Goal: Obtain resource: Obtain resource

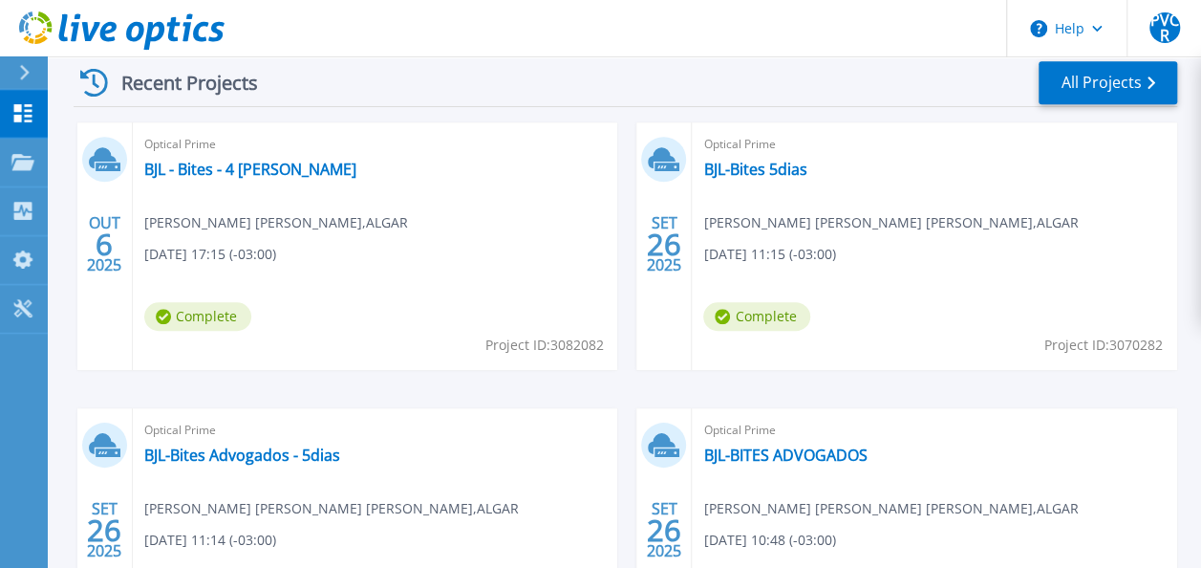
scroll to position [573, 0]
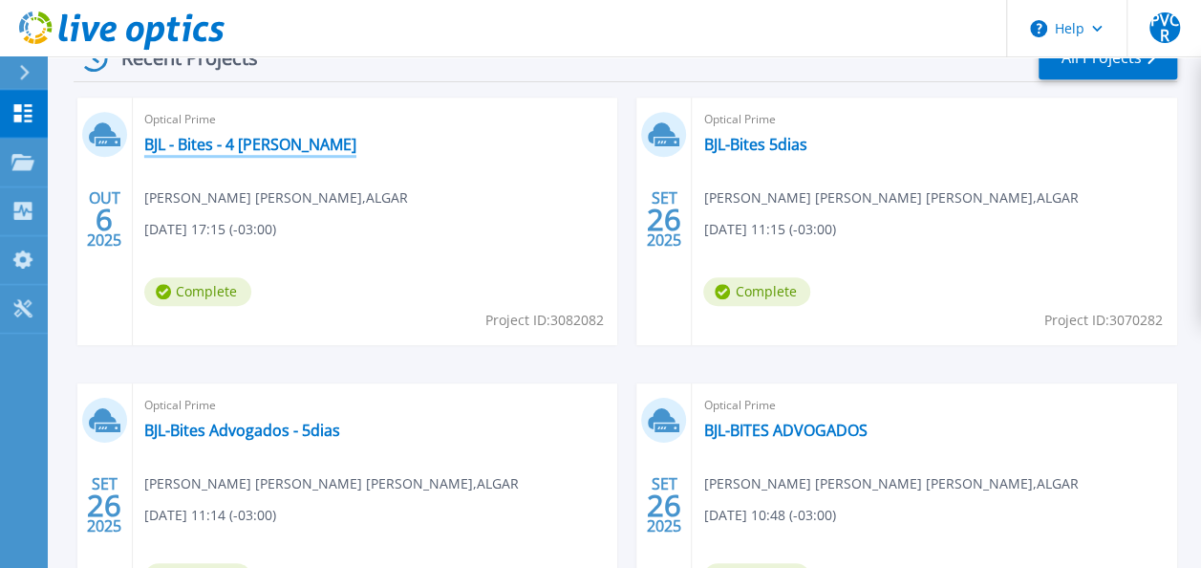
click at [194, 143] on link "BJL - Bites - 4 [PERSON_NAME]" at bounding box center [250, 144] width 212 height 19
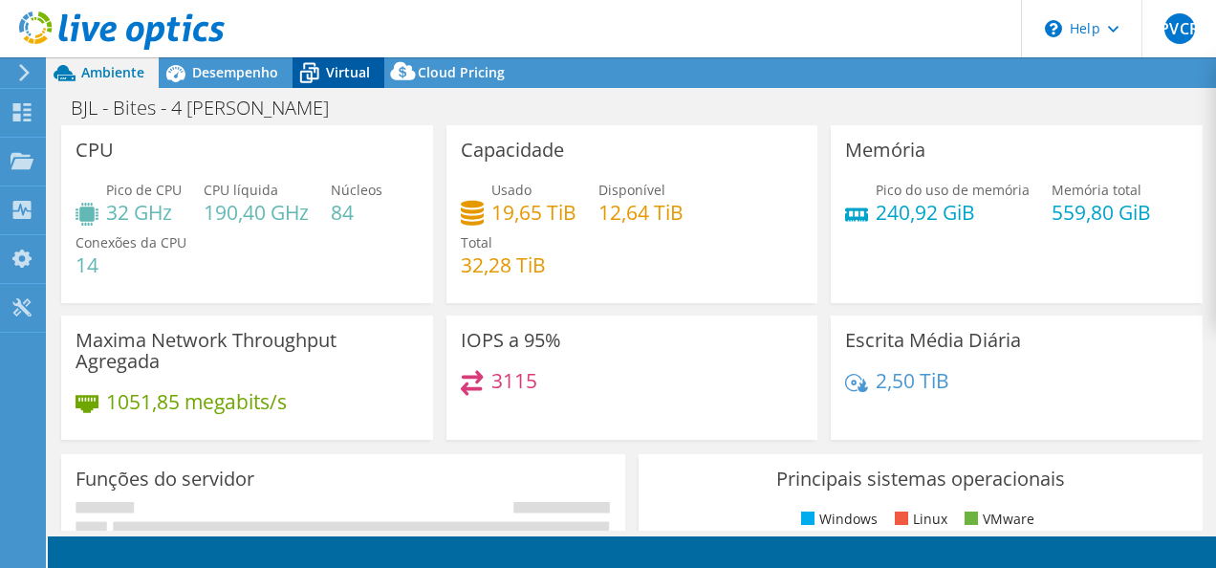
select select "USD"
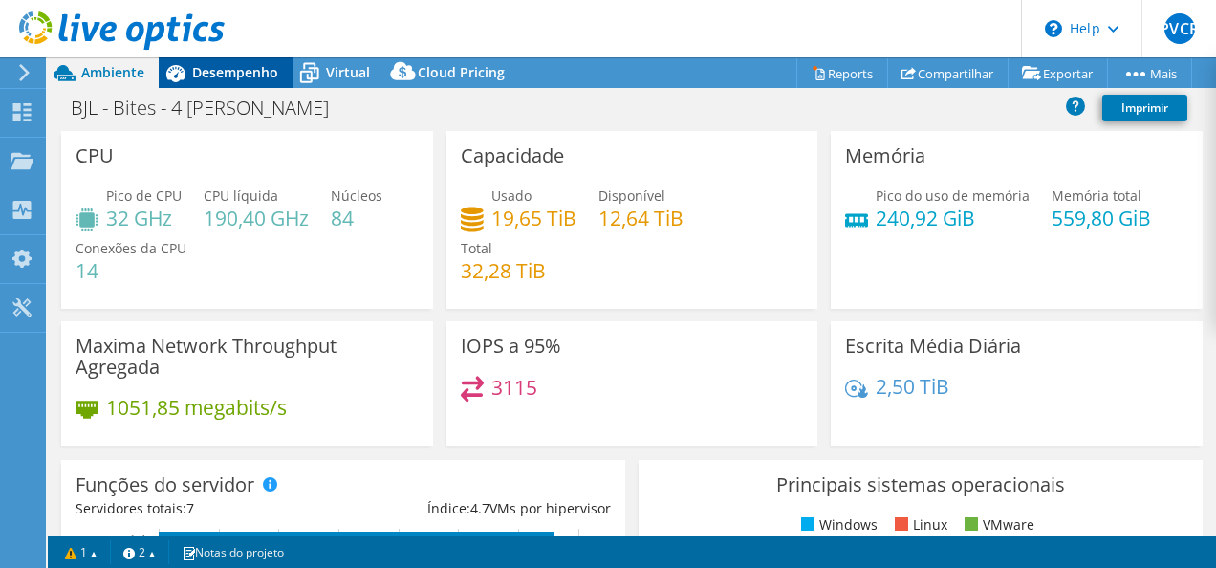
click at [222, 68] on span "Desempenho" at bounding box center [235, 72] width 86 height 18
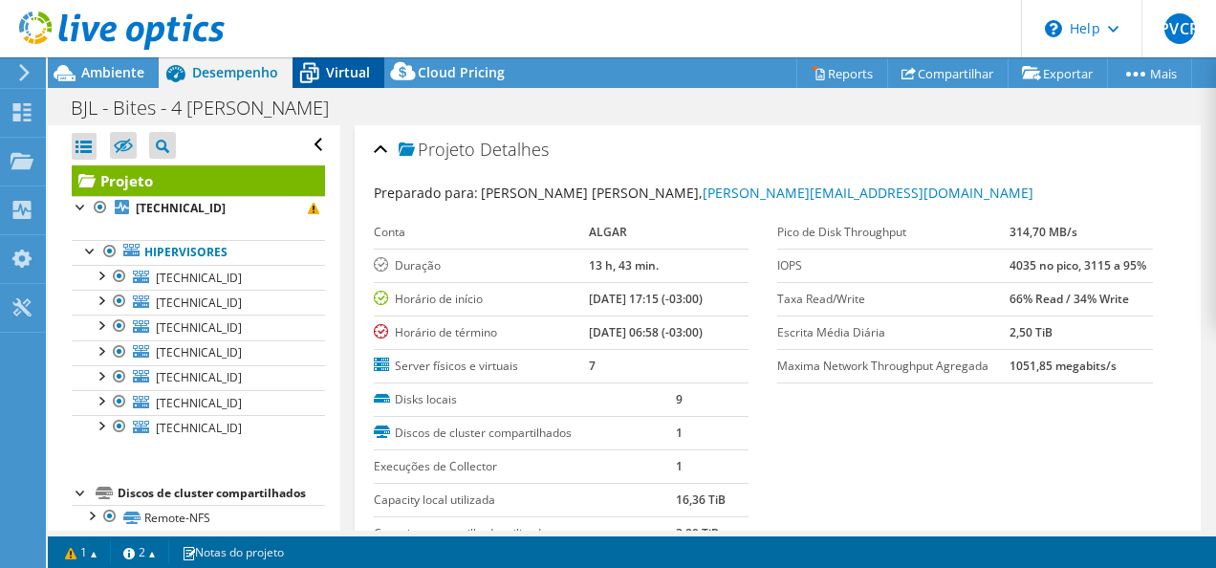
click at [345, 75] on span "Virtual" at bounding box center [348, 72] width 44 height 18
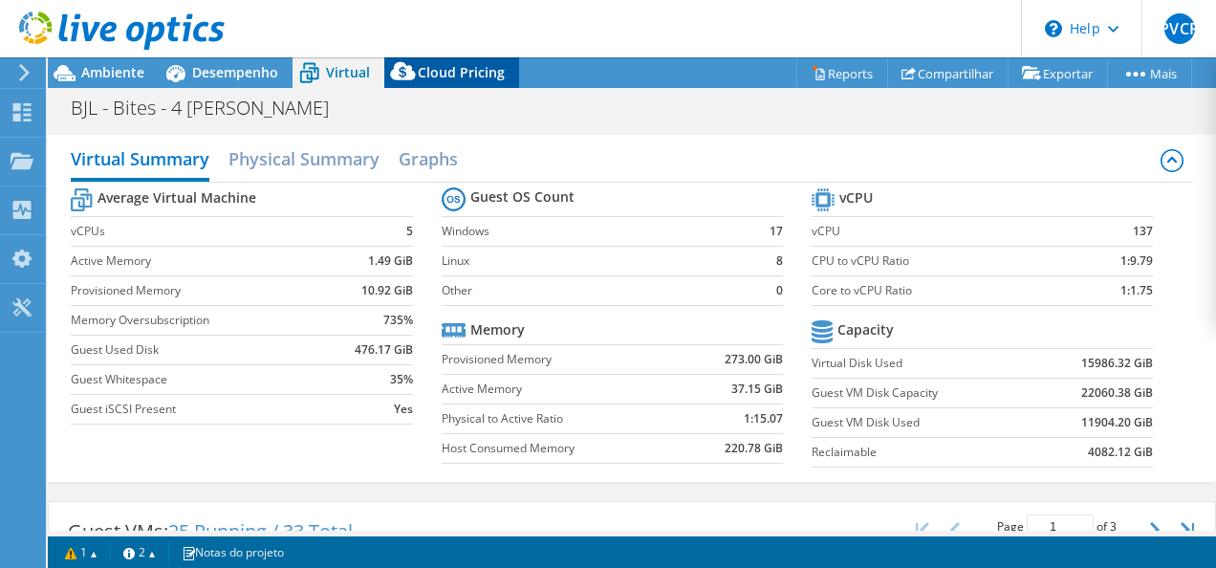
click at [470, 76] on span "Cloud Pricing" at bounding box center [461, 72] width 87 height 18
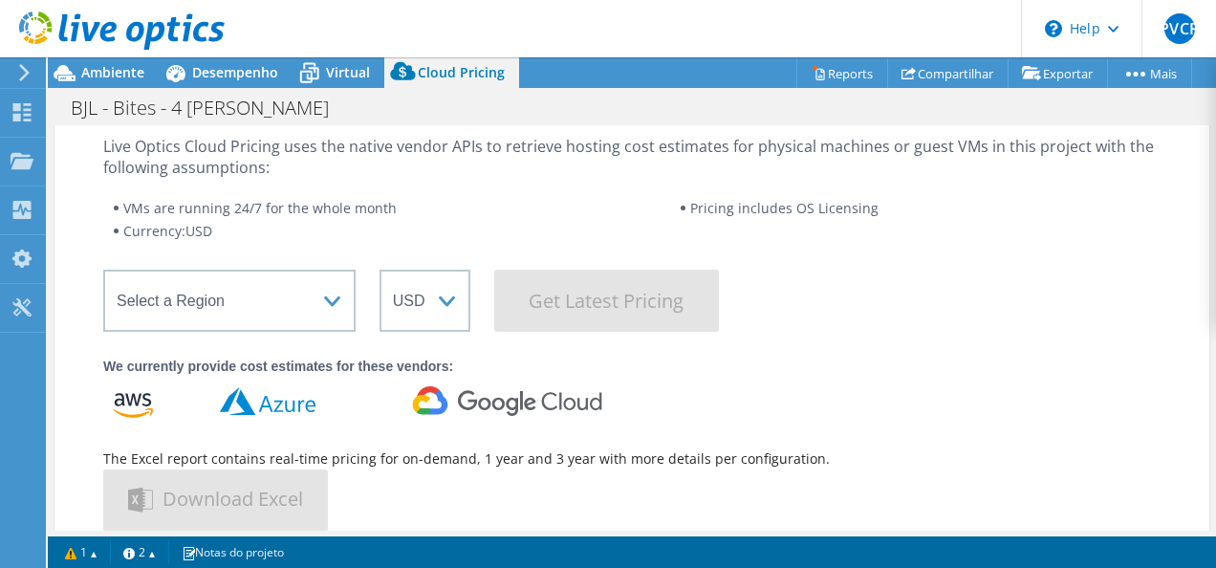
scroll to position [3, 0]
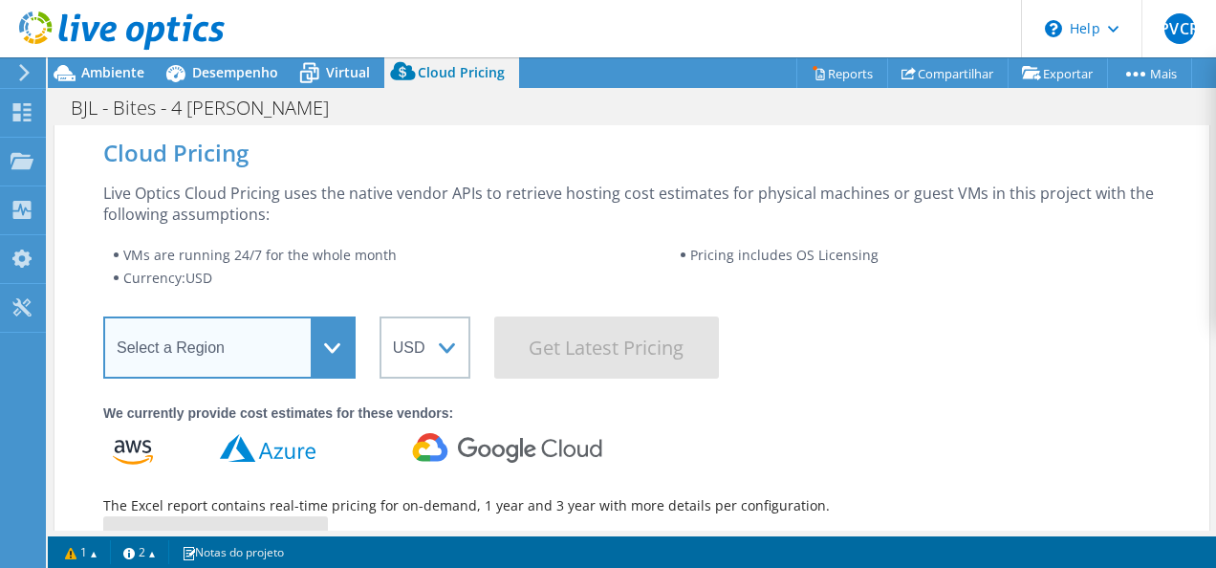
click at [344, 348] on select "Select a Region Asia Pacific (Hong Kong) Asia Pacific (Mumbai) Asia Pacific (Se…" at bounding box center [229, 347] width 252 height 62
select select "SouthAmerica"
click at [103, 316] on select "Select a Region Asia Pacific (Hong Kong) Asia Pacific (Mumbai) Asia Pacific (Se…" at bounding box center [229, 347] width 252 height 62
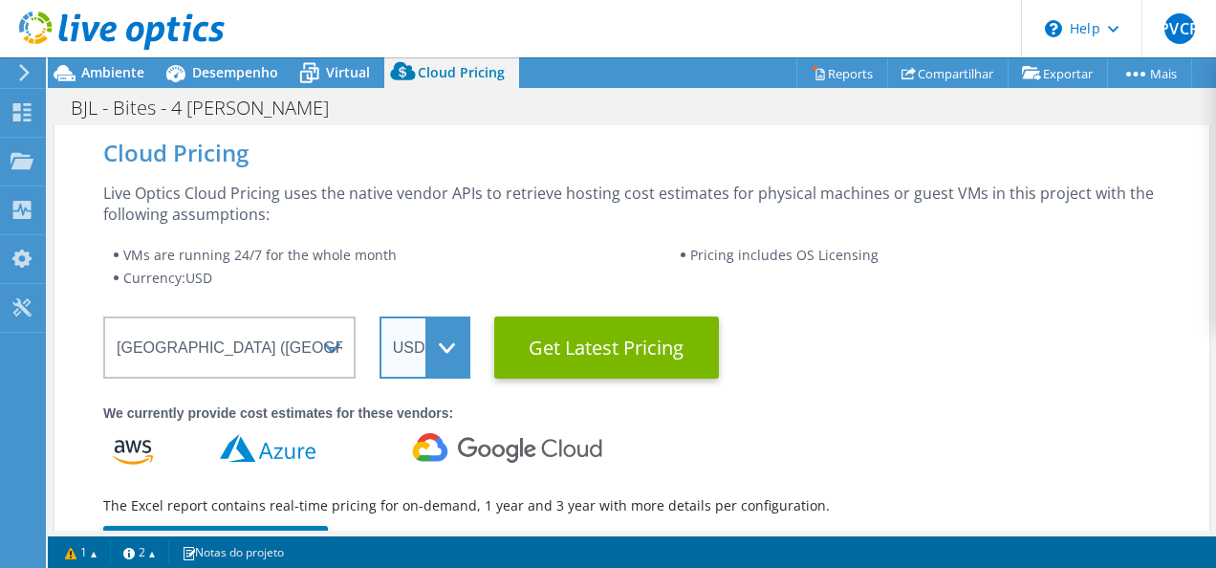
click at [457, 365] on select "ARS AUD BRL CAD CHF CLP CNY DKK EUR GBP HKD HUF INR JPY MXN MYR NOK NZD PEN SEK…" at bounding box center [424, 347] width 91 height 62
drag, startPoint x: 470, startPoint y: 162, endPoint x: 463, endPoint y: 140, distance: 23.3
click at [463, 140] on div "Cloud Pricing Live Optics Cloud Pricing uses the native vendor APIs to retrieve…" at bounding box center [631, 411] width 1155 height 578
click at [435, 346] on select "ARS AUD BRL CAD CHF CLP CNY DKK EUR GBP HKD HUF INR JPY MXN MYR NOK NZD PEN SEK…" at bounding box center [424, 347] width 91 height 62
click at [379, 316] on select "ARS AUD BRL CAD CHF CLP CNY DKK EUR GBP HKD HUF INR JPY MXN MYR NOK NZD PEN SEK…" at bounding box center [424, 347] width 91 height 62
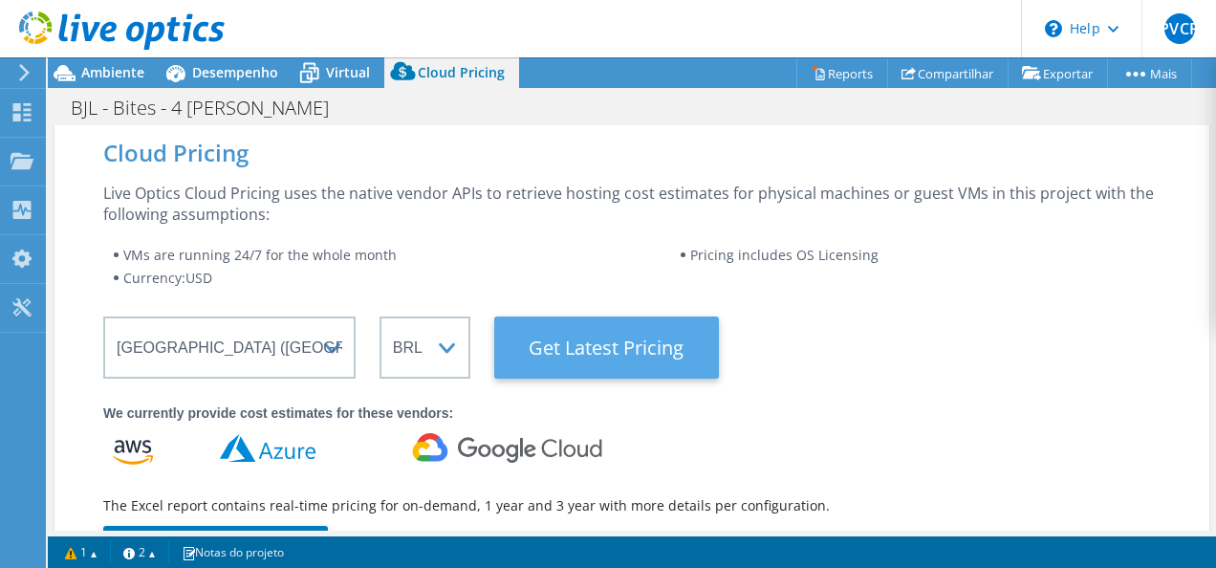
click at [603, 361] on Latest "Get Latest Pricing" at bounding box center [606, 347] width 225 height 62
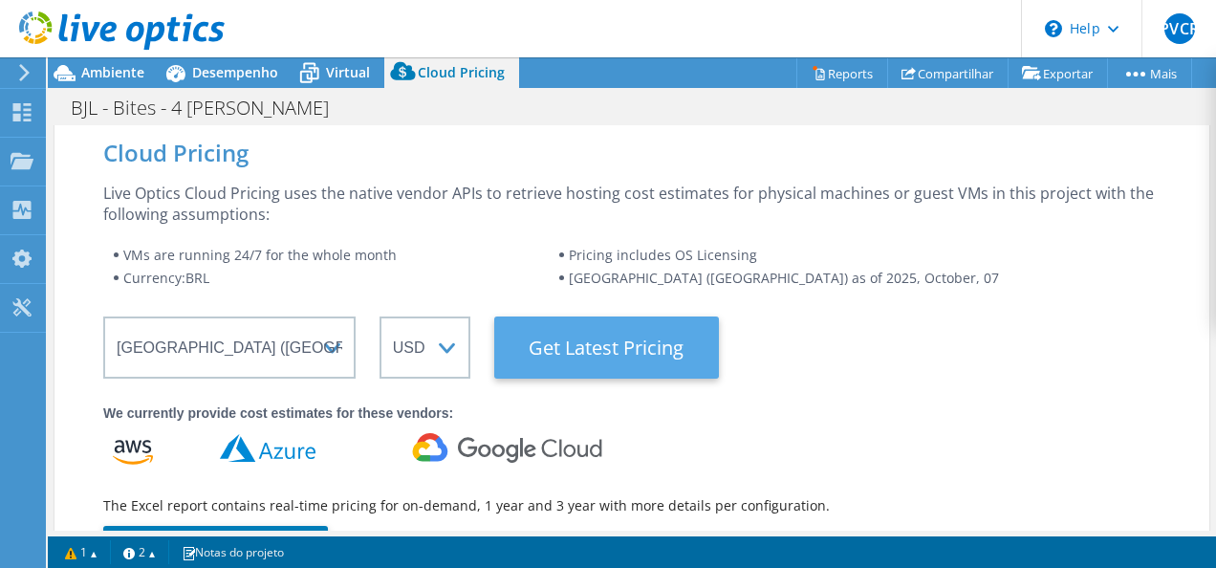
select select "BRL"
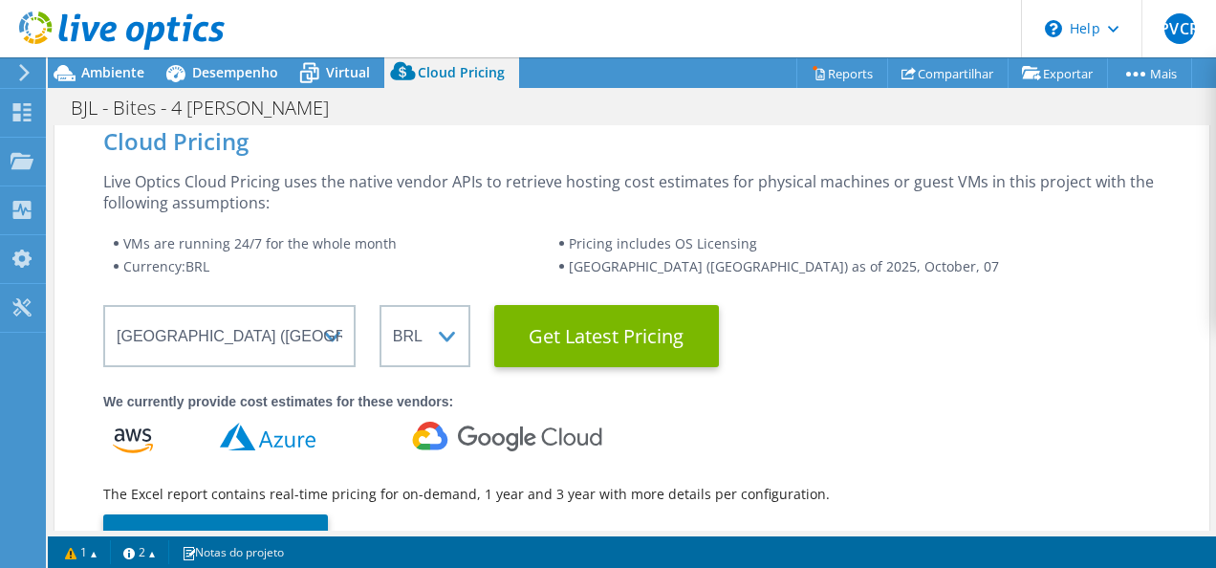
scroll to position [0, 0]
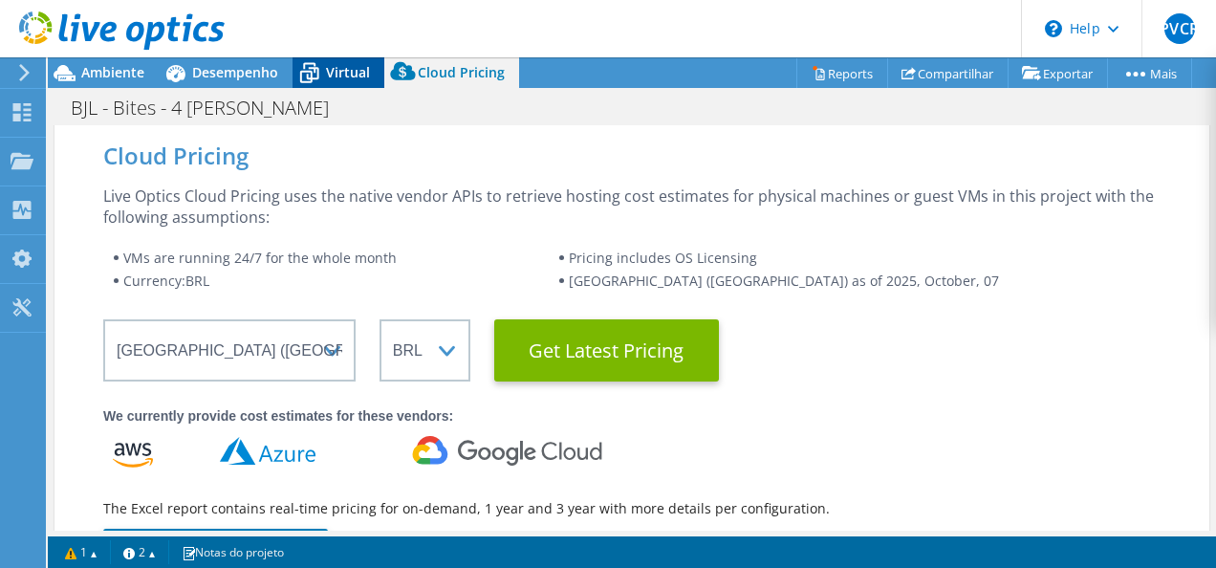
click at [321, 75] on icon at bounding box center [308, 72] width 33 height 33
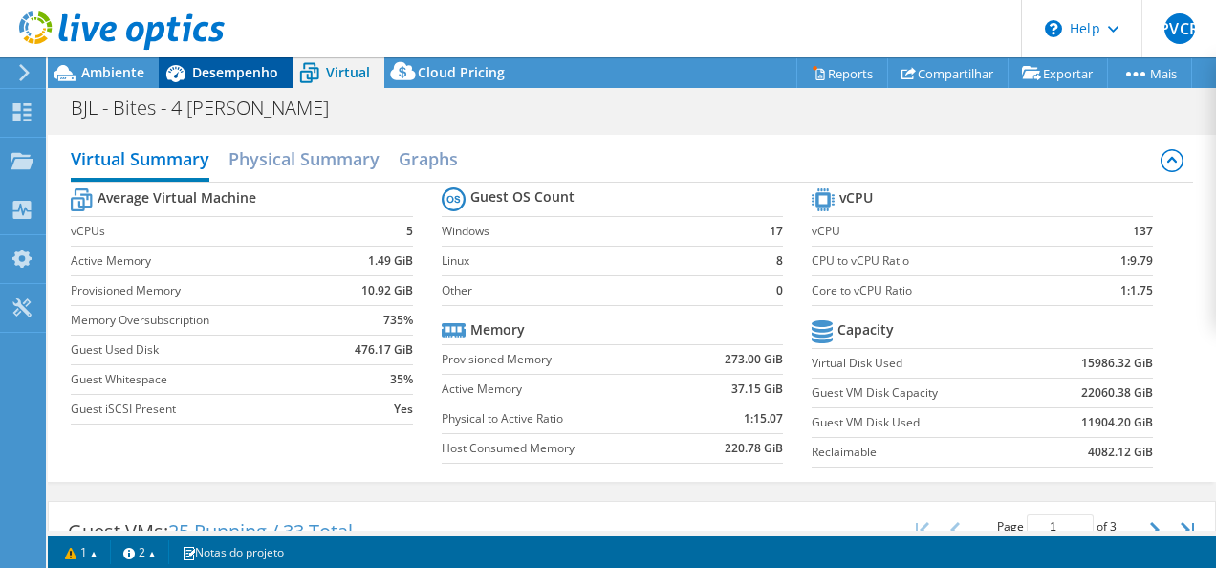
click at [244, 73] on span "Desempenho" at bounding box center [235, 72] width 86 height 18
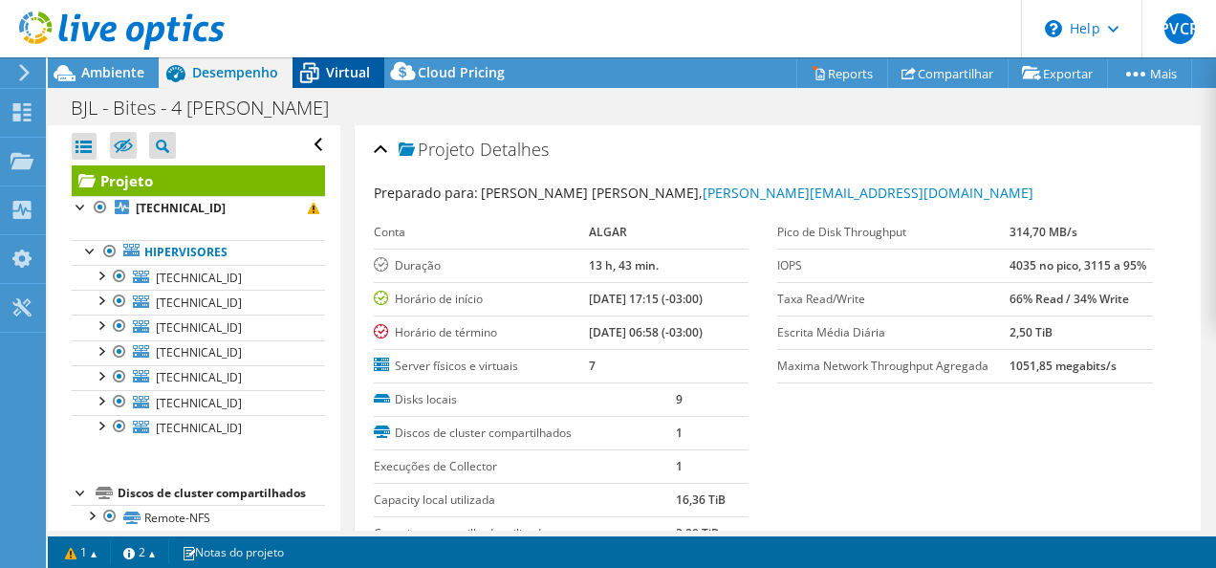
click at [323, 67] on icon at bounding box center [308, 72] width 33 height 33
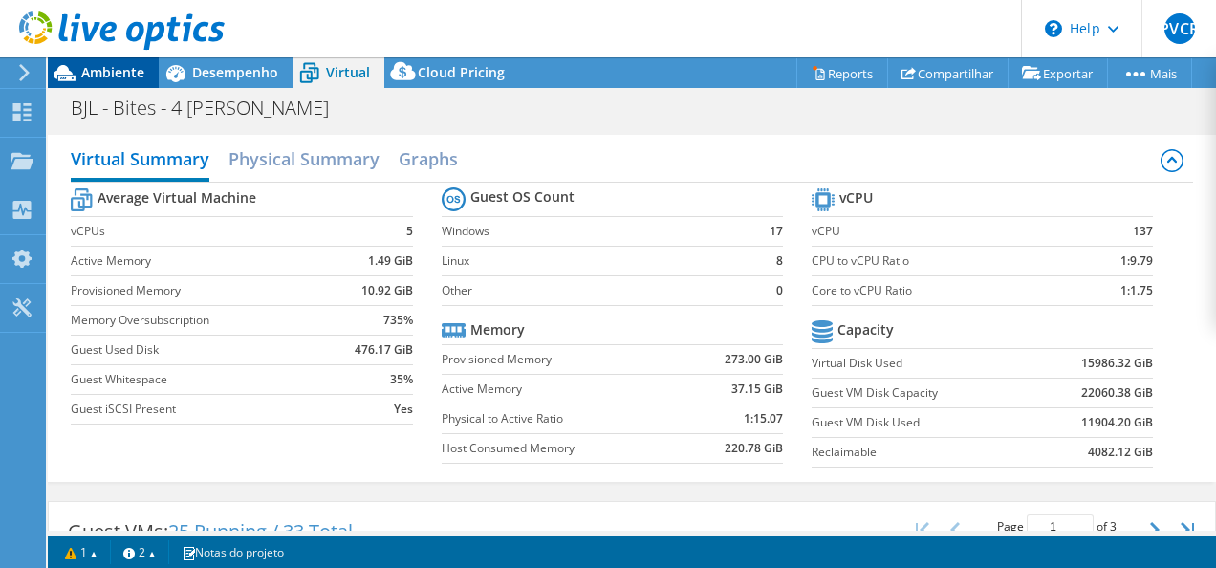
click at [94, 73] on span "Ambiente" at bounding box center [112, 72] width 63 height 18
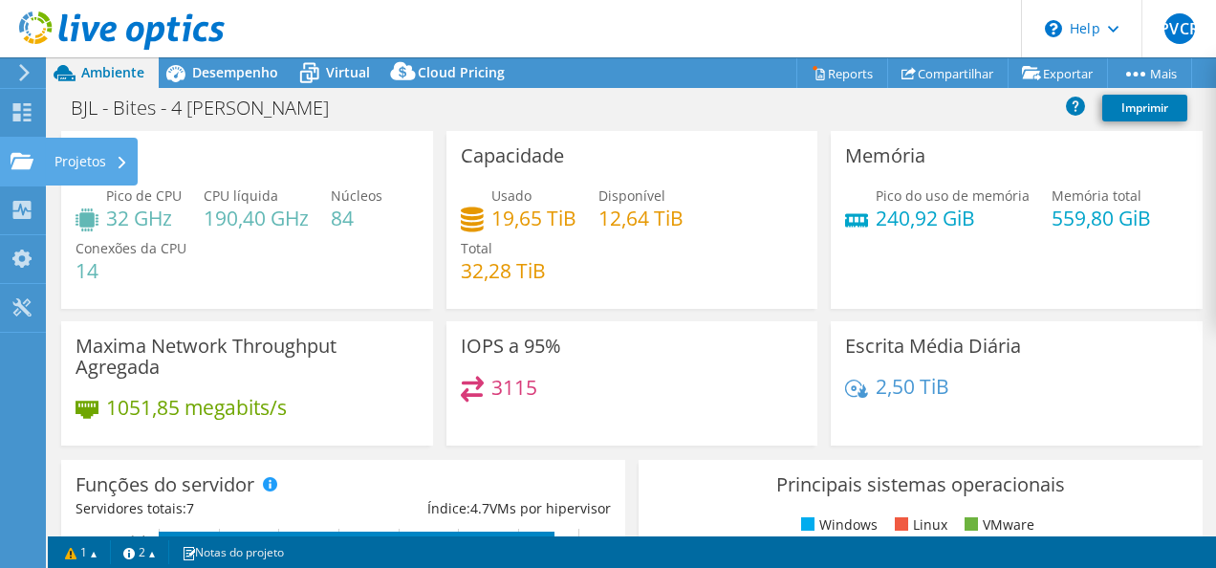
click at [73, 156] on div "Projetos" at bounding box center [91, 162] width 93 height 48
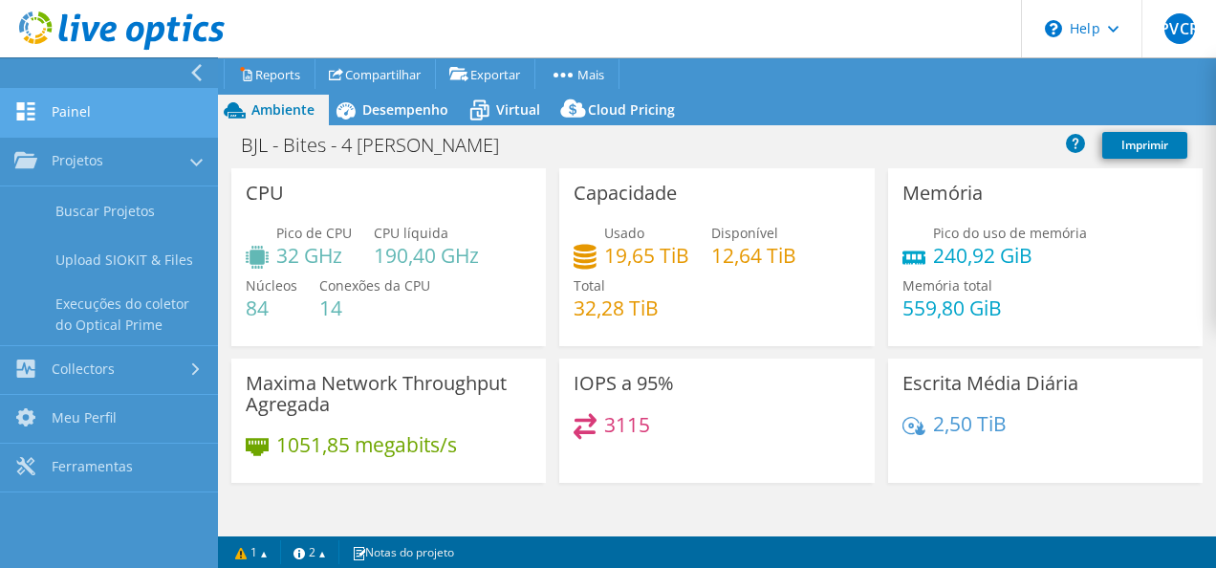
click at [63, 113] on link "Painel" at bounding box center [109, 113] width 218 height 49
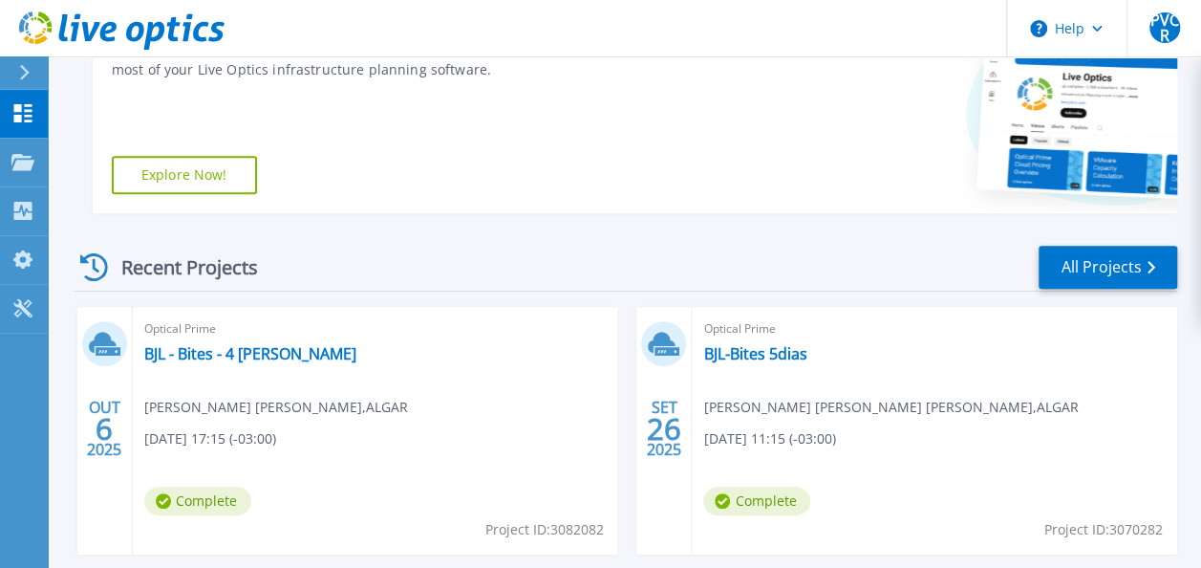
scroll to position [478, 0]
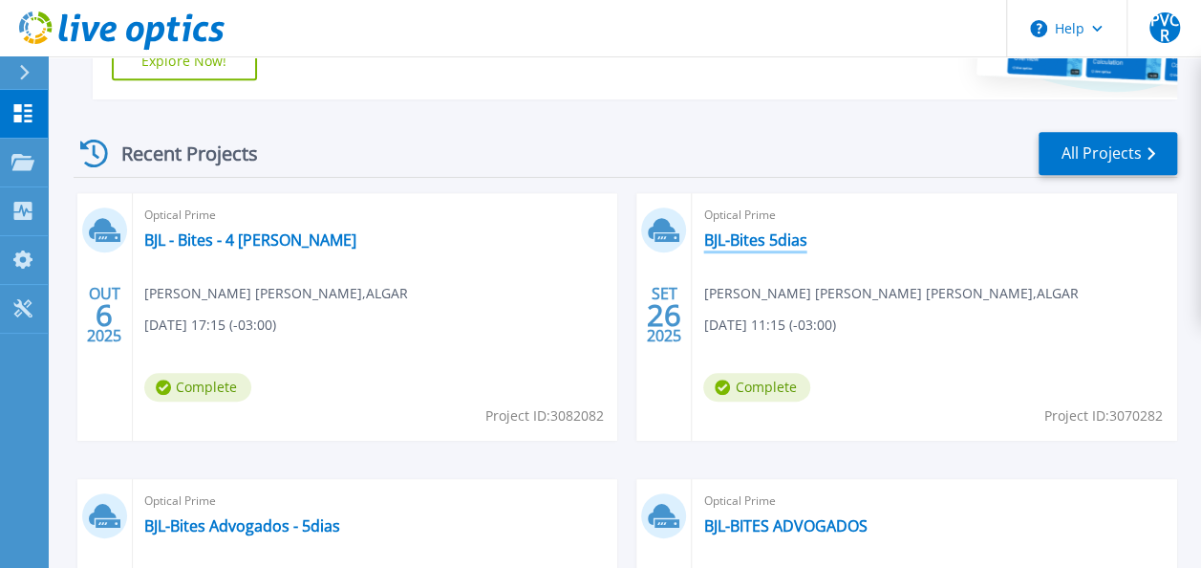
click at [761, 241] on link "BJL-Bites 5dias" at bounding box center [754, 239] width 103 height 19
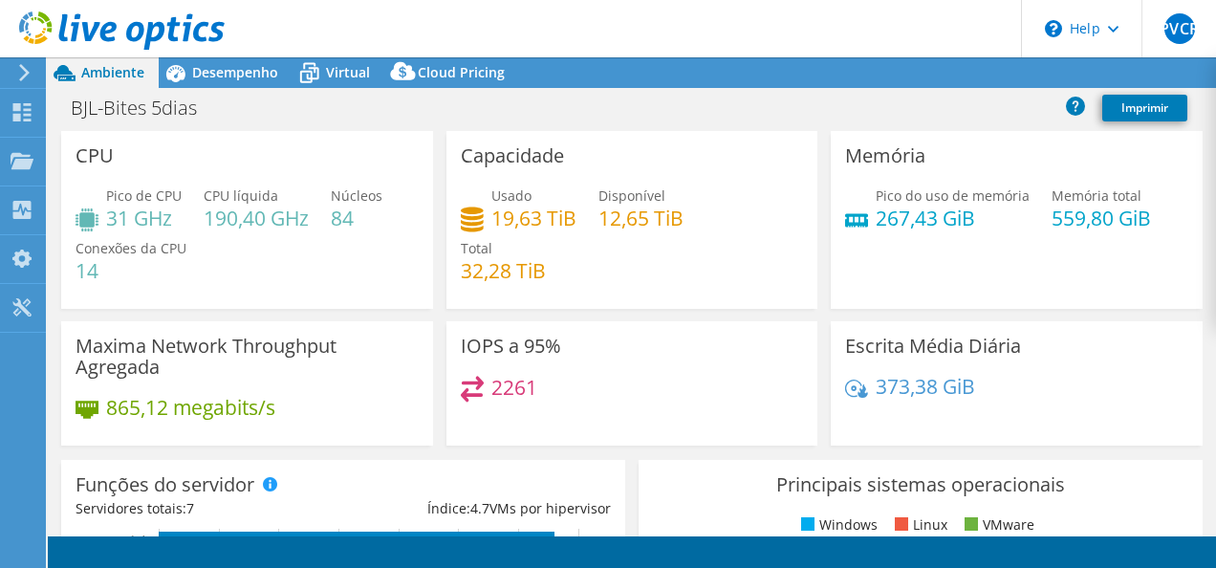
select select "USD"
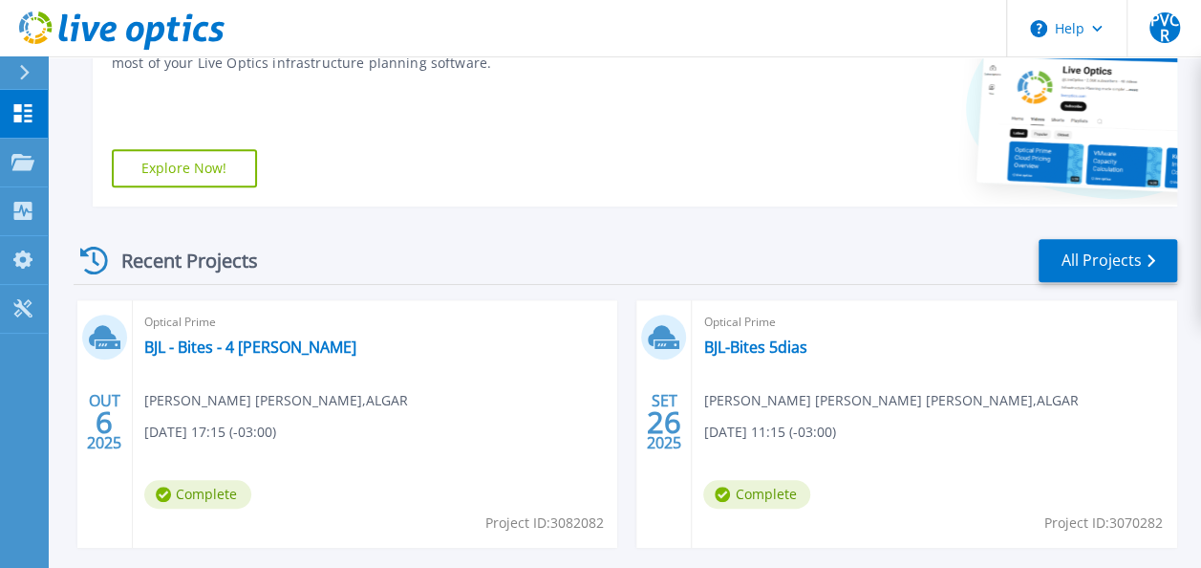
scroll to position [382, 0]
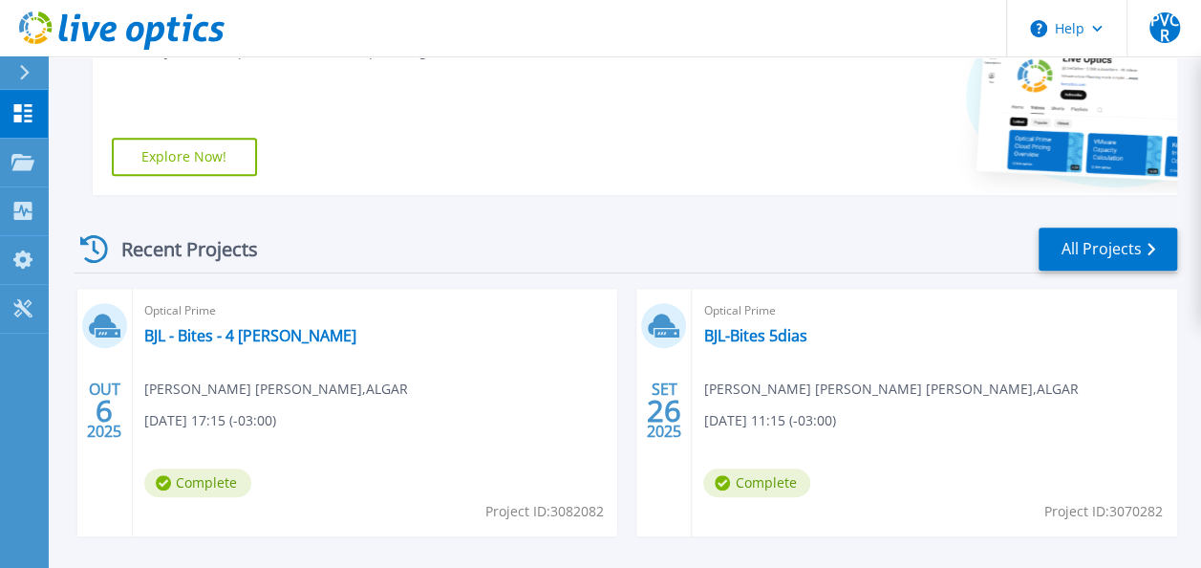
click at [418, 371] on div "Optical Prime BJL - Bites - 4 [PERSON_NAME] Costa [PERSON_NAME] , [PERSON_NAME]…" at bounding box center [376, 413] width 486 height 248
click at [252, 333] on link "BJL - Bites - 4 [PERSON_NAME]" at bounding box center [250, 335] width 212 height 19
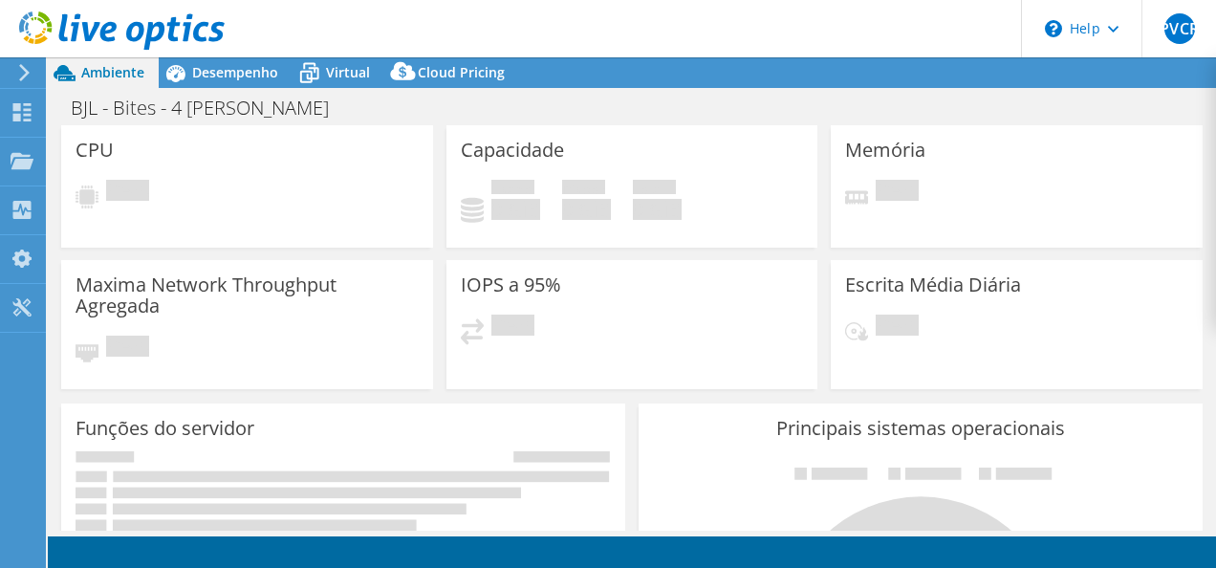
select select "USD"
select select "SouthAmerica"
select select "BRL"
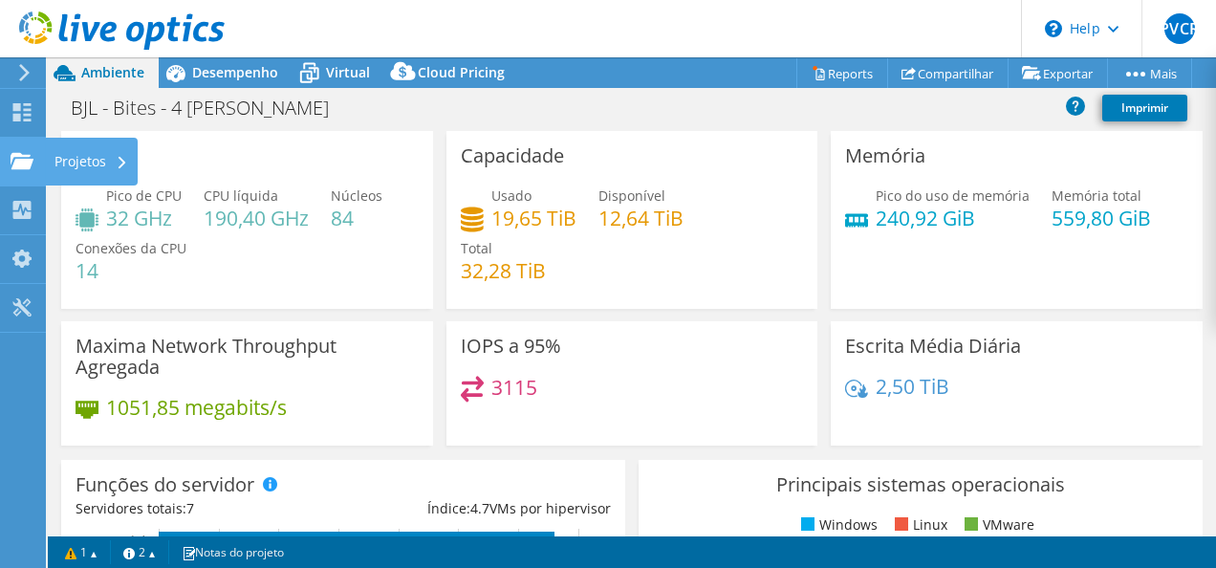
click at [76, 159] on div "Projetos" at bounding box center [91, 162] width 93 height 48
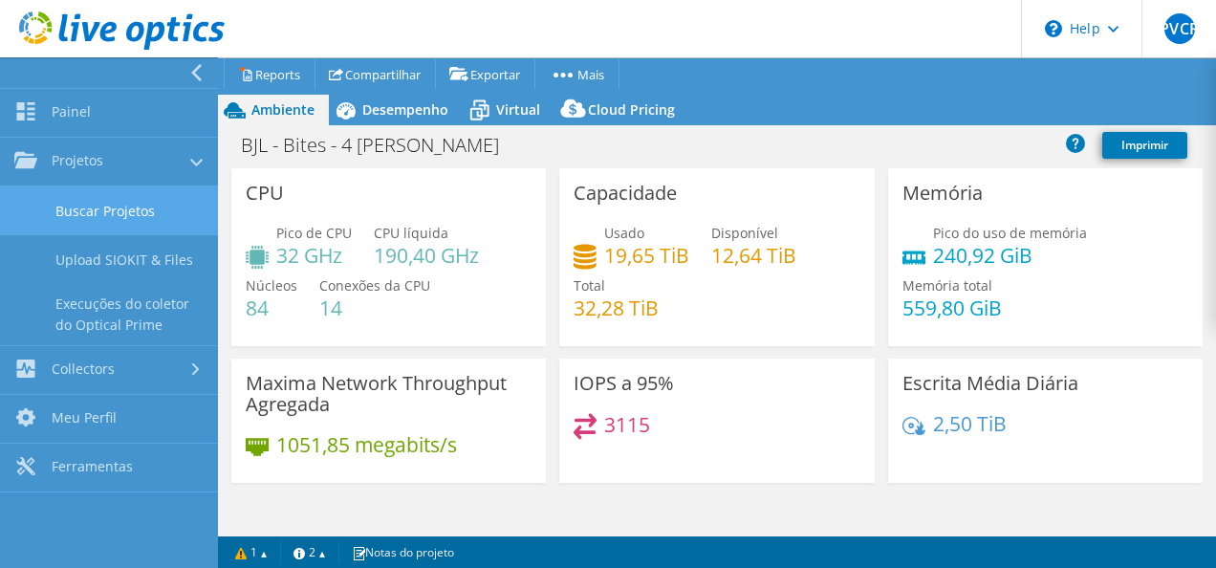
click at [113, 207] on link "Buscar Projetos" at bounding box center [109, 210] width 218 height 49
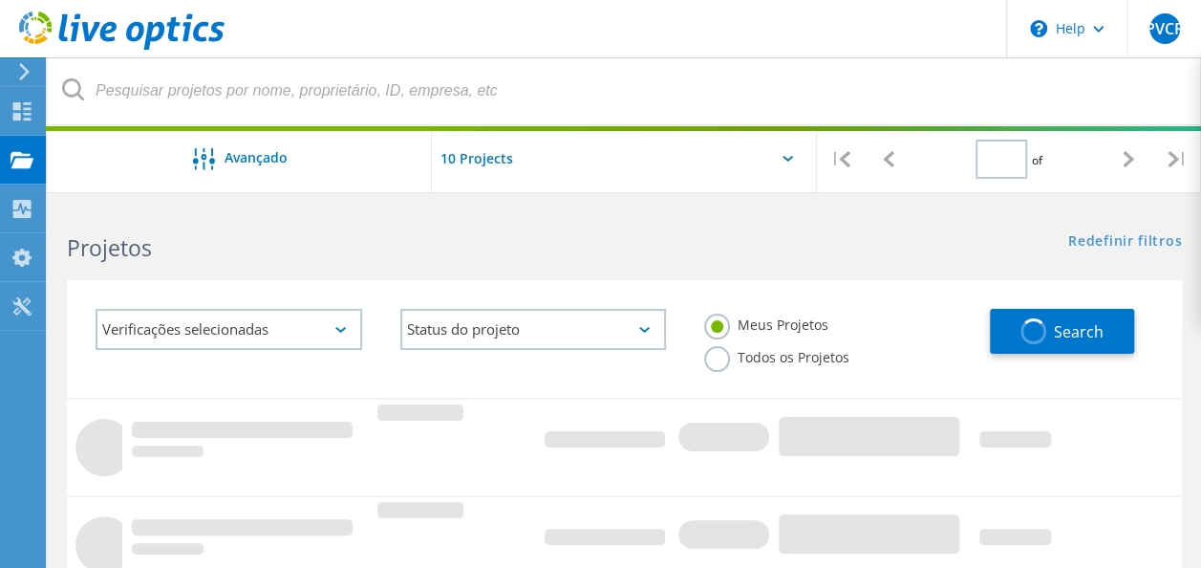
type input "1"
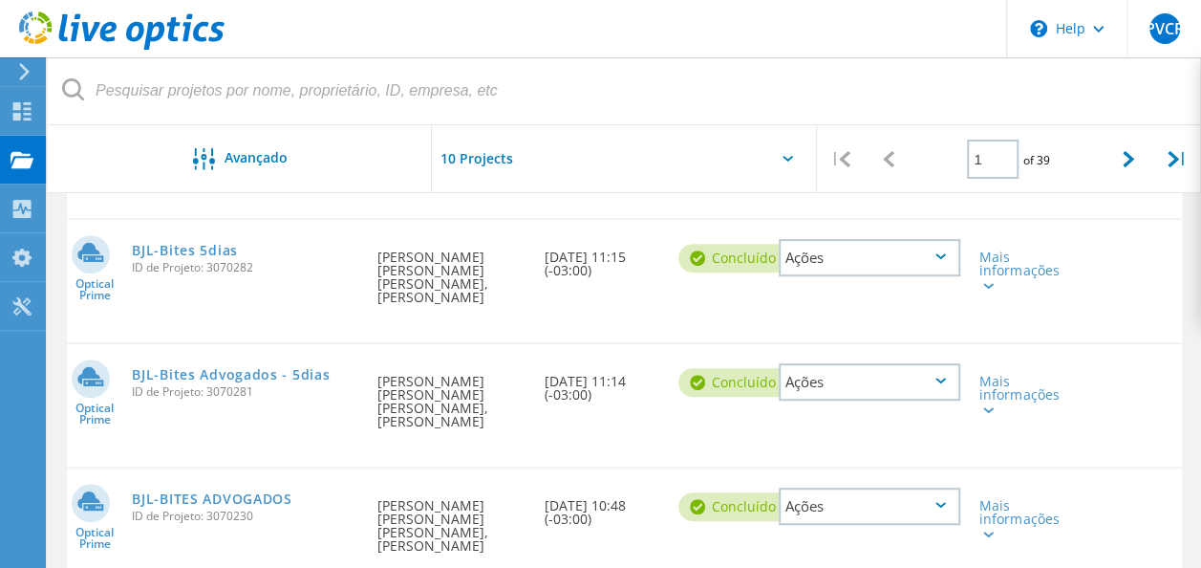
scroll to position [382, 0]
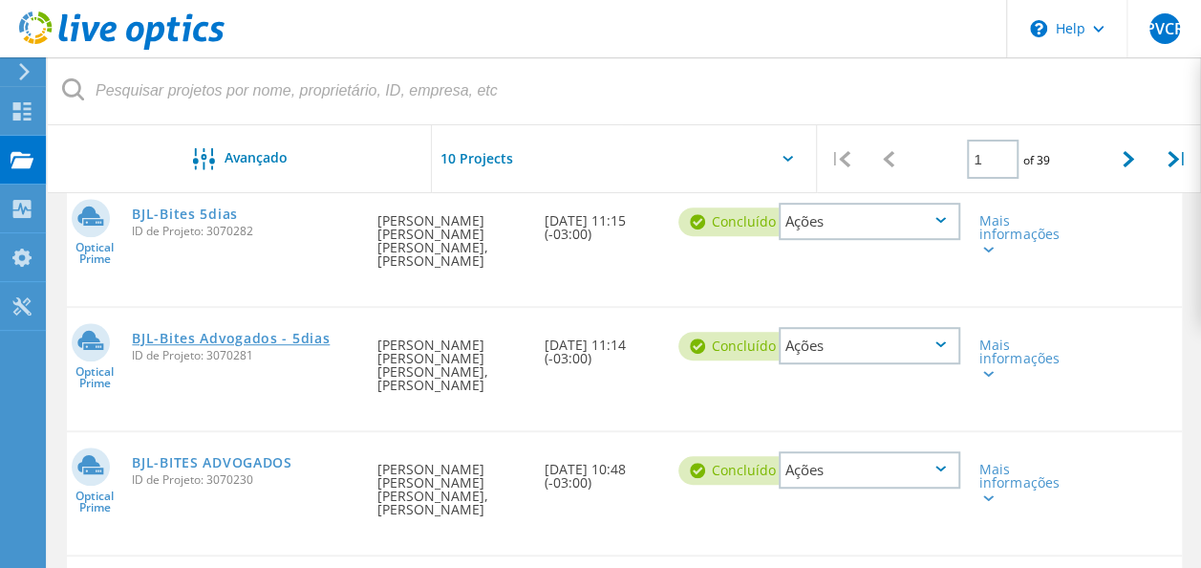
click at [229, 332] on link "BJL-Bites Advogados - 5dias" at bounding box center [231, 338] width 198 height 13
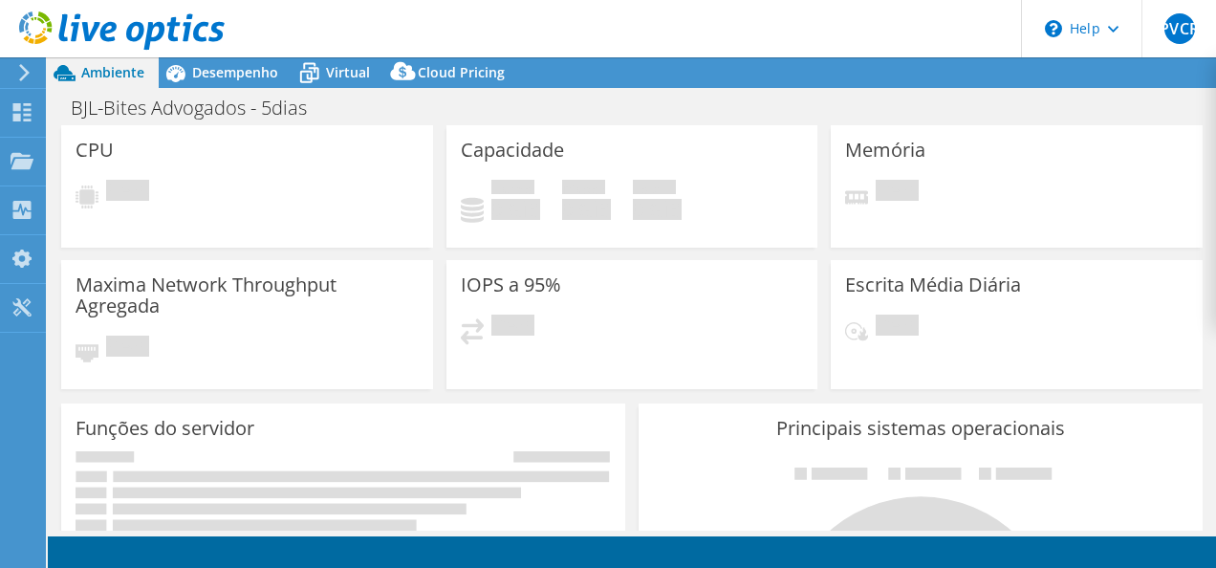
select select "USD"
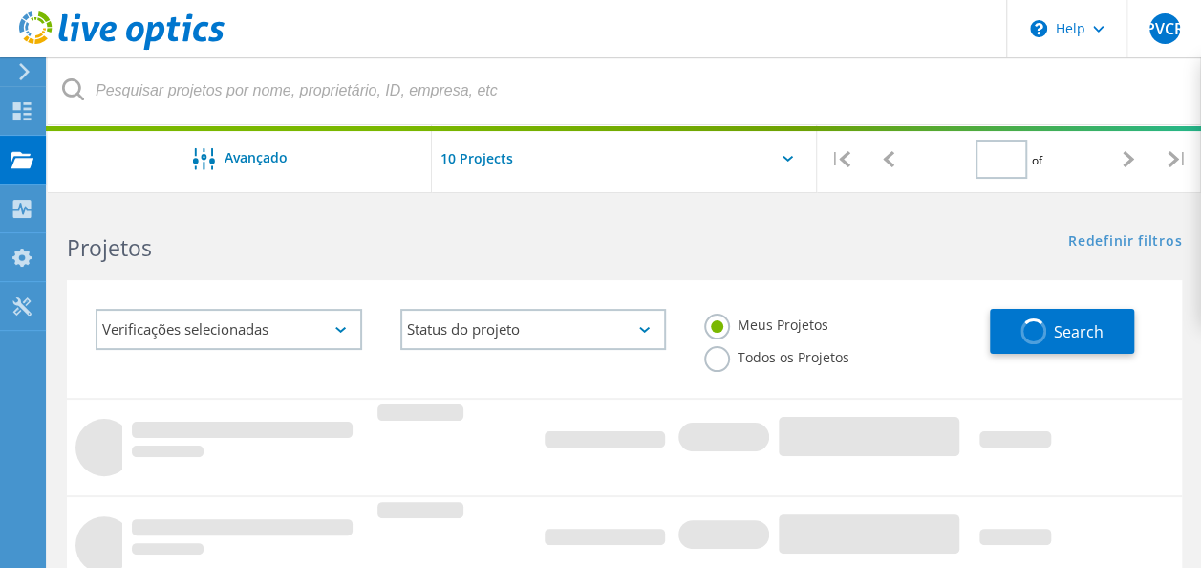
type input "1"
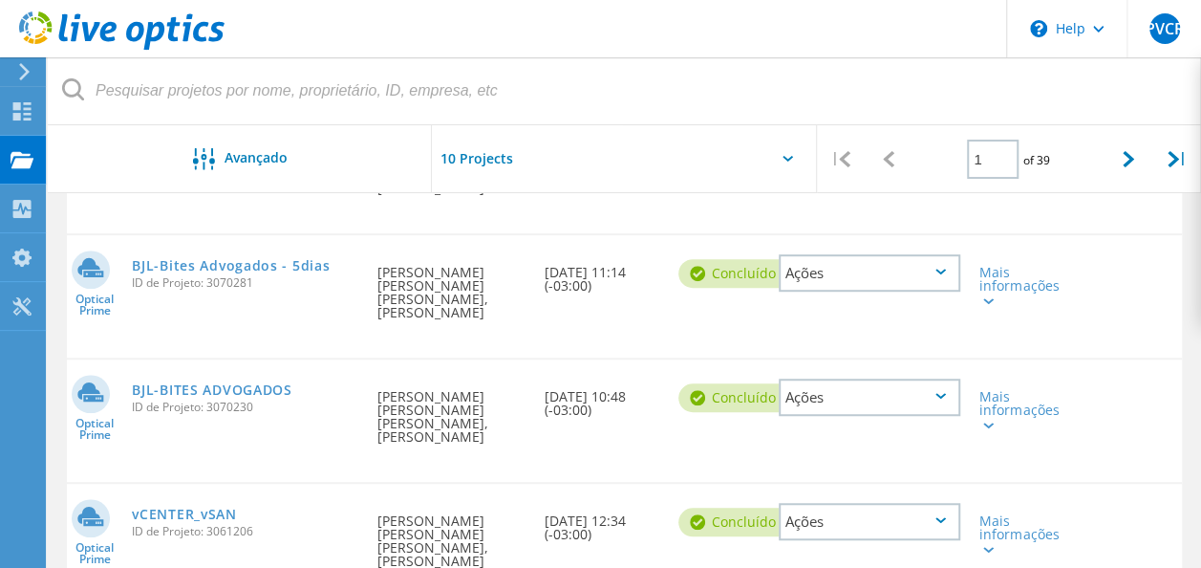
scroll to position [478, 0]
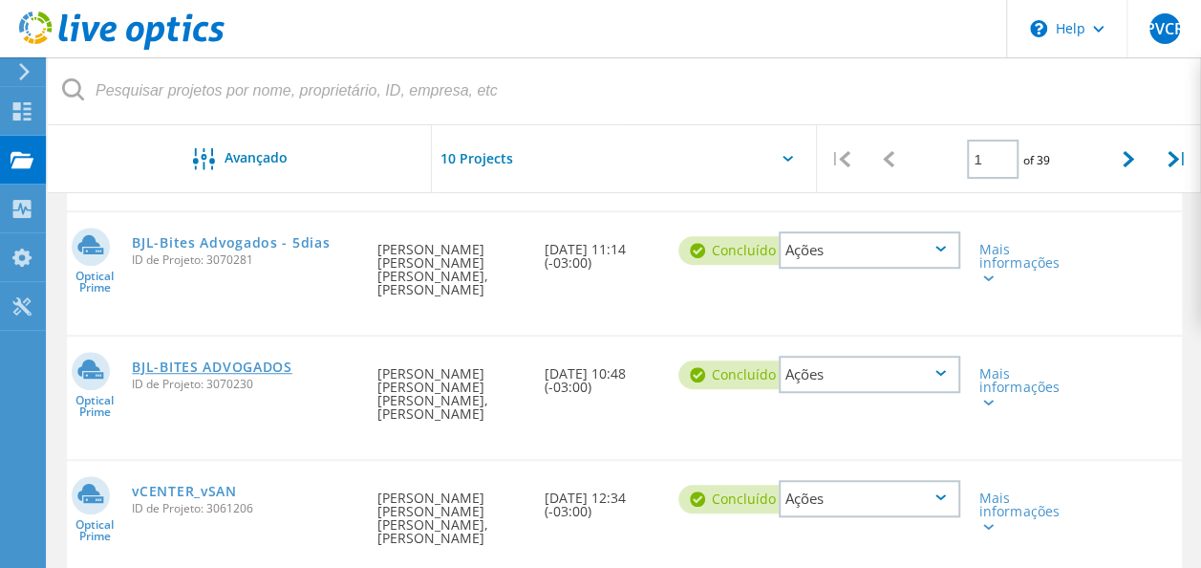
click at [204, 360] on link "BJL-BITES ADVOGADOS" at bounding box center [212, 366] width 160 height 13
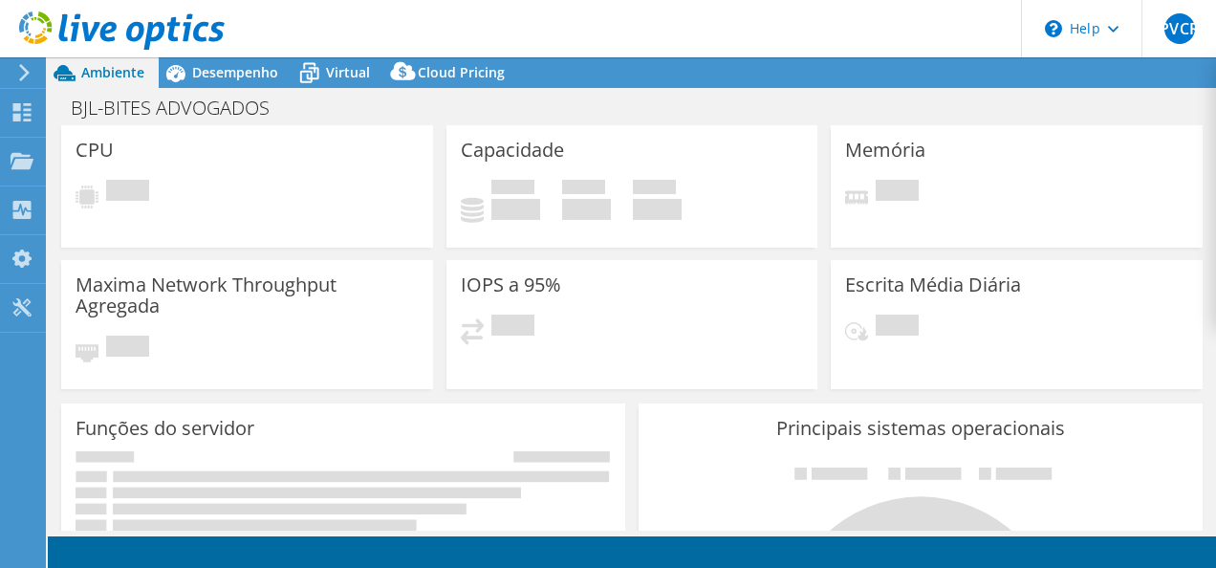
select select "USD"
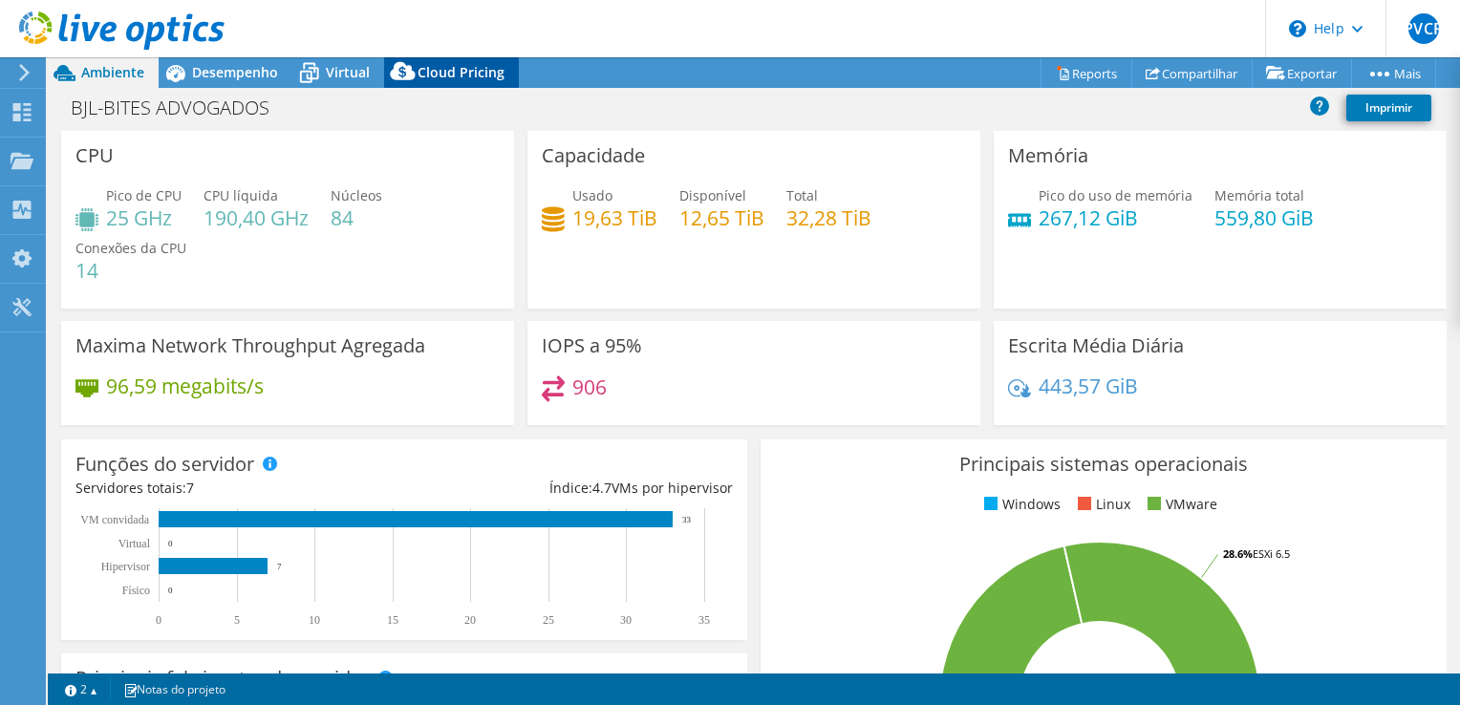
click at [433, 68] on span "Cloud Pricing" at bounding box center [461, 72] width 87 height 18
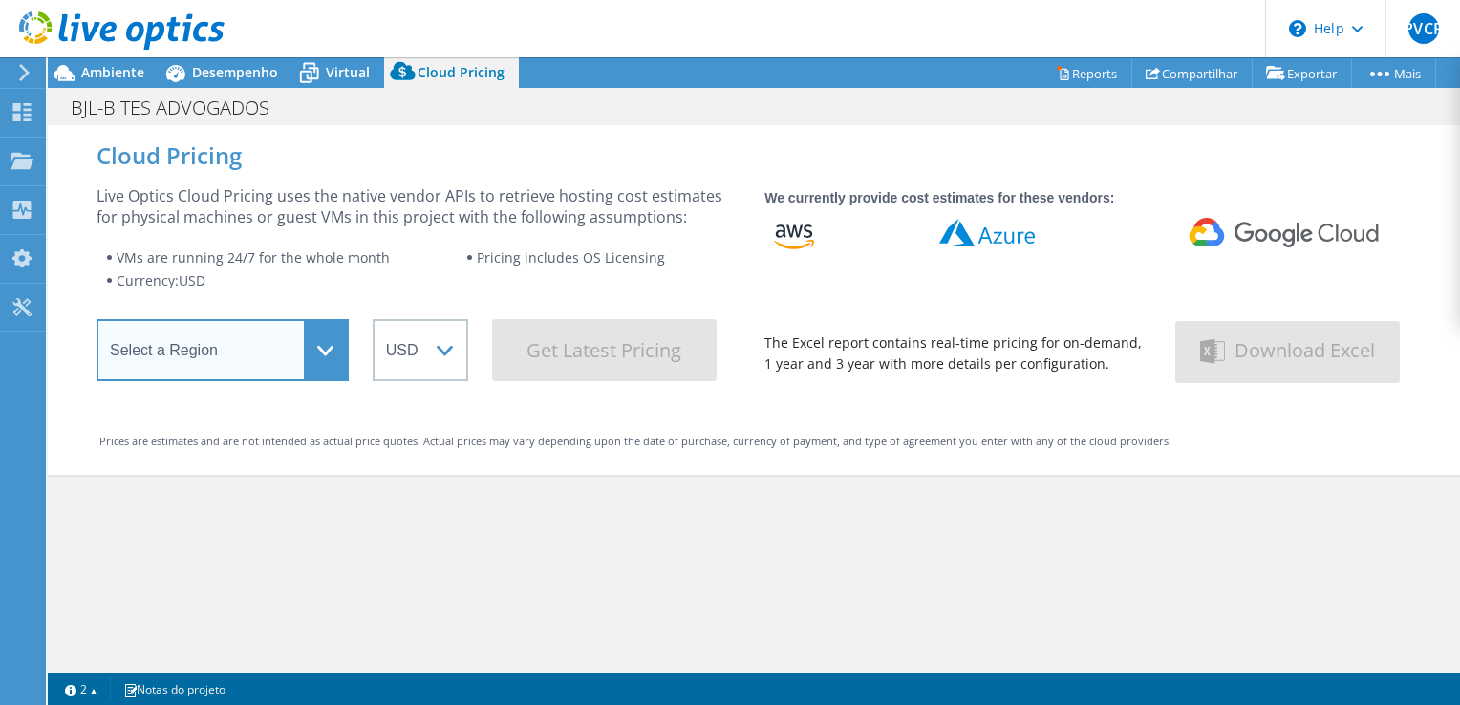
click at [318, 361] on select "Select a Region Asia Pacific (Hong Kong) Asia Pacific (Mumbai) Asia Pacific (Se…" at bounding box center [223, 350] width 252 height 62
select select "SouthAmerica"
click at [97, 325] on select "Select a Region Asia Pacific (Hong Kong) Asia Pacific (Mumbai) Asia Pacific (Se…" at bounding box center [223, 350] width 252 height 62
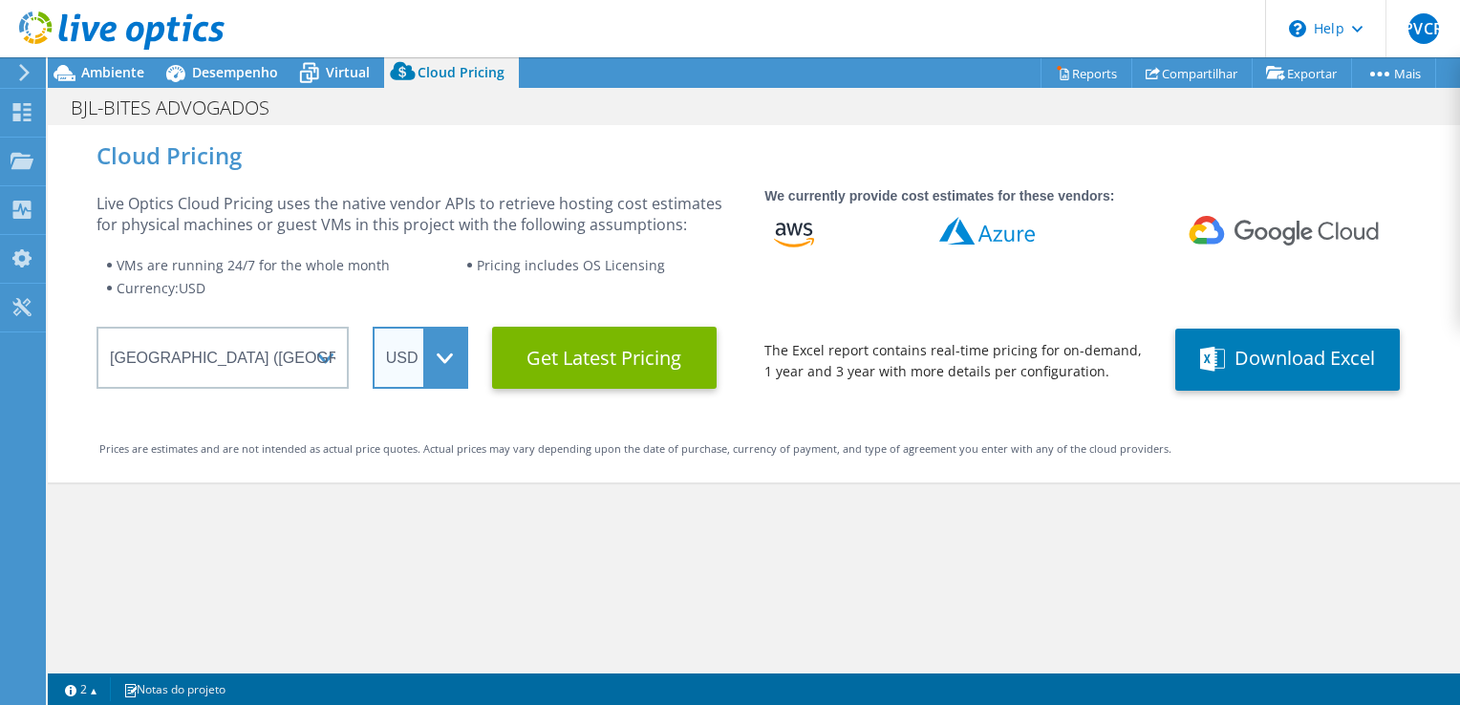
click at [447, 362] on select "ARS AUD BRL CAD CHF CLP CNY DKK EUR GBP HKD HUF INR JPY MXN MYR NOK NZD PEN SEK…" at bounding box center [421, 358] width 96 height 62
click at [373, 327] on select "ARS AUD BRL CAD CHF CLP CNY DKK EUR GBP HKD HUF INR JPY MXN MYR NOK NZD PEN SEK…" at bounding box center [421, 358] width 96 height 62
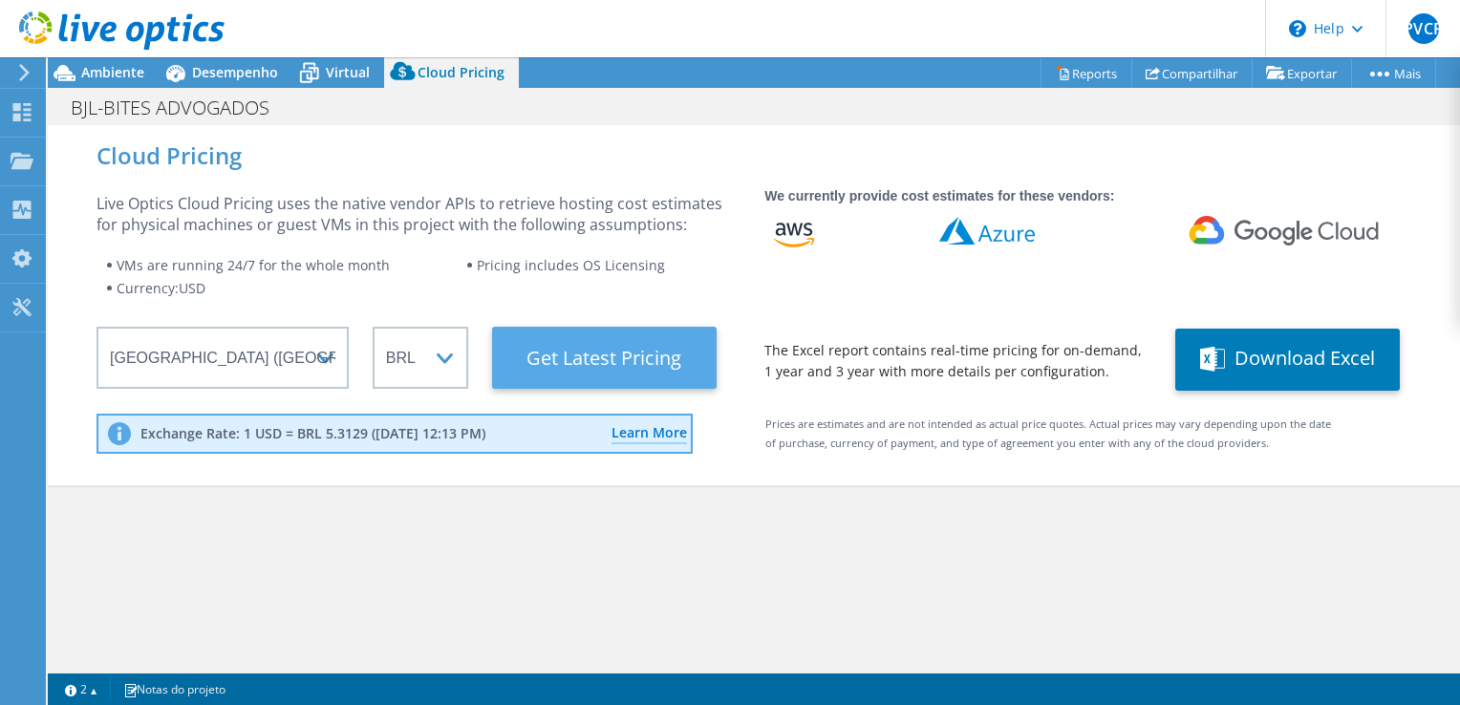
click at [599, 357] on Latest "Get Latest Pricing" at bounding box center [604, 358] width 225 height 62
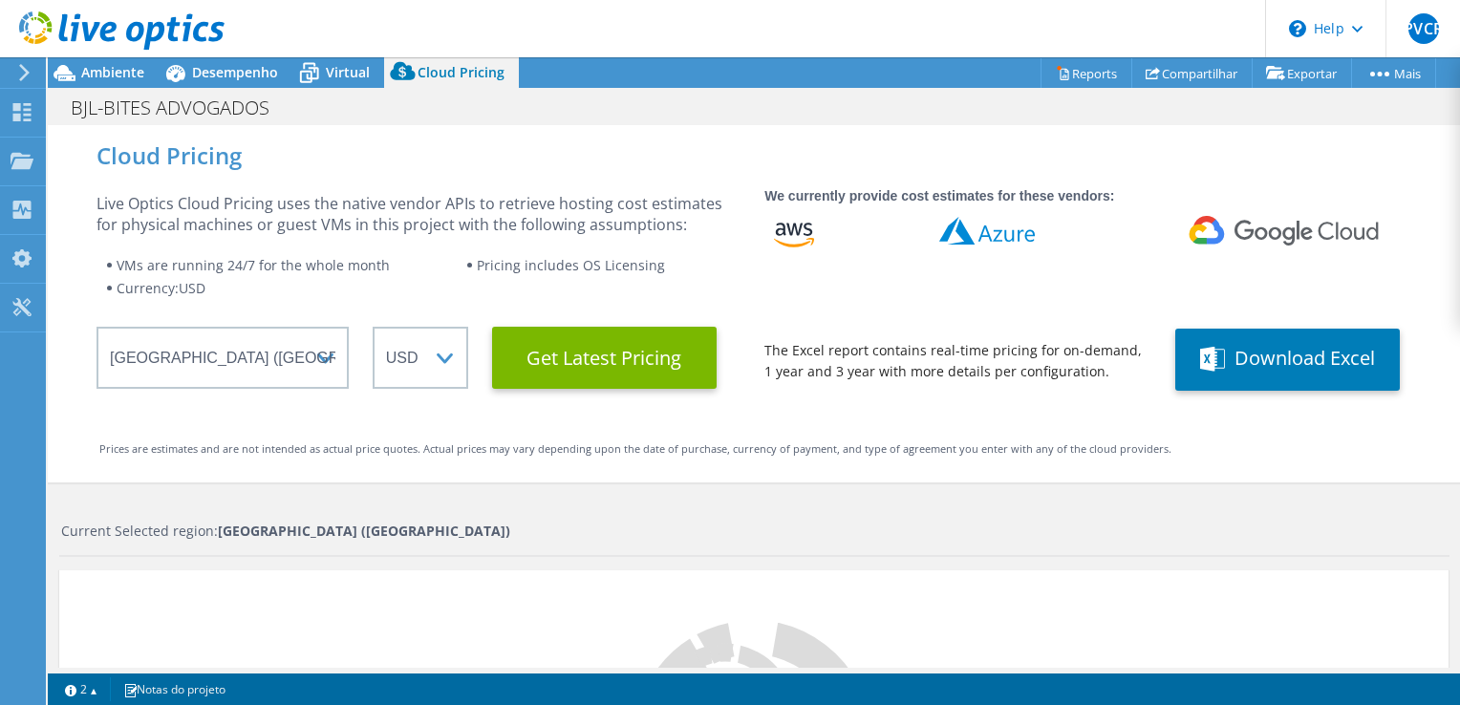
select select "BRL"
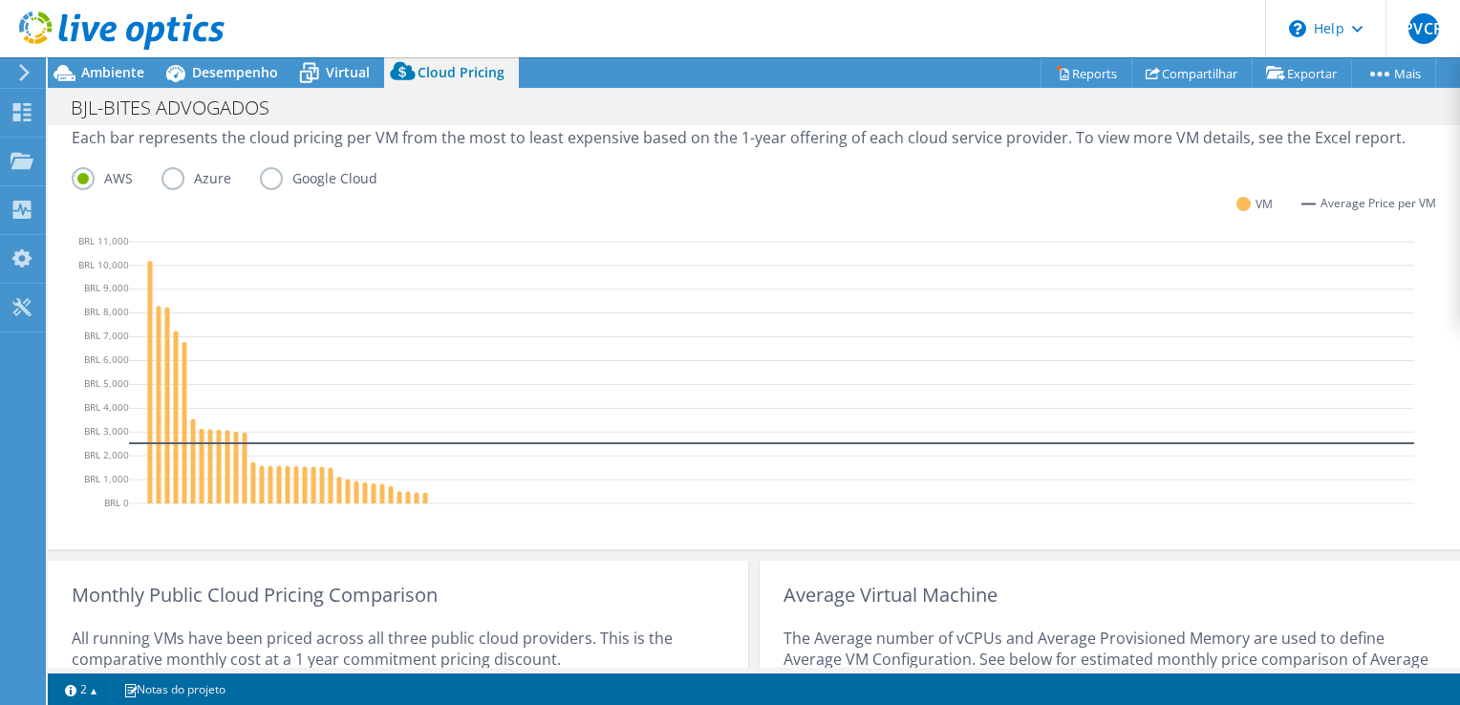
scroll to position [761, 0]
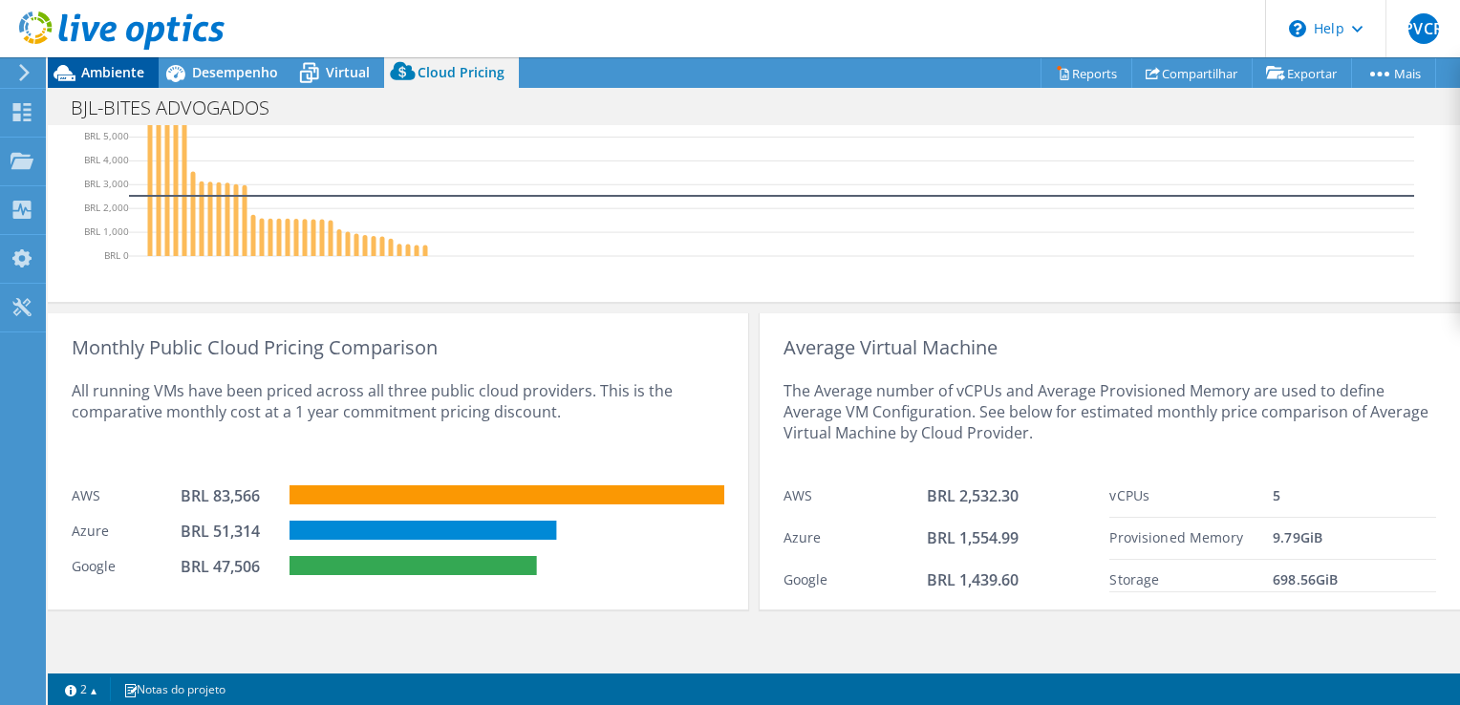
click at [107, 71] on span "Ambiente" at bounding box center [112, 72] width 63 height 18
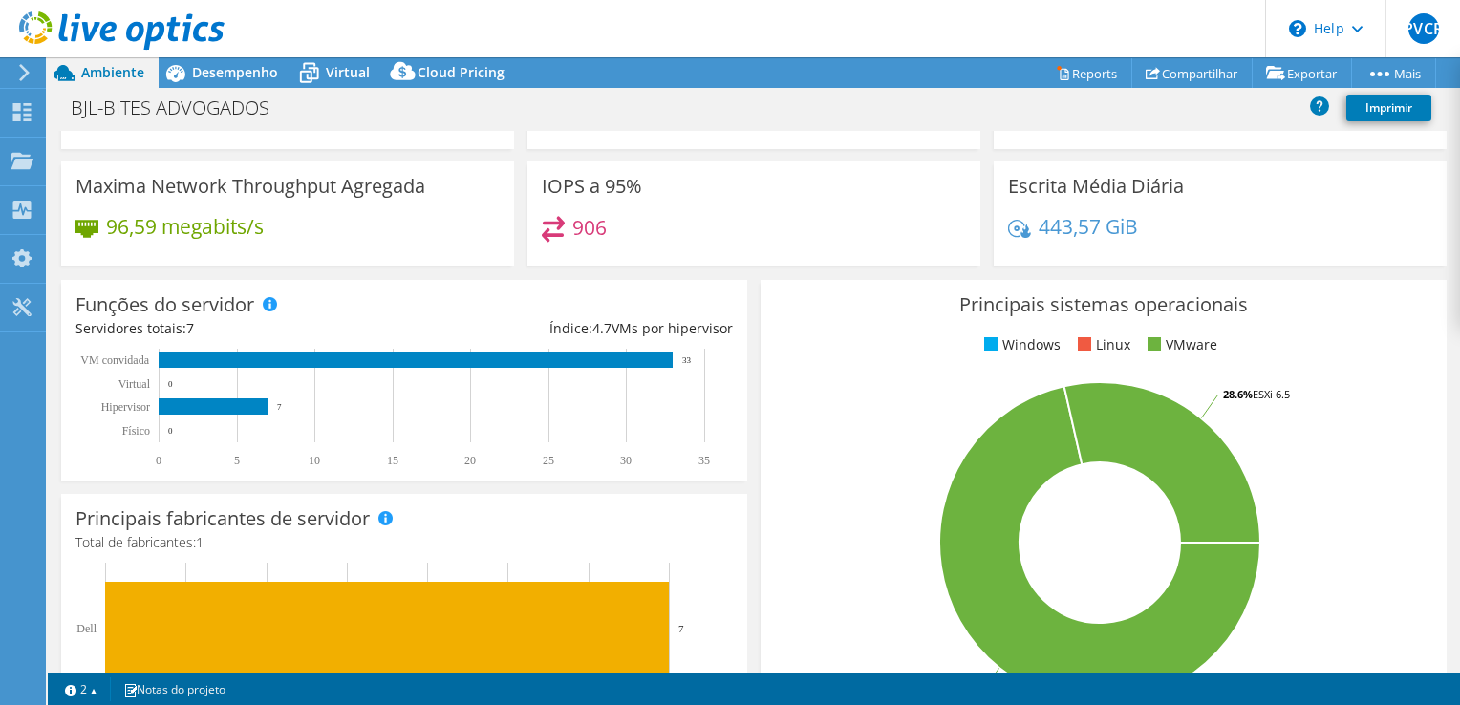
scroll to position [143, 0]
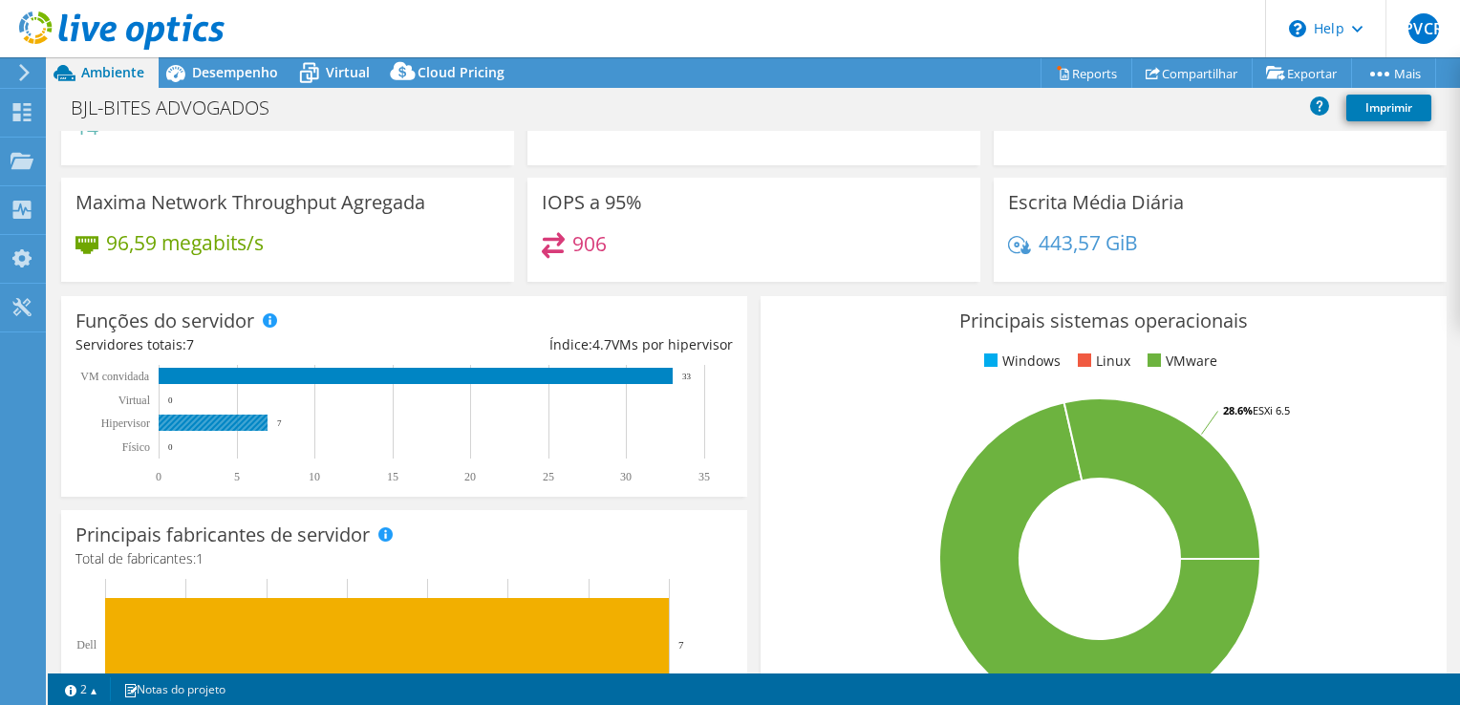
click at [233, 421] on rect at bounding box center [213, 423] width 109 height 16
click at [228, 71] on span "Desempenho" at bounding box center [235, 72] width 86 height 18
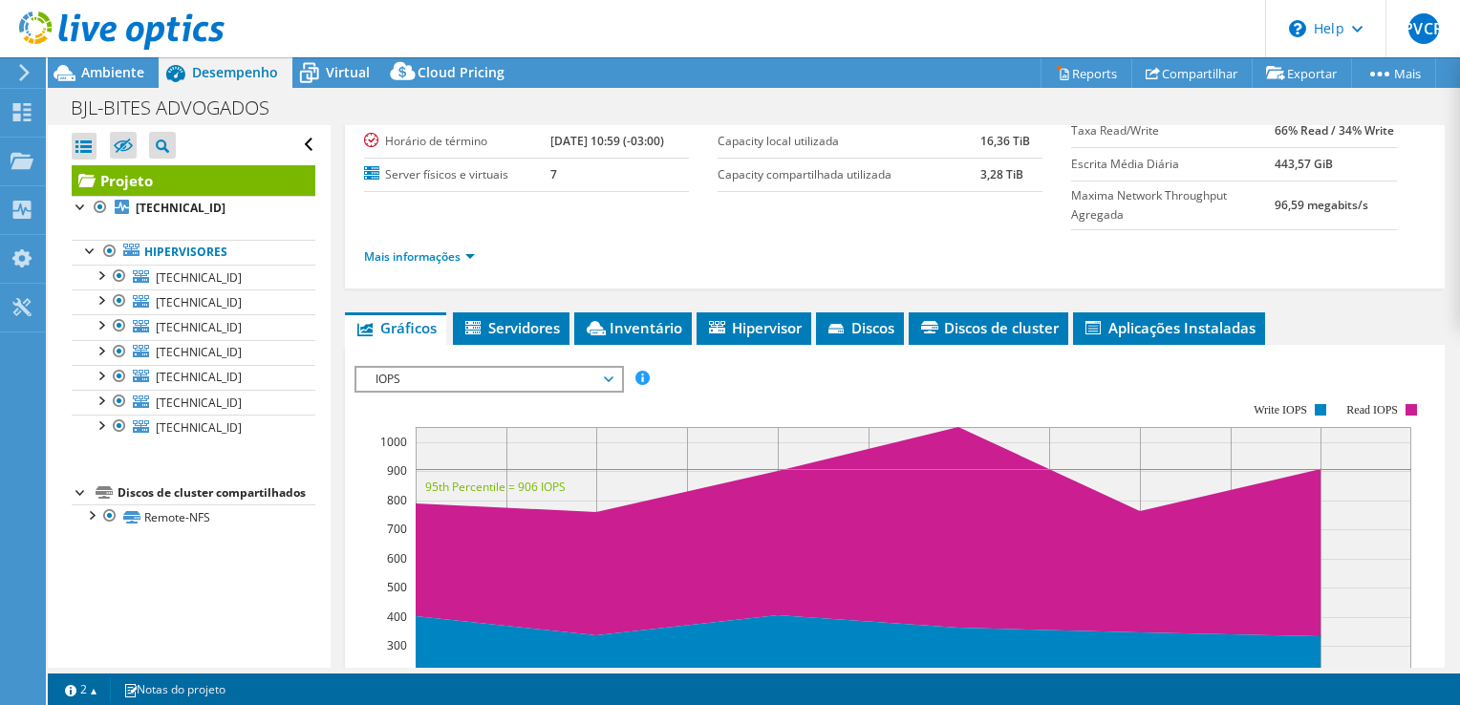
scroll to position [0, 0]
click at [189, 277] on span "192.168.1.74" at bounding box center [199, 278] width 86 height 16
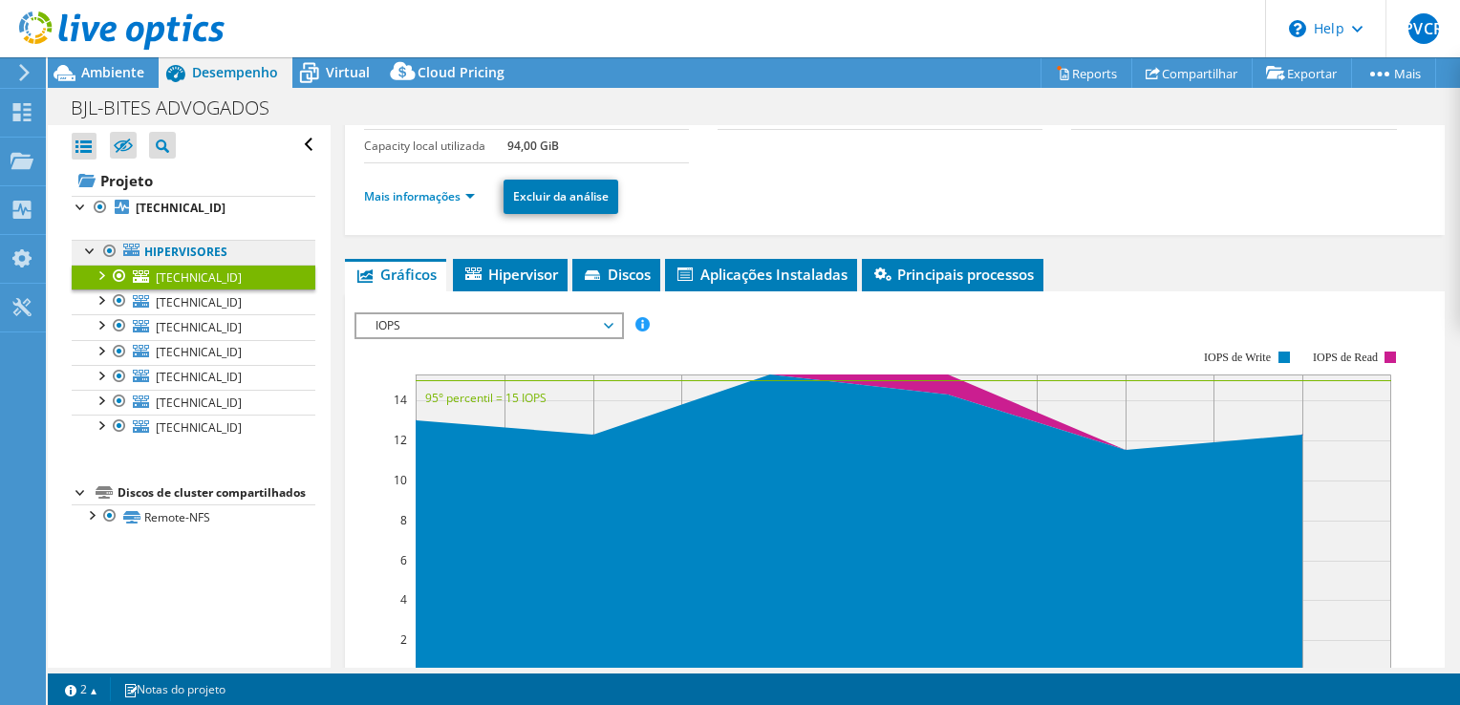
click at [190, 252] on link "Hipervisores" at bounding box center [194, 252] width 244 height 25
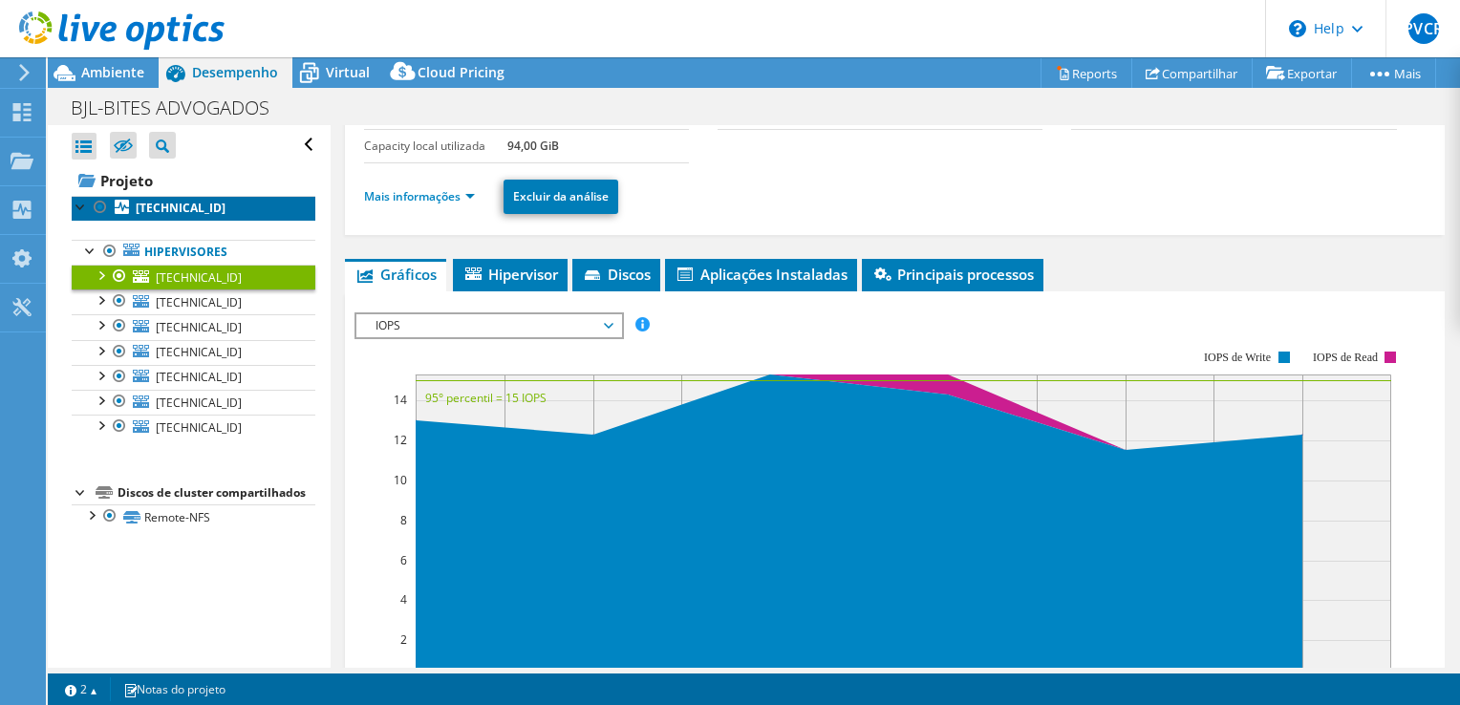
click at [181, 205] on b "192.168.1.74" at bounding box center [181, 208] width 90 height 16
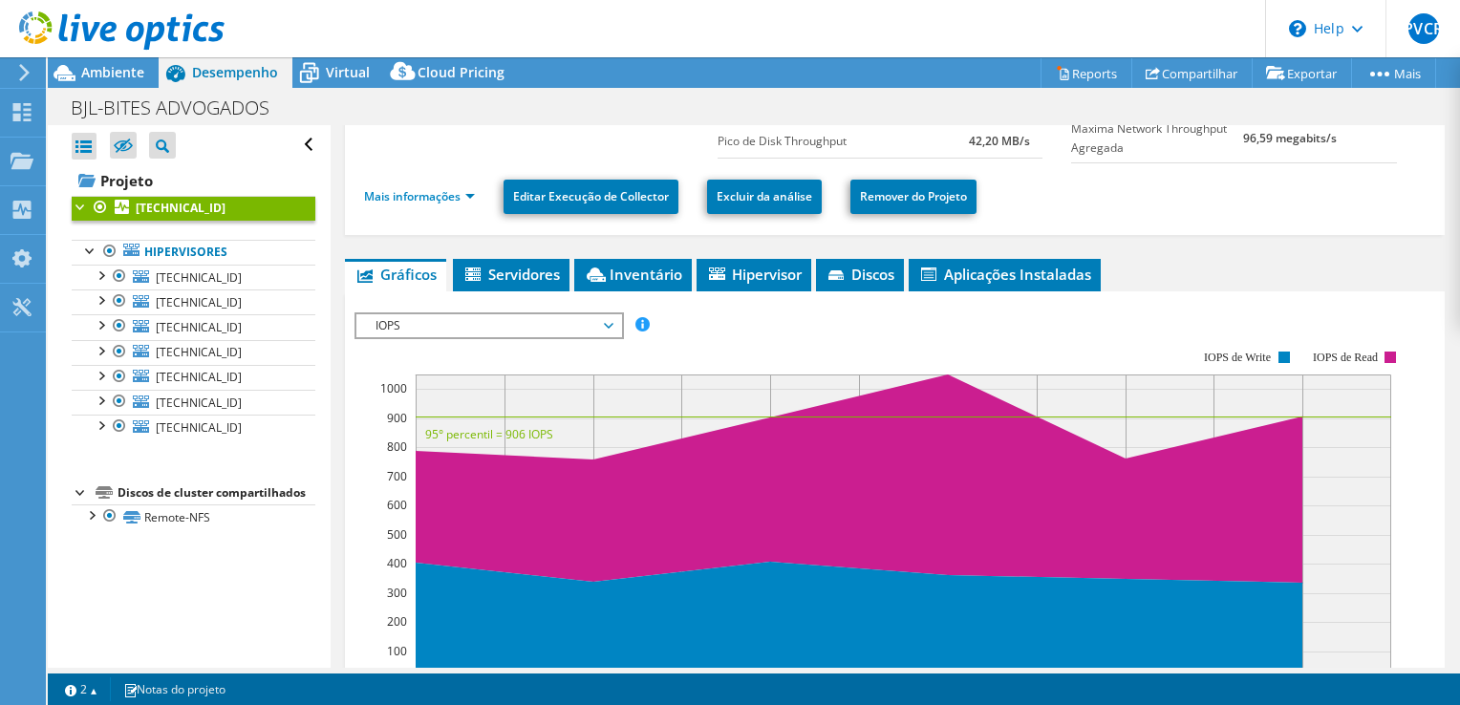
click at [609, 322] on span "IOPS" at bounding box center [489, 325] width 246 height 23
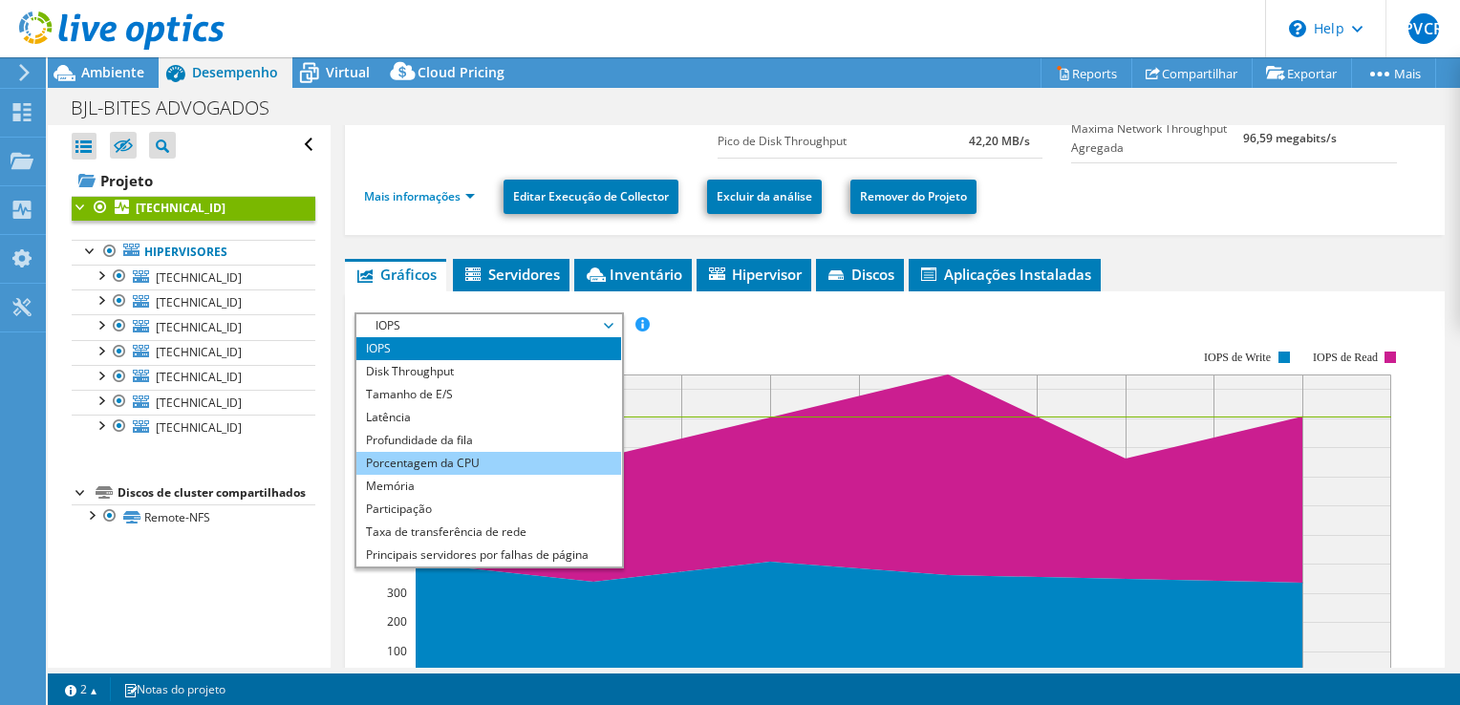
click at [489, 459] on li "Porcentagem da CPU" at bounding box center [489, 463] width 265 height 23
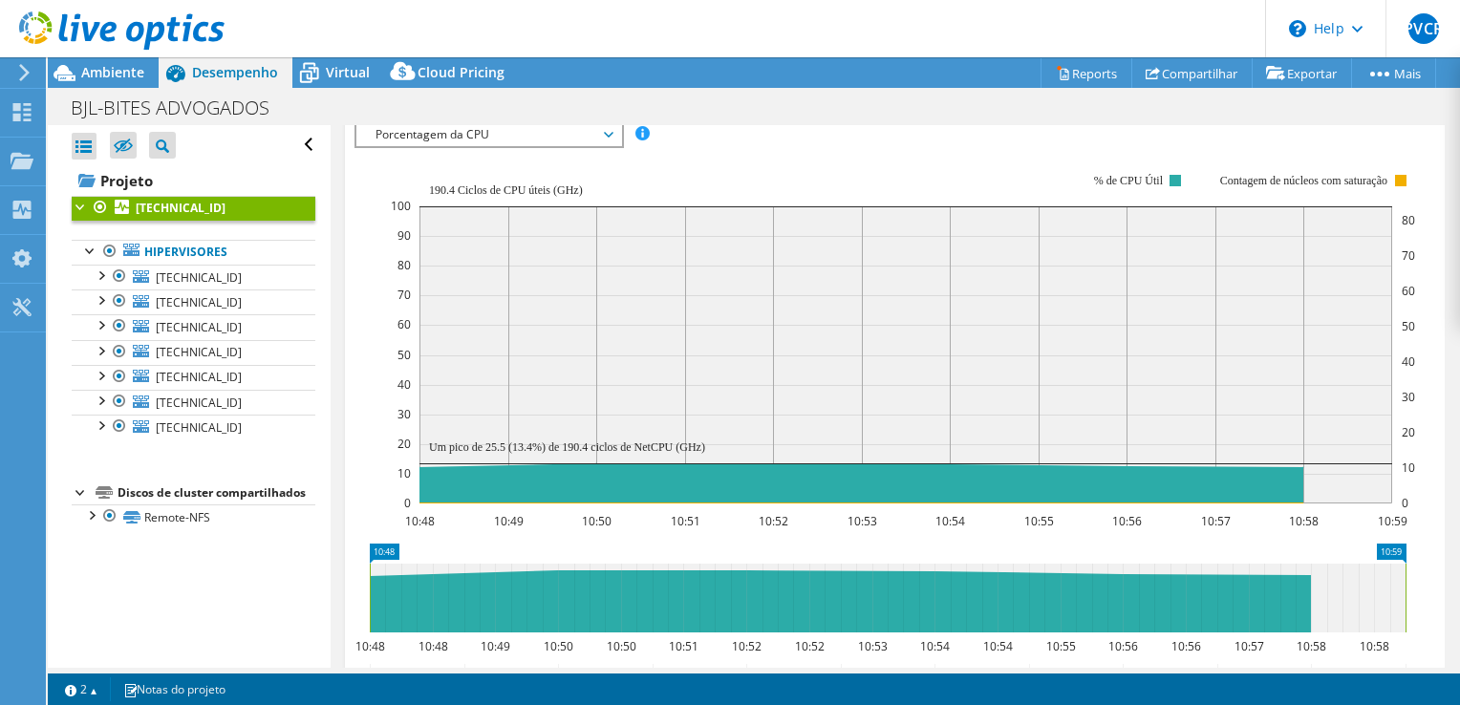
scroll to position [191, 0]
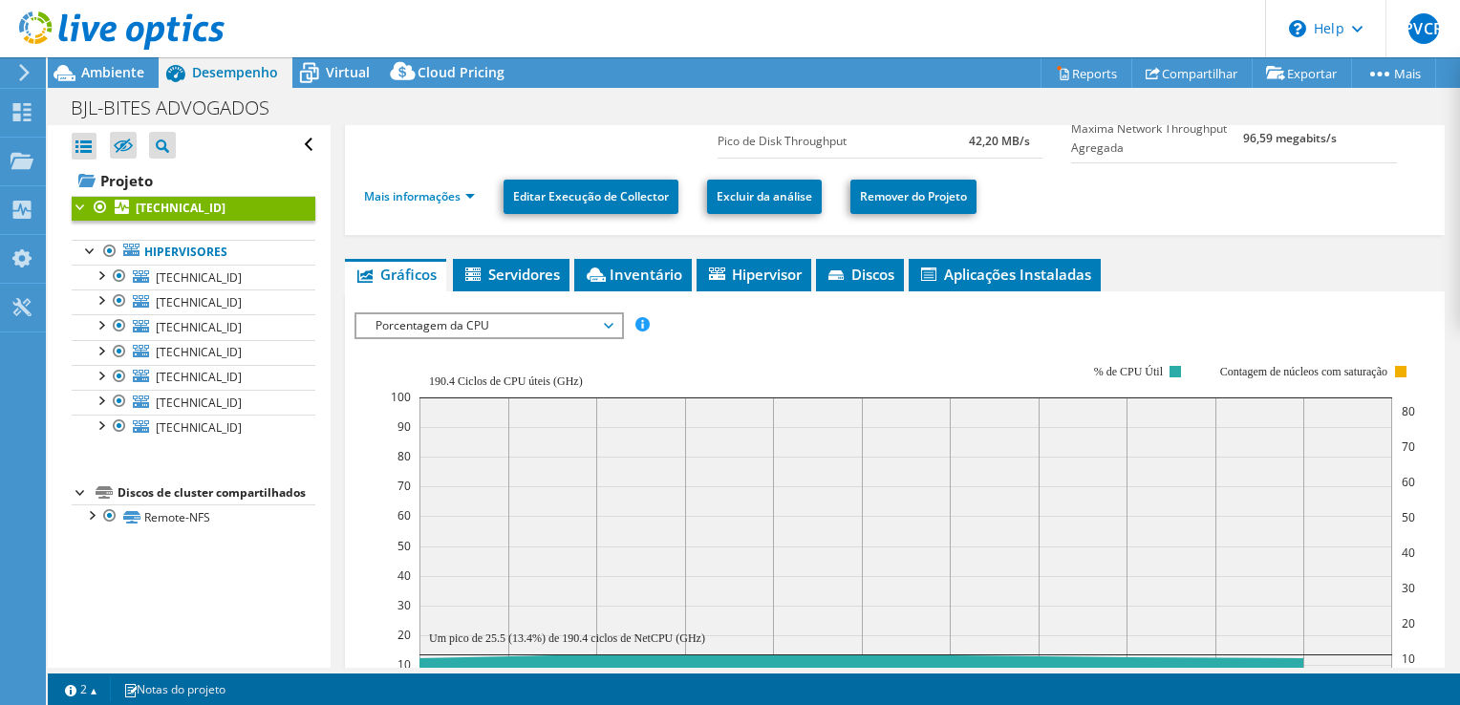
click at [612, 314] on span "Porcentagem da CPU" at bounding box center [489, 325] width 246 height 23
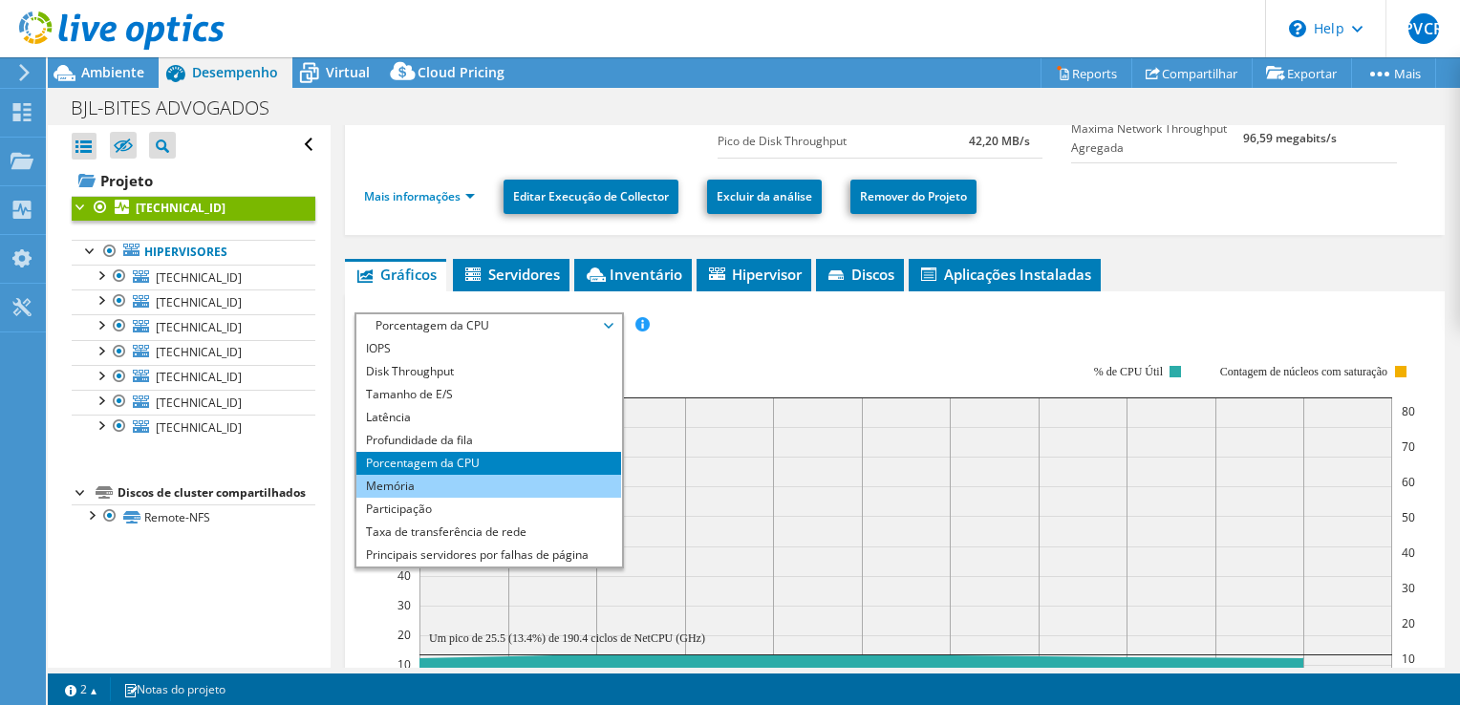
click at [521, 484] on li "Memória" at bounding box center [489, 486] width 265 height 23
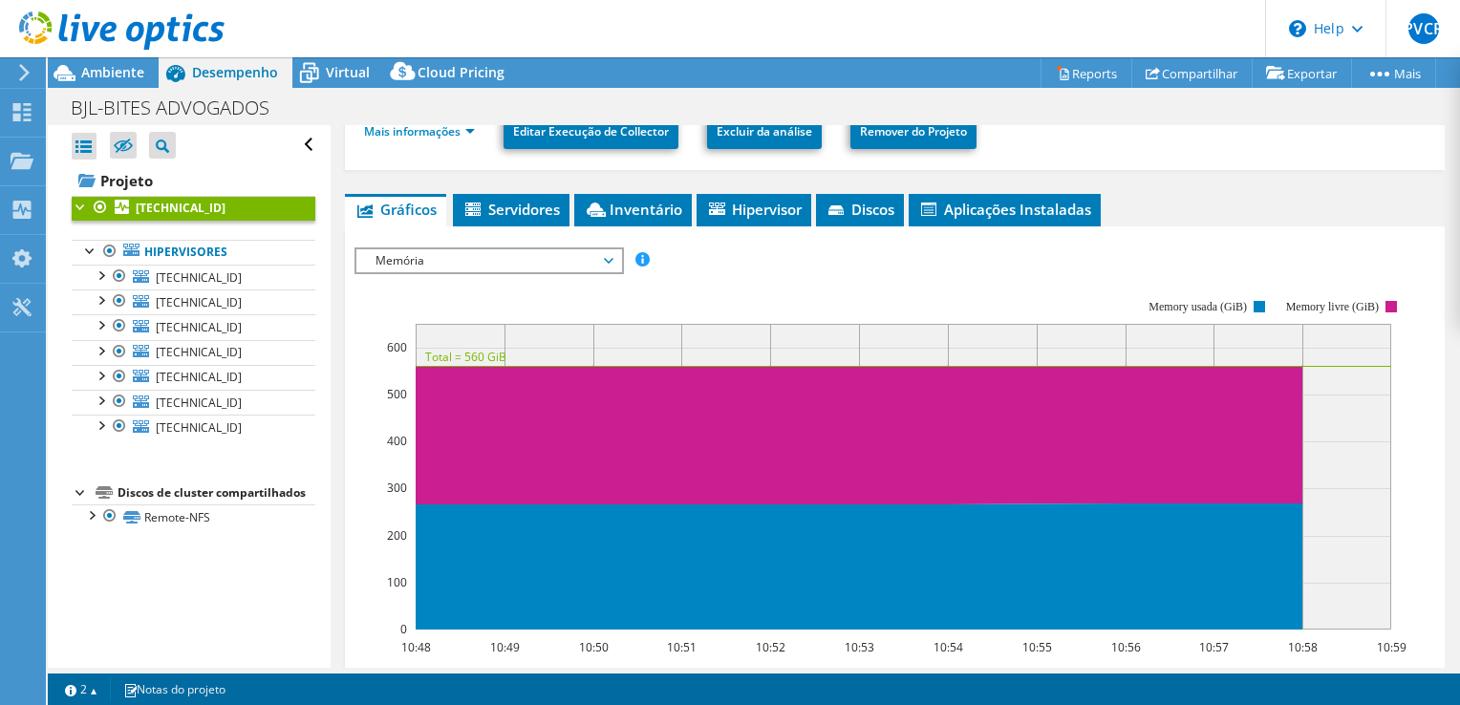
scroll to position [287, 0]
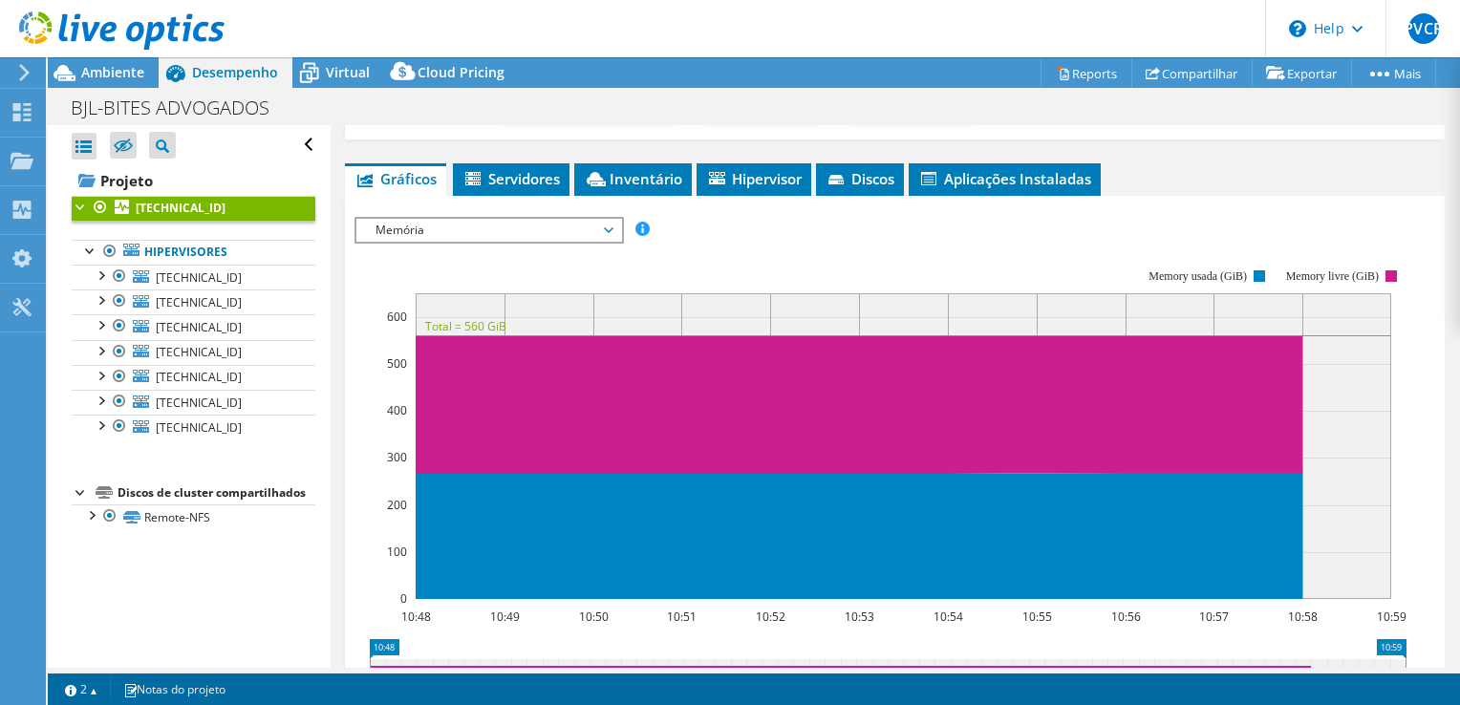
click at [614, 227] on icon at bounding box center [609, 230] width 10 height 6
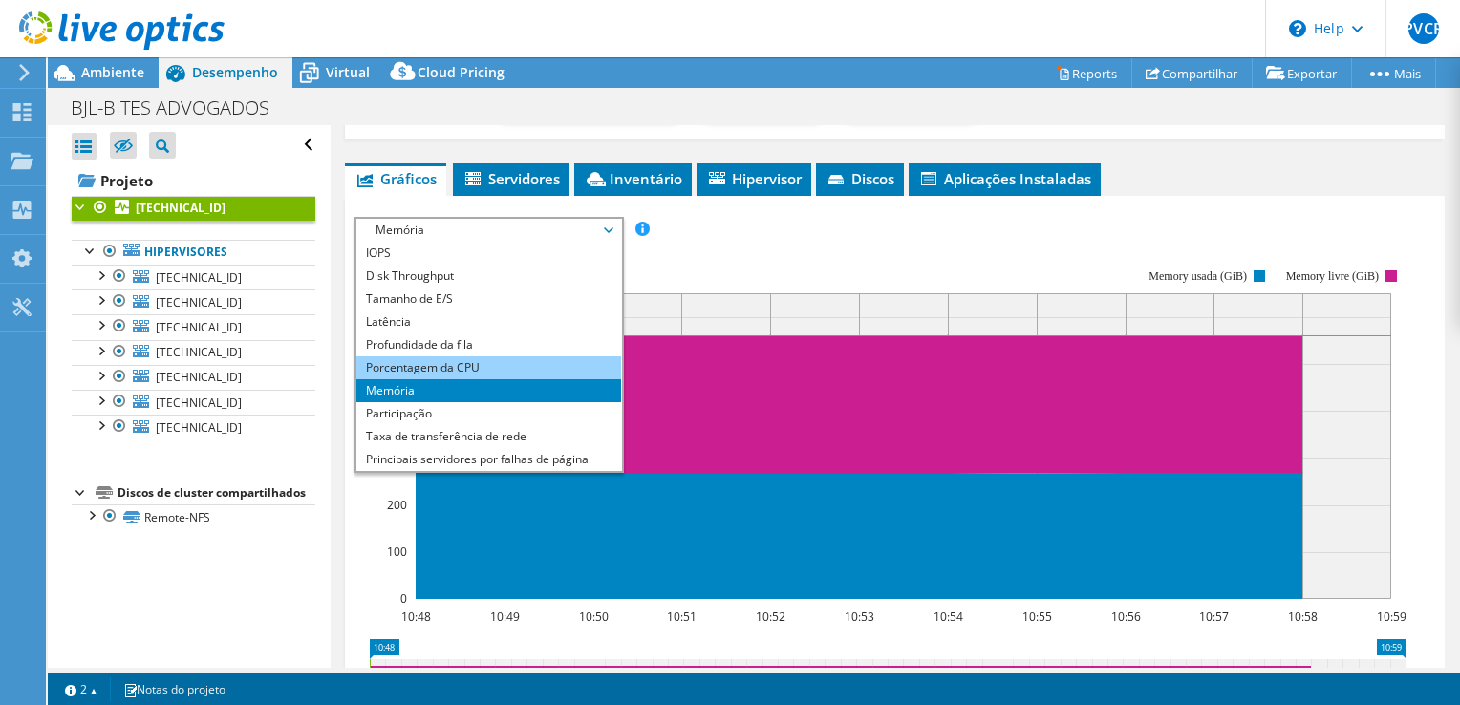
click at [556, 361] on li "Porcentagem da CPU" at bounding box center [489, 368] width 265 height 23
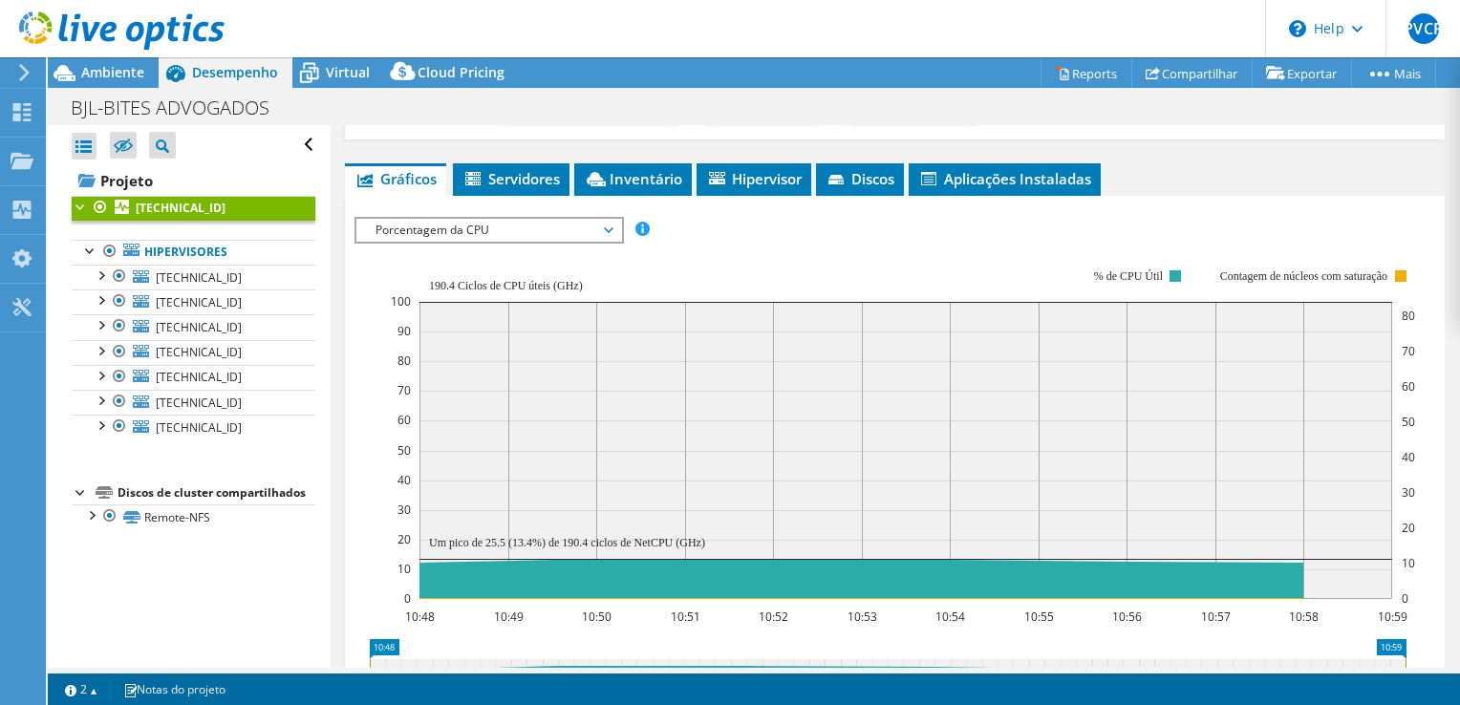
click at [421, 220] on span "Porcentagem da CPU" at bounding box center [489, 230] width 246 height 23
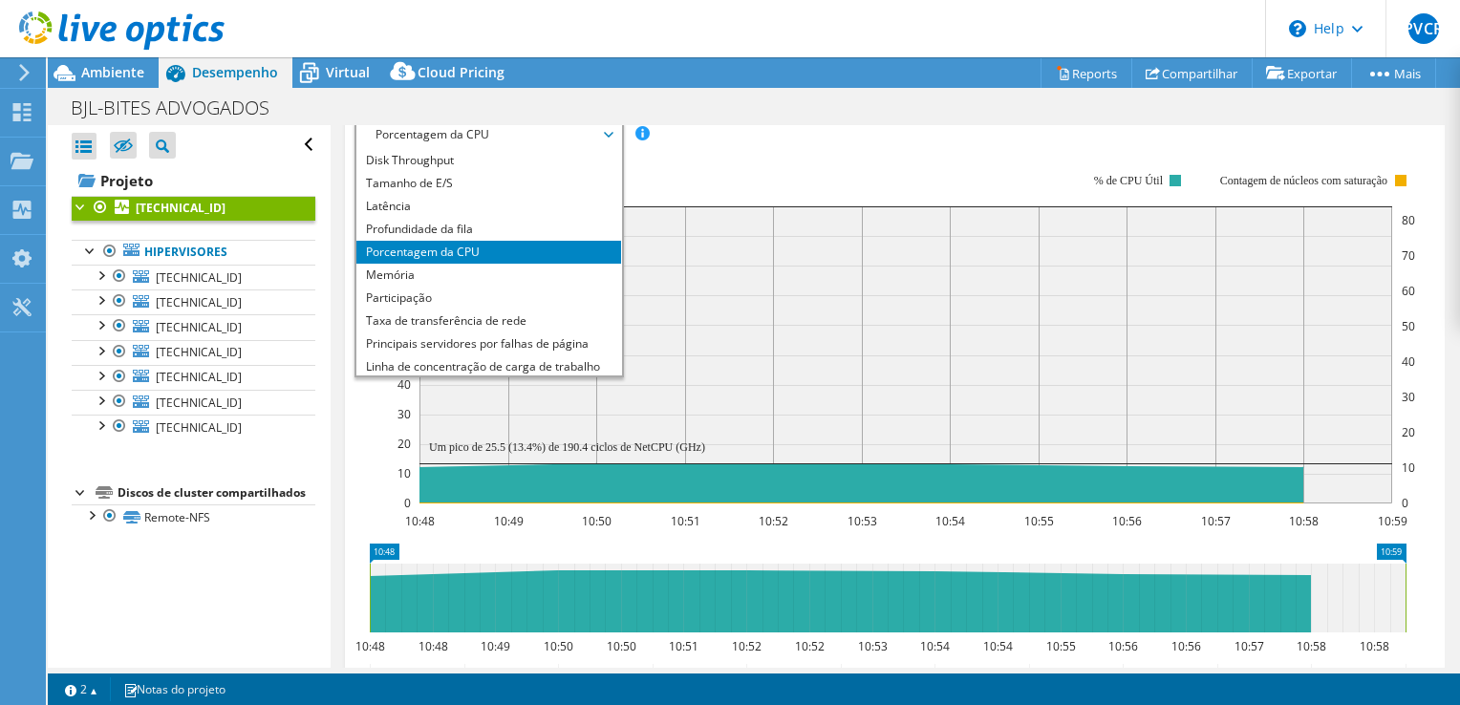
scroll to position [0, 0]
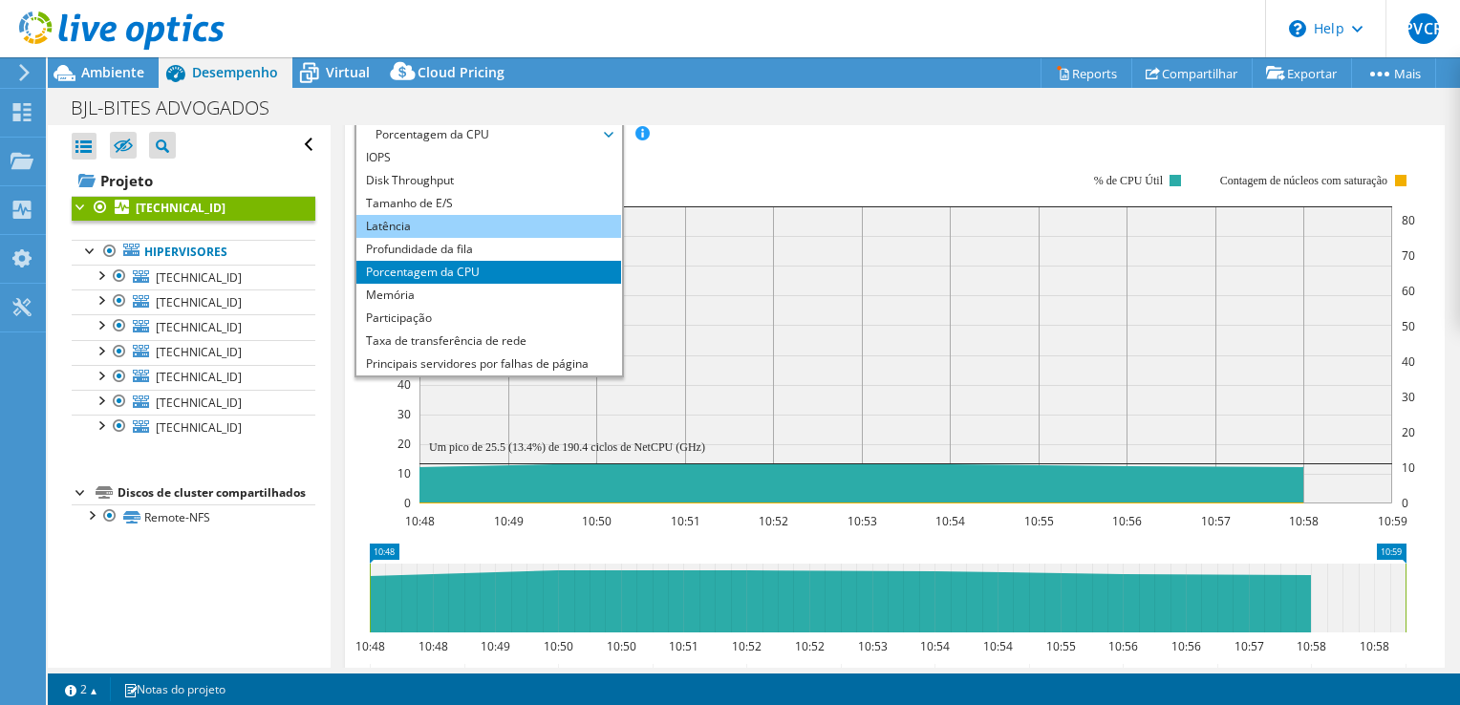
click at [429, 224] on li "Latência" at bounding box center [489, 226] width 265 height 23
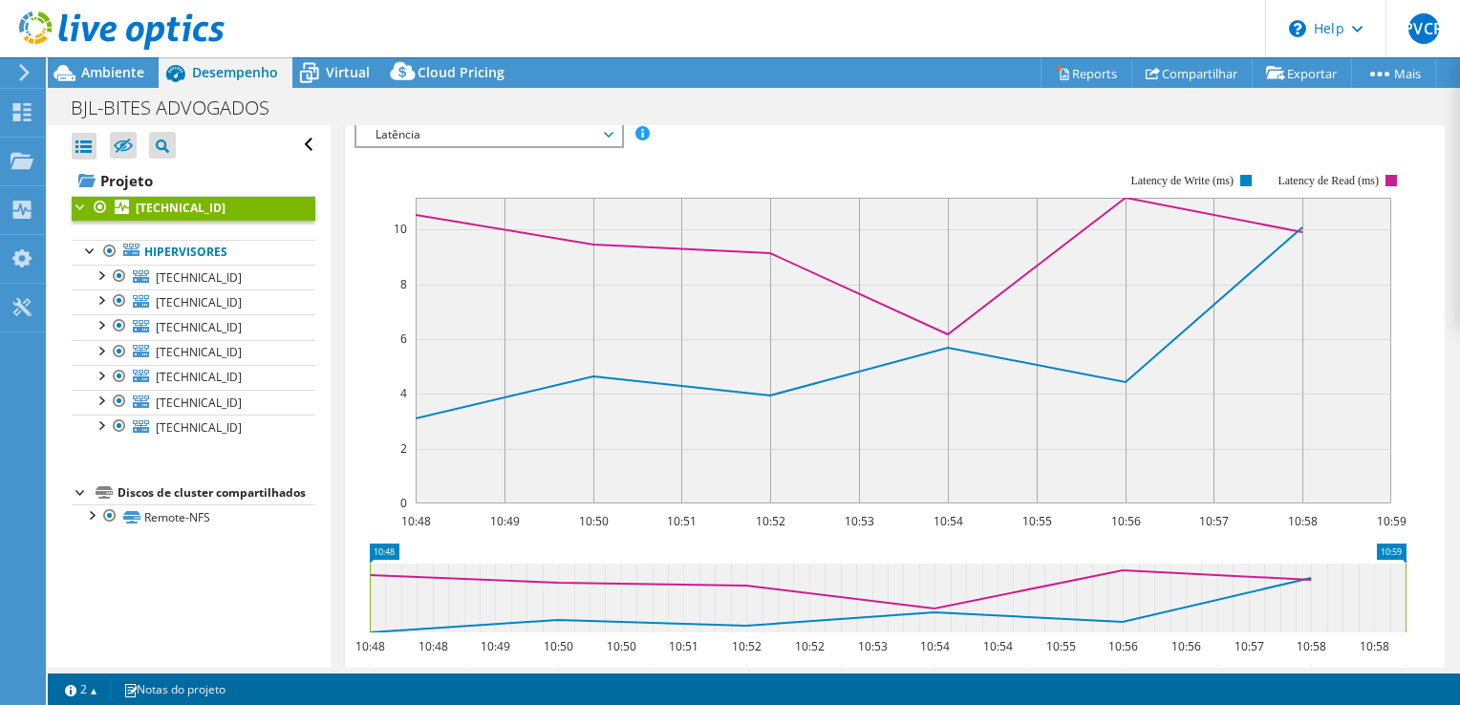
click at [608, 129] on span "Latência" at bounding box center [489, 134] width 246 height 23
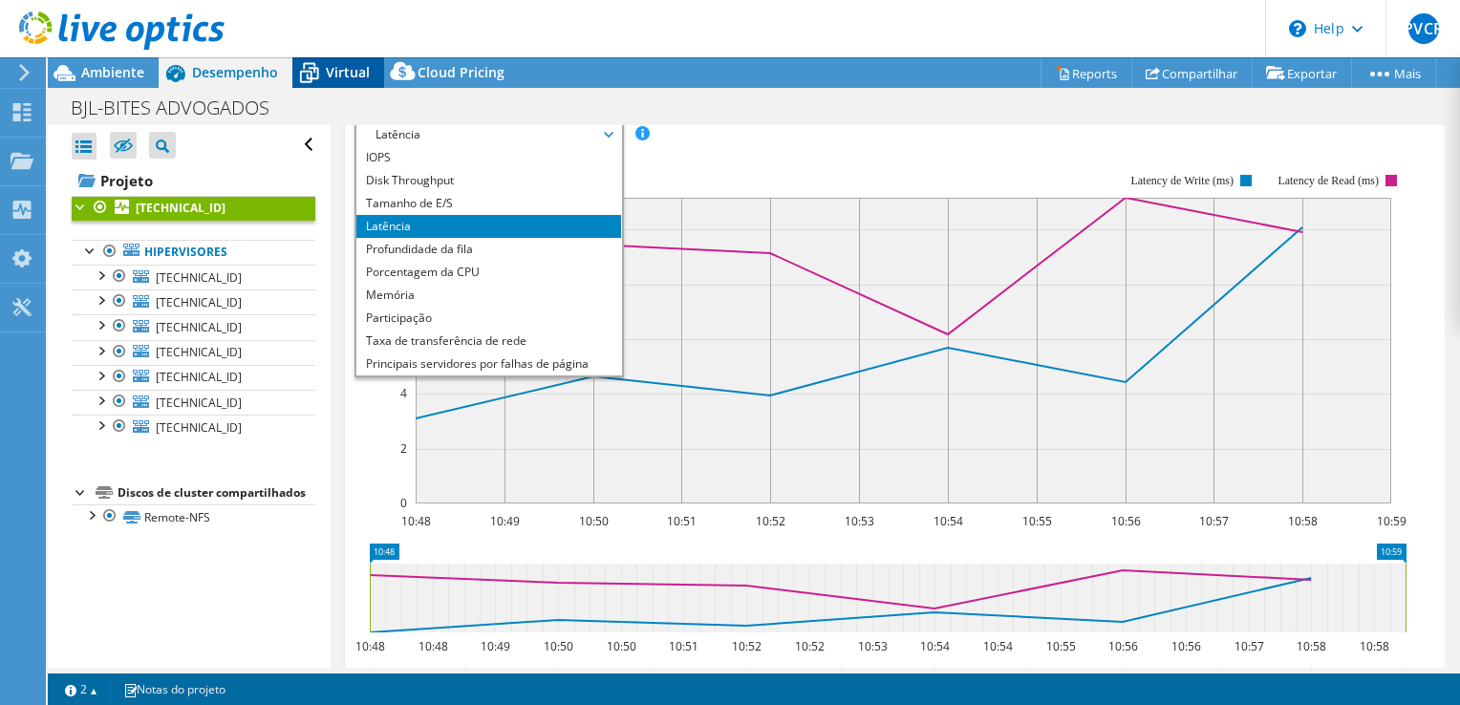
click at [348, 69] on span "Virtual" at bounding box center [348, 72] width 44 height 18
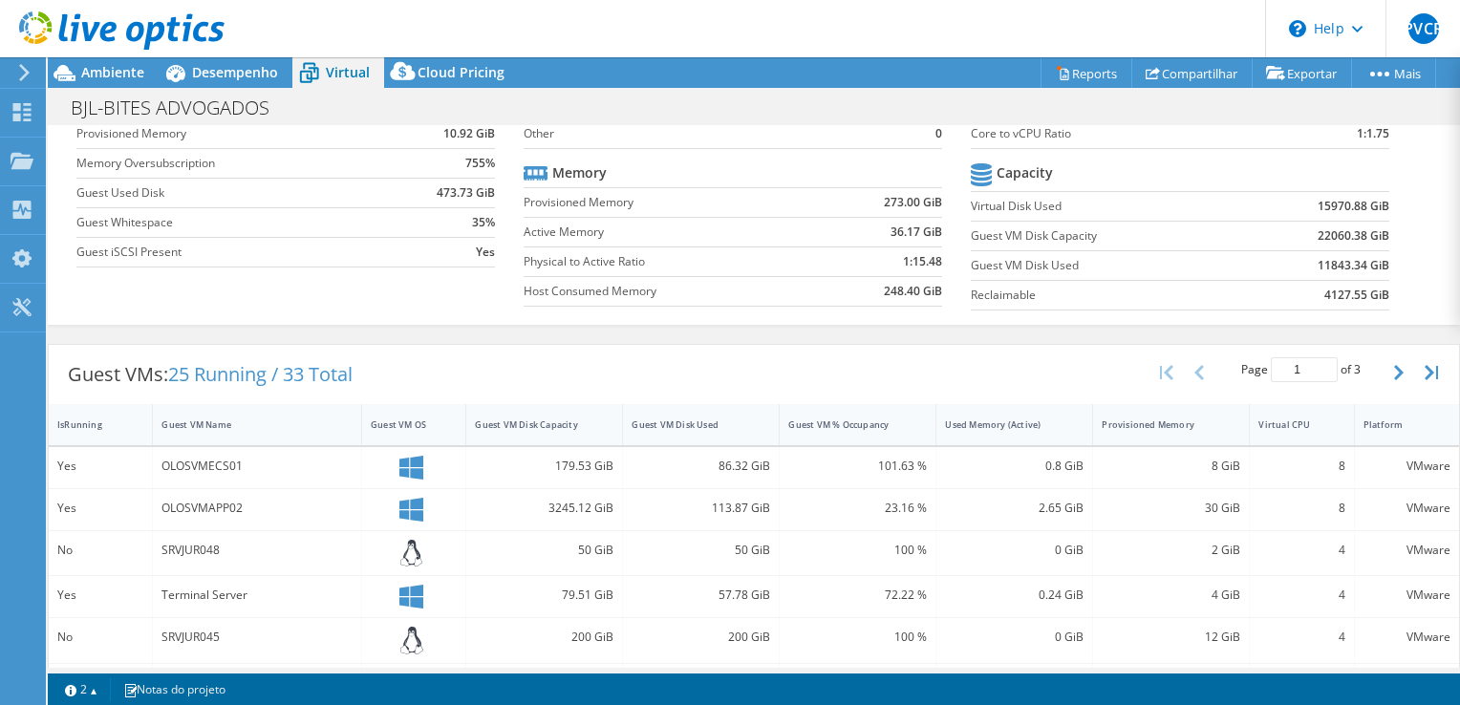
scroll to position [119, 0]
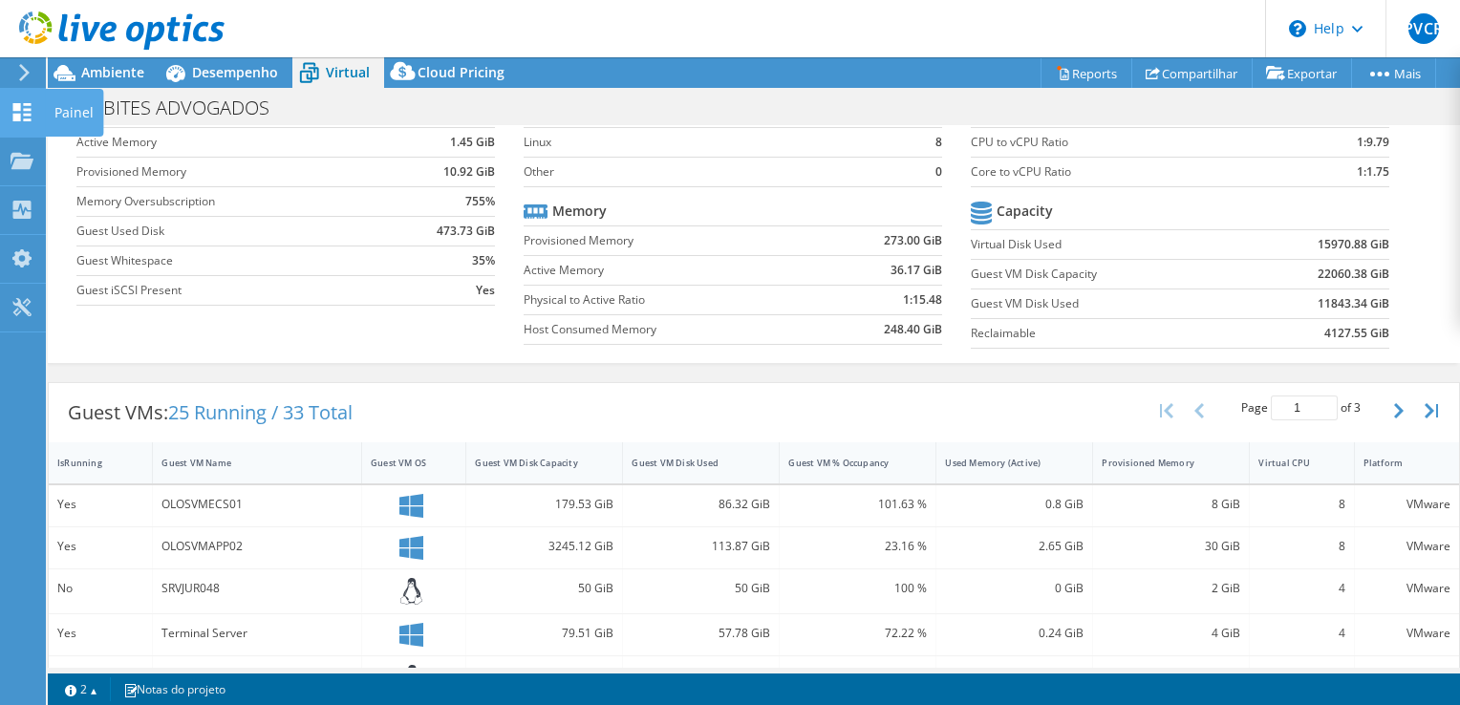
click at [28, 112] on icon at bounding box center [22, 112] width 23 height 18
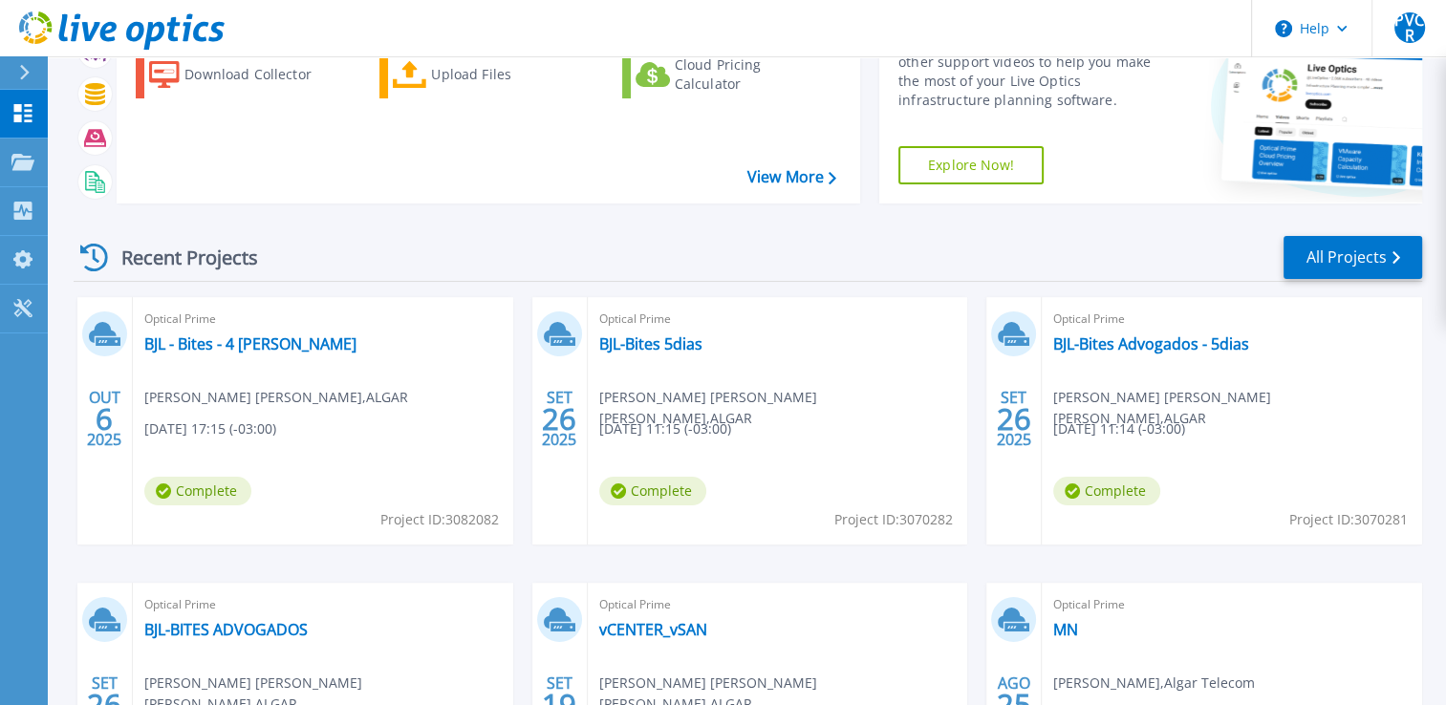
scroll to position [191, 0]
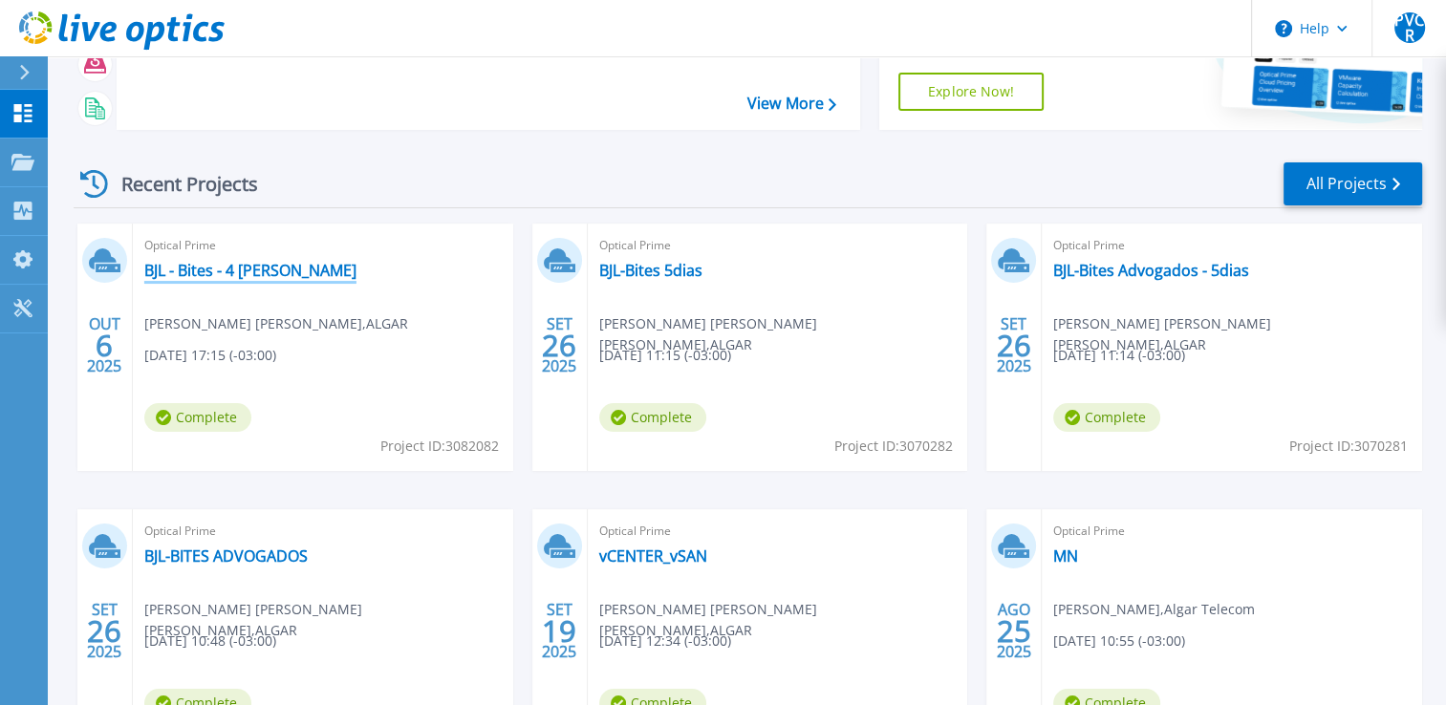
click at [211, 273] on link "BJL - Bites - 4 [PERSON_NAME]" at bounding box center [250, 270] width 212 height 19
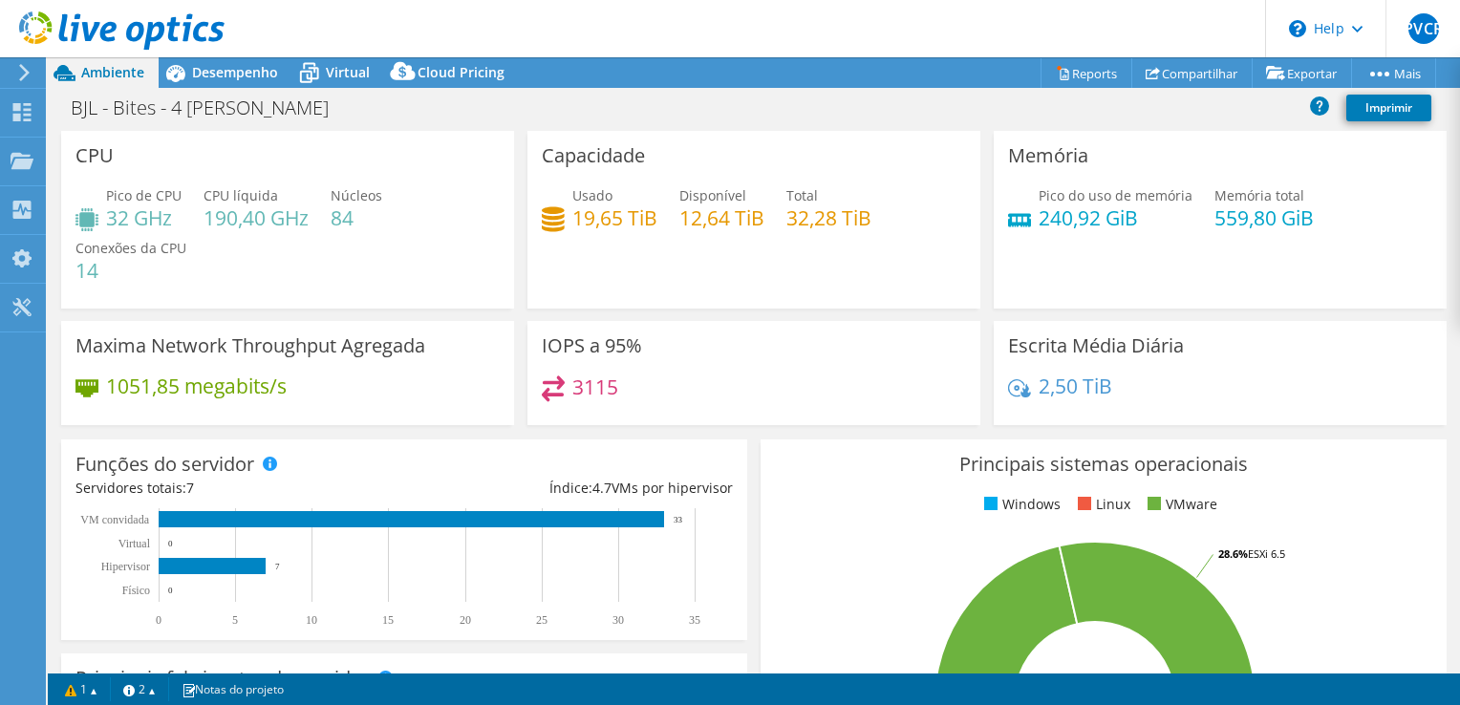
select select "SouthAmerica"
select select "BRL"
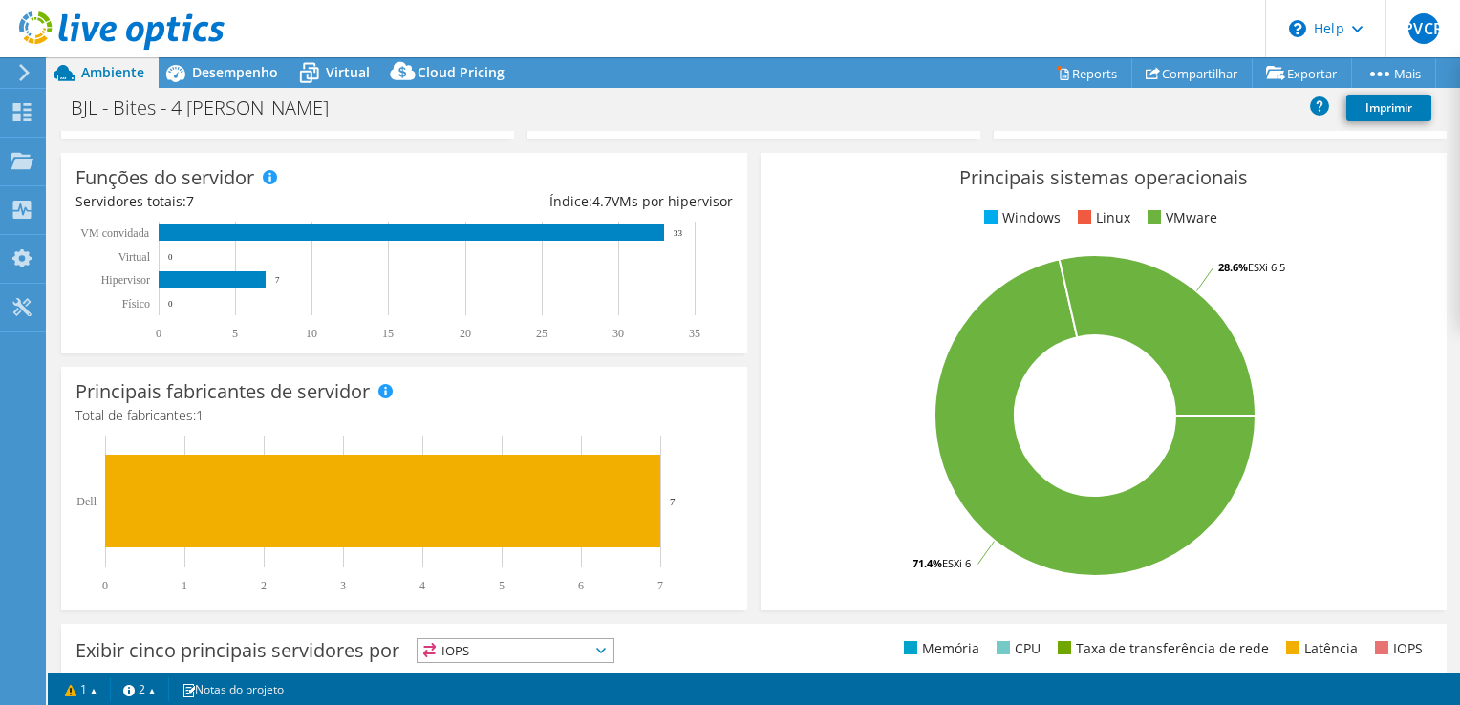
scroll to position [191, 0]
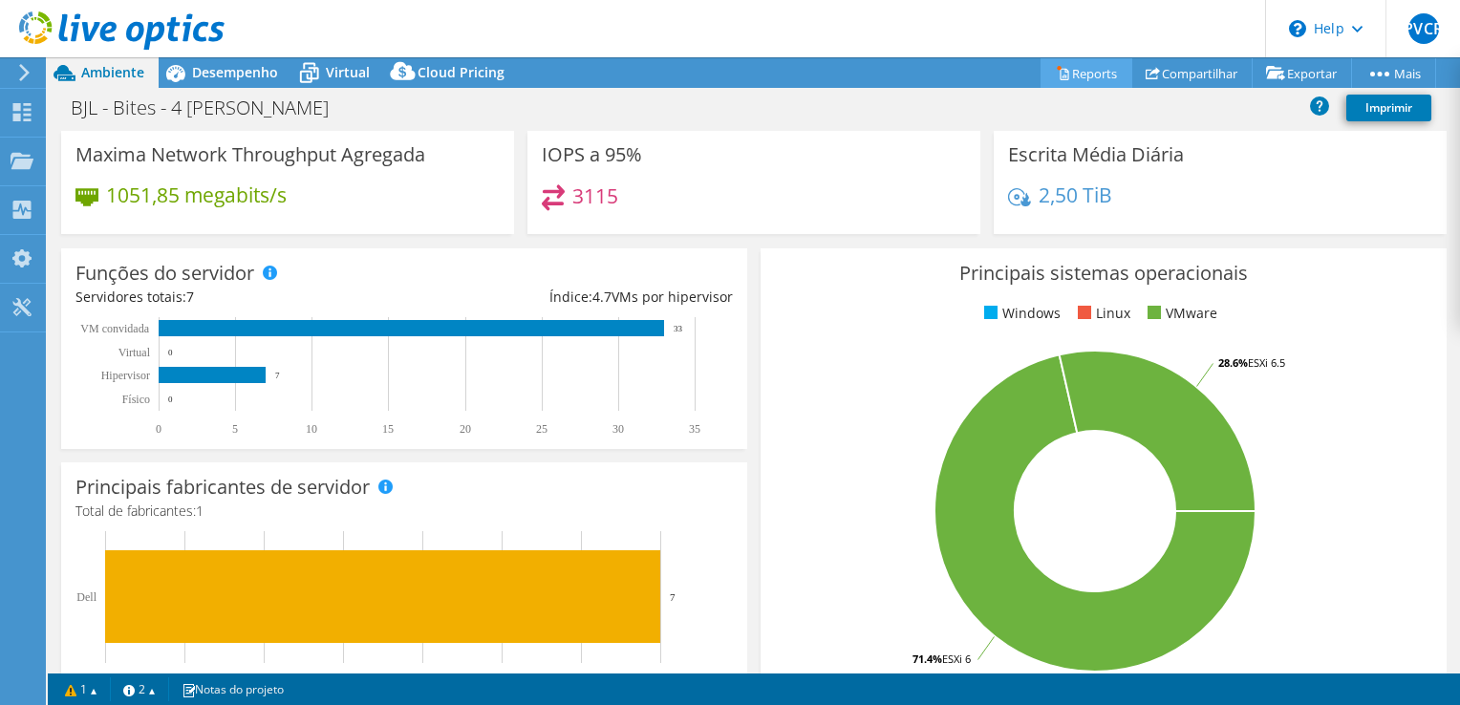
click at [1074, 65] on link "Reports" at bounding box center [1087, 73] width 92 height 30
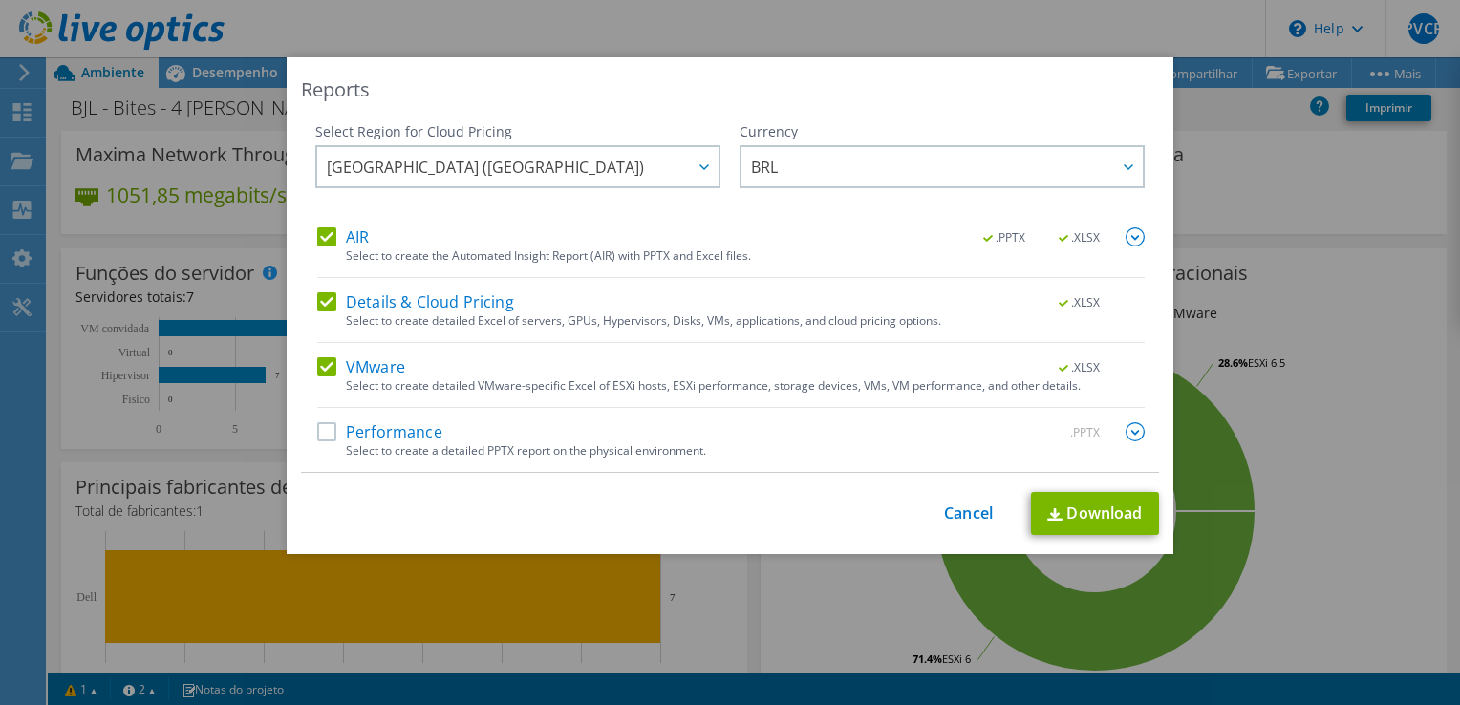
click at [408, 426] on label "Performance" at bounding box center [379, 431] width 125 height 19
click at [0, 0] on input "Performance" at bounding box center [0, 0] width 0 height 0
click at [1077, 504] on link "Download" at bounding box center [1095, 513] width 128 height 43
drag, startPoint x: 843, startPoint y: 75, endPoint x: 750, endPoint y: 238, distance: 187.9
click at [750, 238] on div "Reports Select Region for Cloud Pricing Asia Pacific (Hong Kong) Asia Pacific (…" at bounding box center [730, 305] width 887 height 497
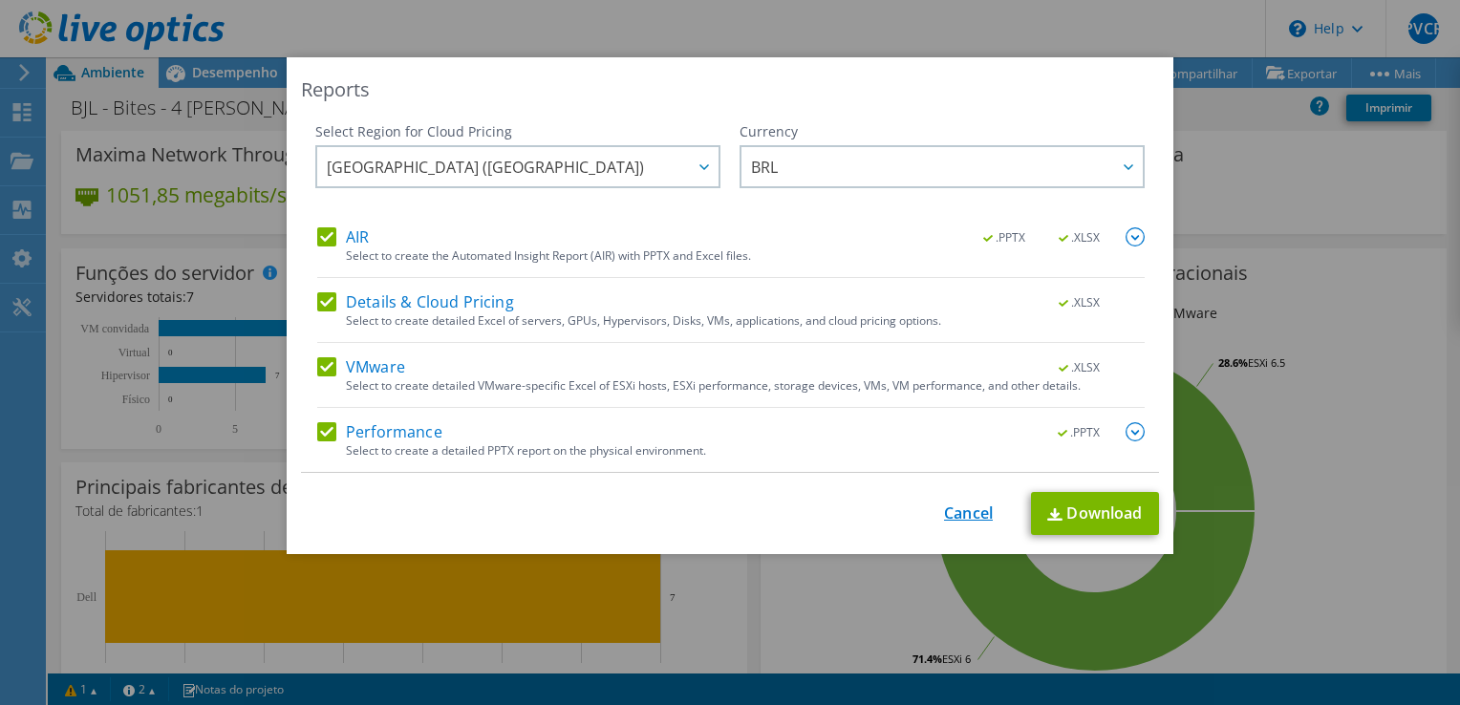
click at [956, 518] on link "Cancel" at bounding box center [968, 514] width 49 height 18
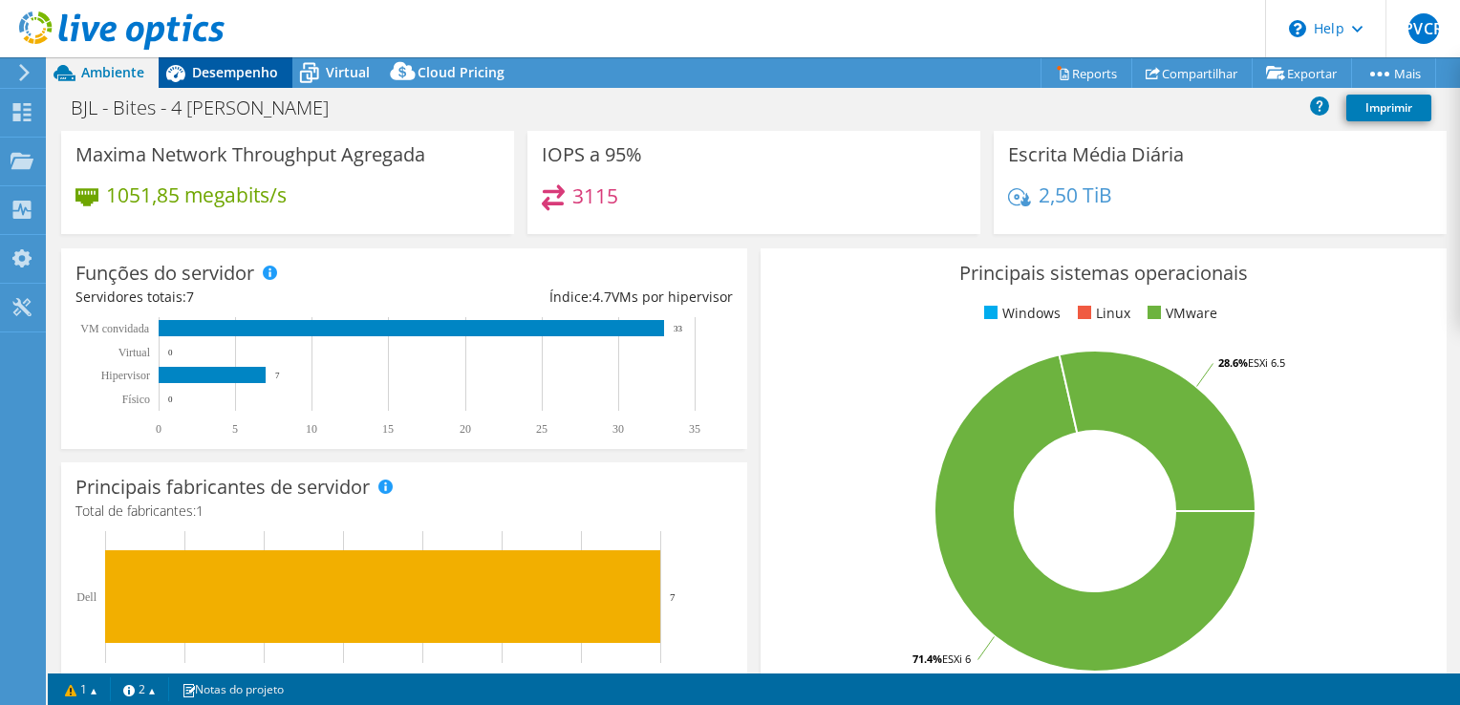
click at [229, 71] on span "Desempenho" at bounding box center [235, 72] width 86 height 18
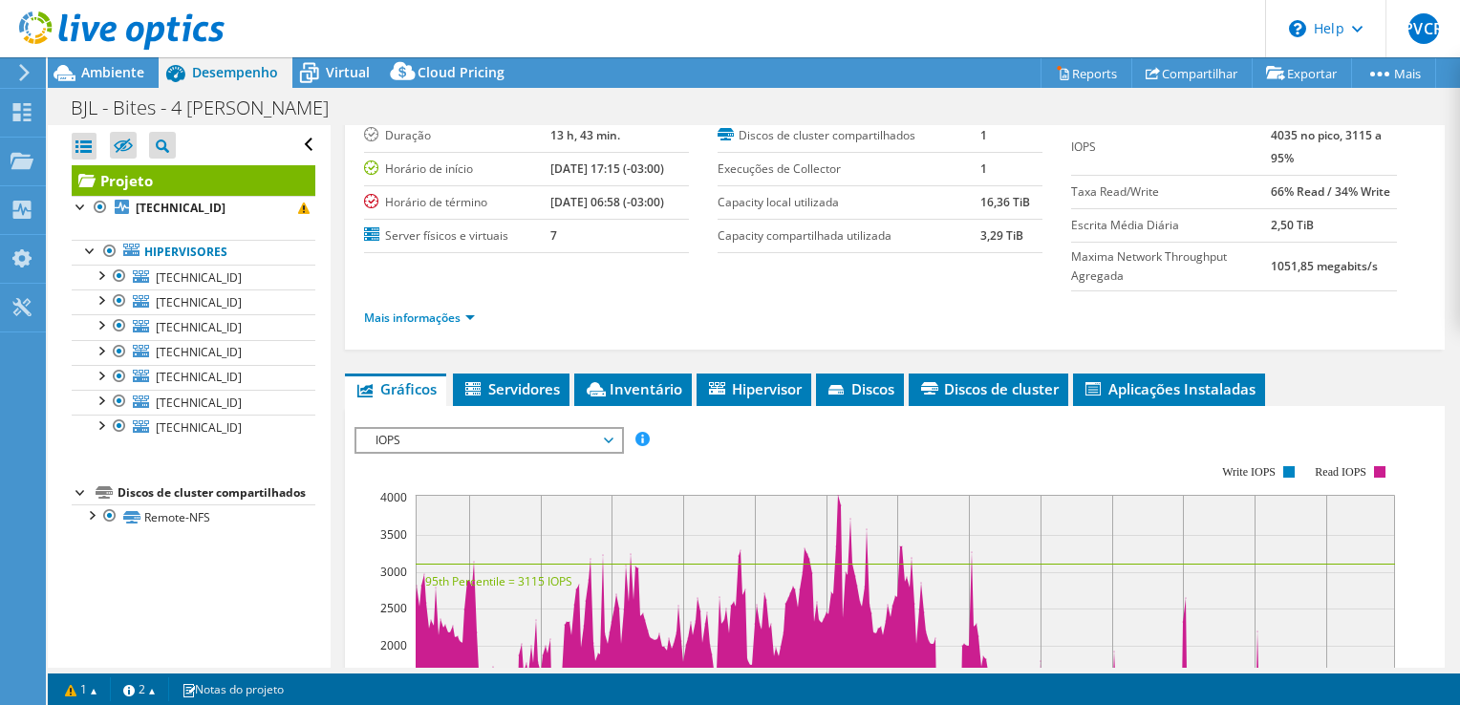
scroll to position [287, 0]
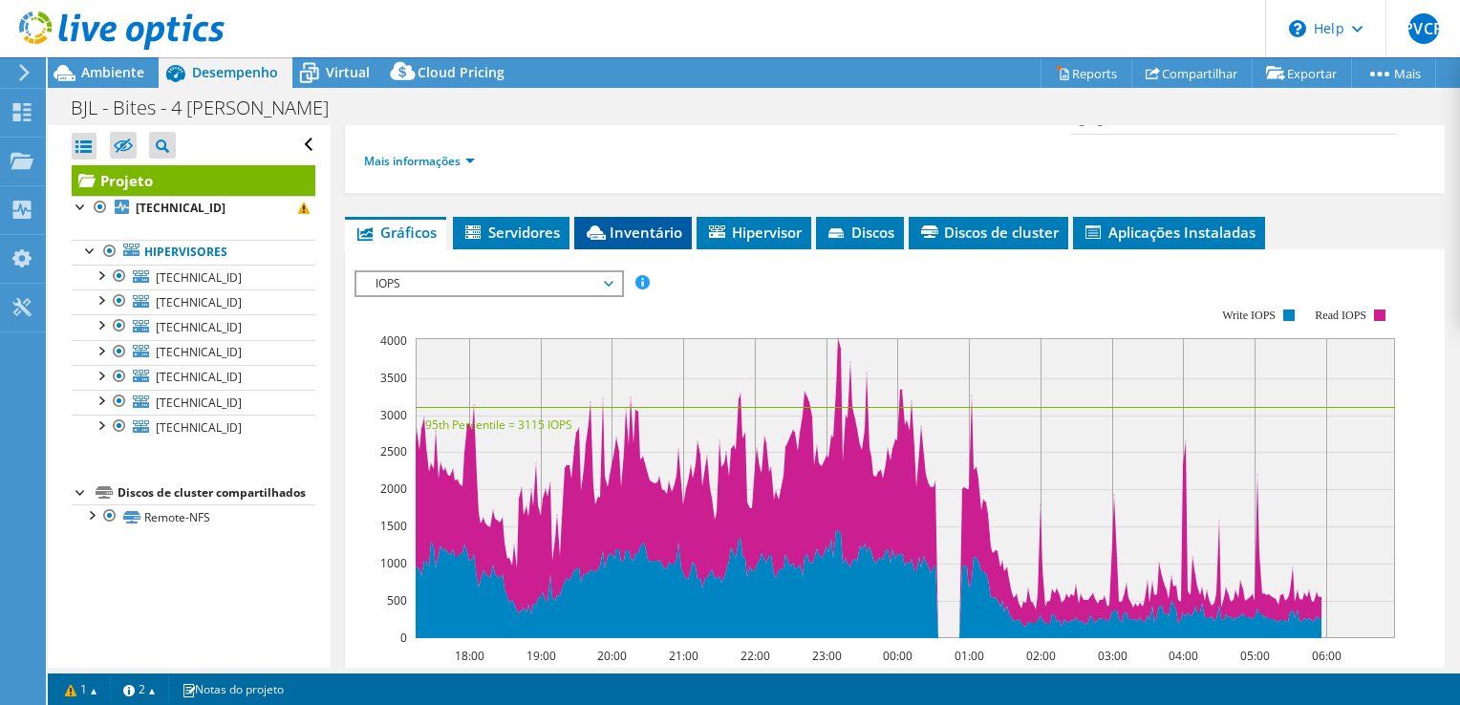
click at [623, 231] on span "Inventário" at bounding box center [633, 232] width 98 height 19
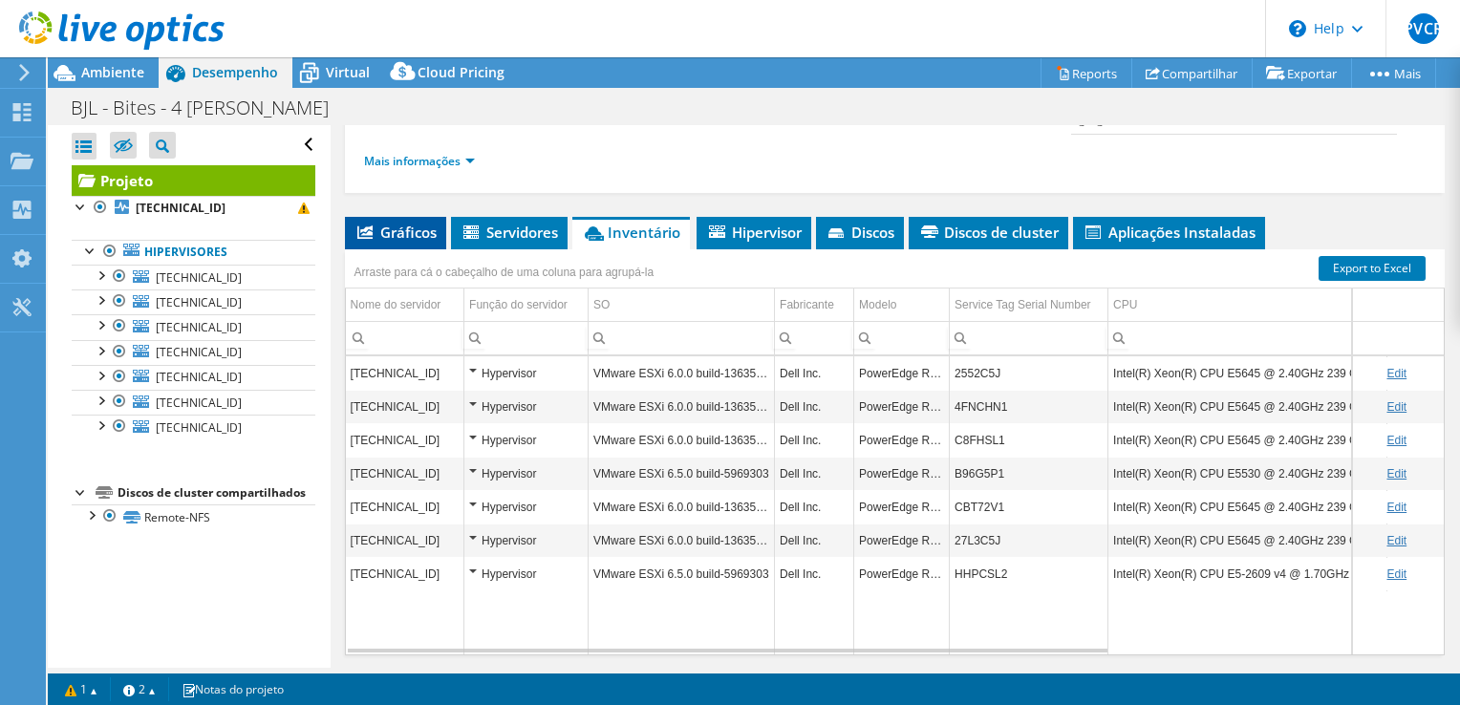
click at [383, 227] on span "Gráficos" at bounding box center [396, 232] width 82 height 19
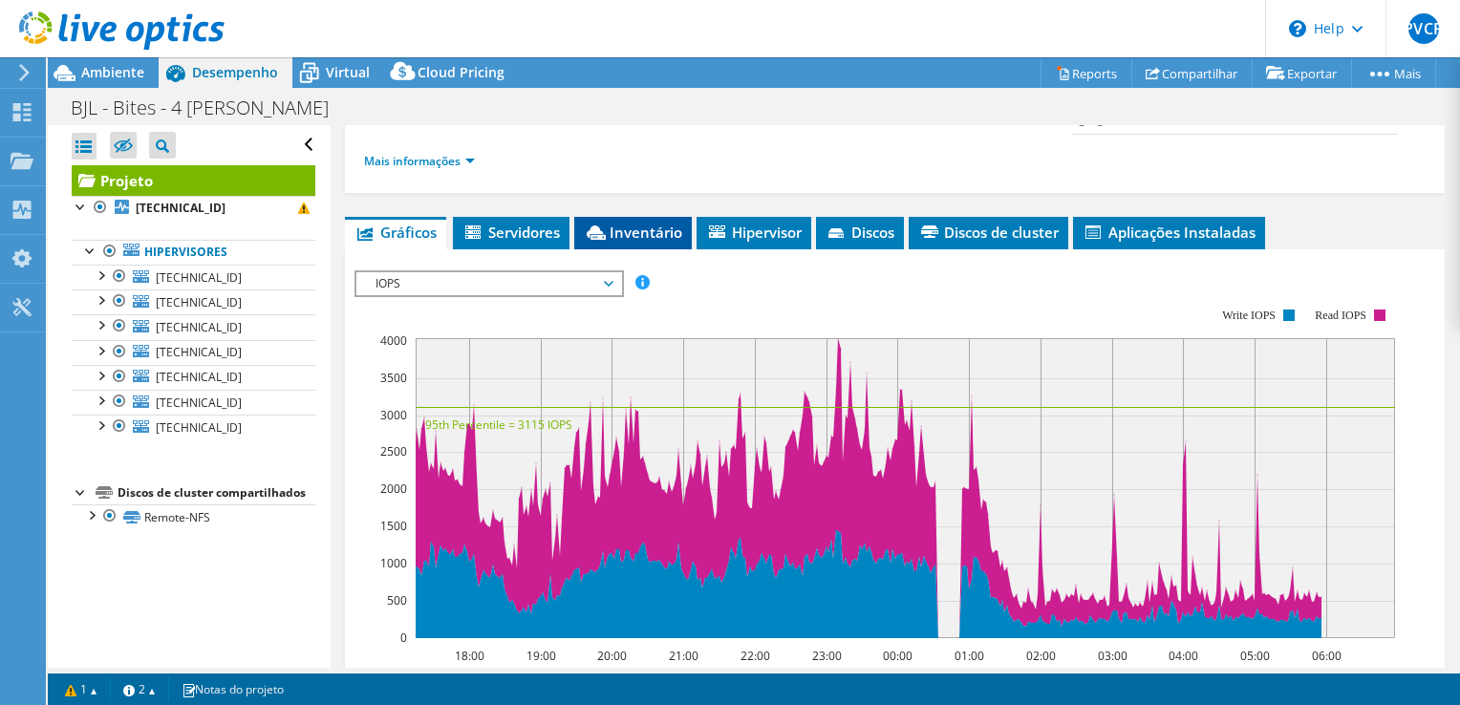
click at [636, 223] on span "Inventário" at bounding box center [633, 232] width 98 height 19
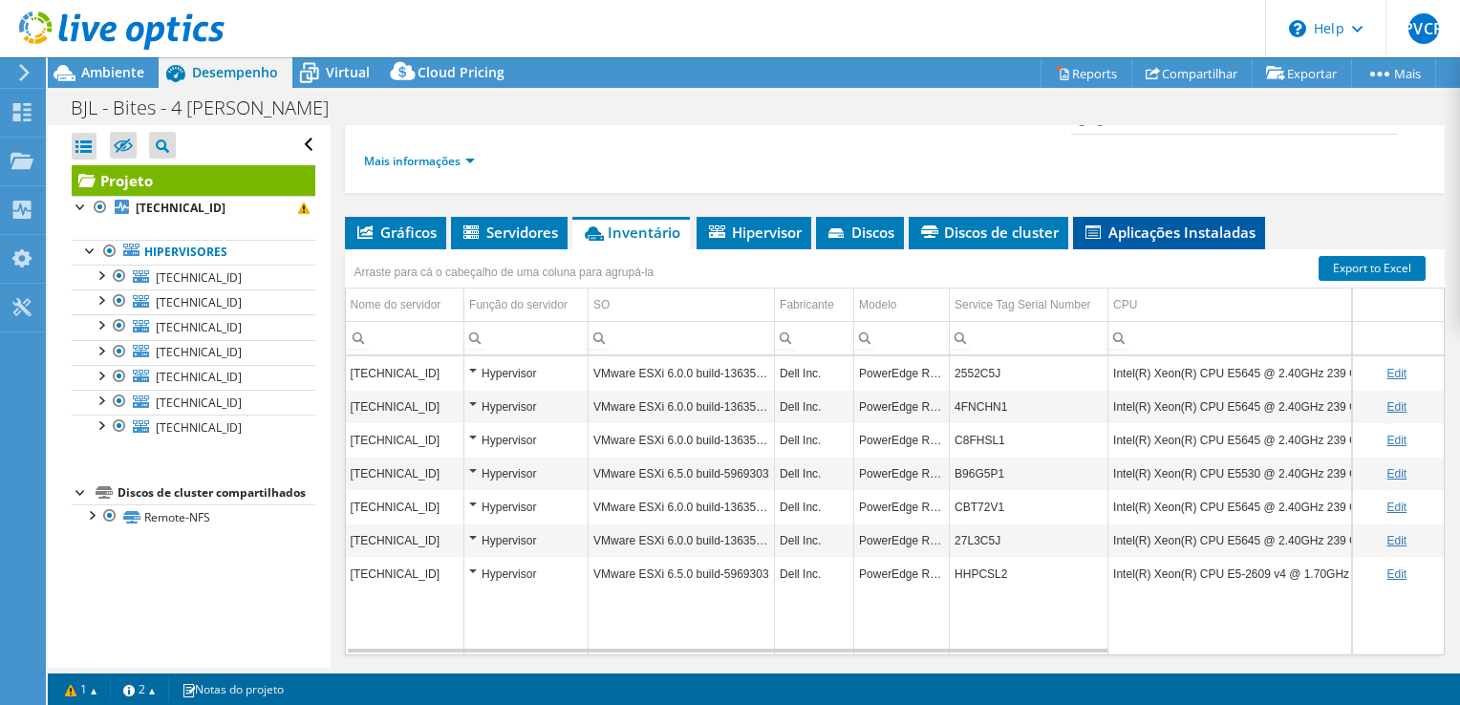
click at [1133, 225] on span "Aplicações Instaladas" at bounding box center [1169, 232] width 173 height 19
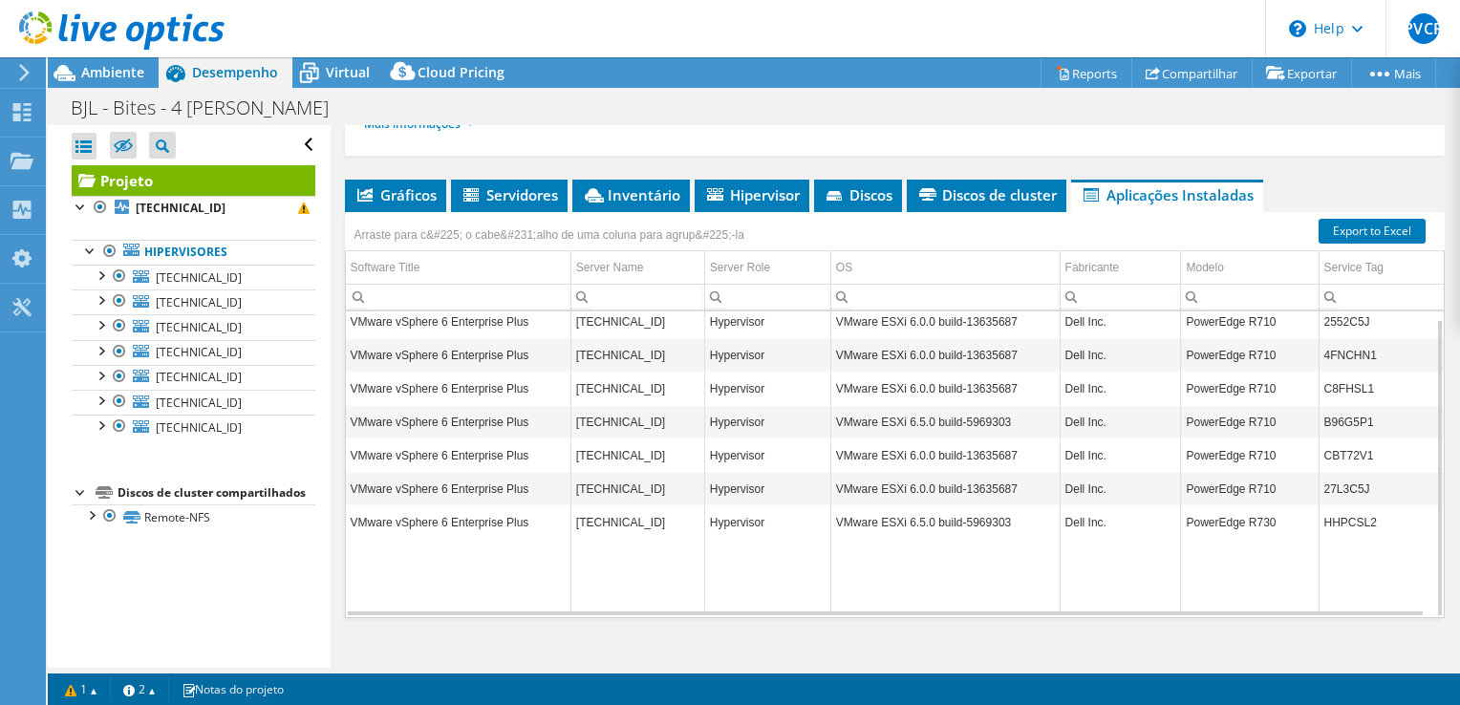
scroll to position [344, 0]
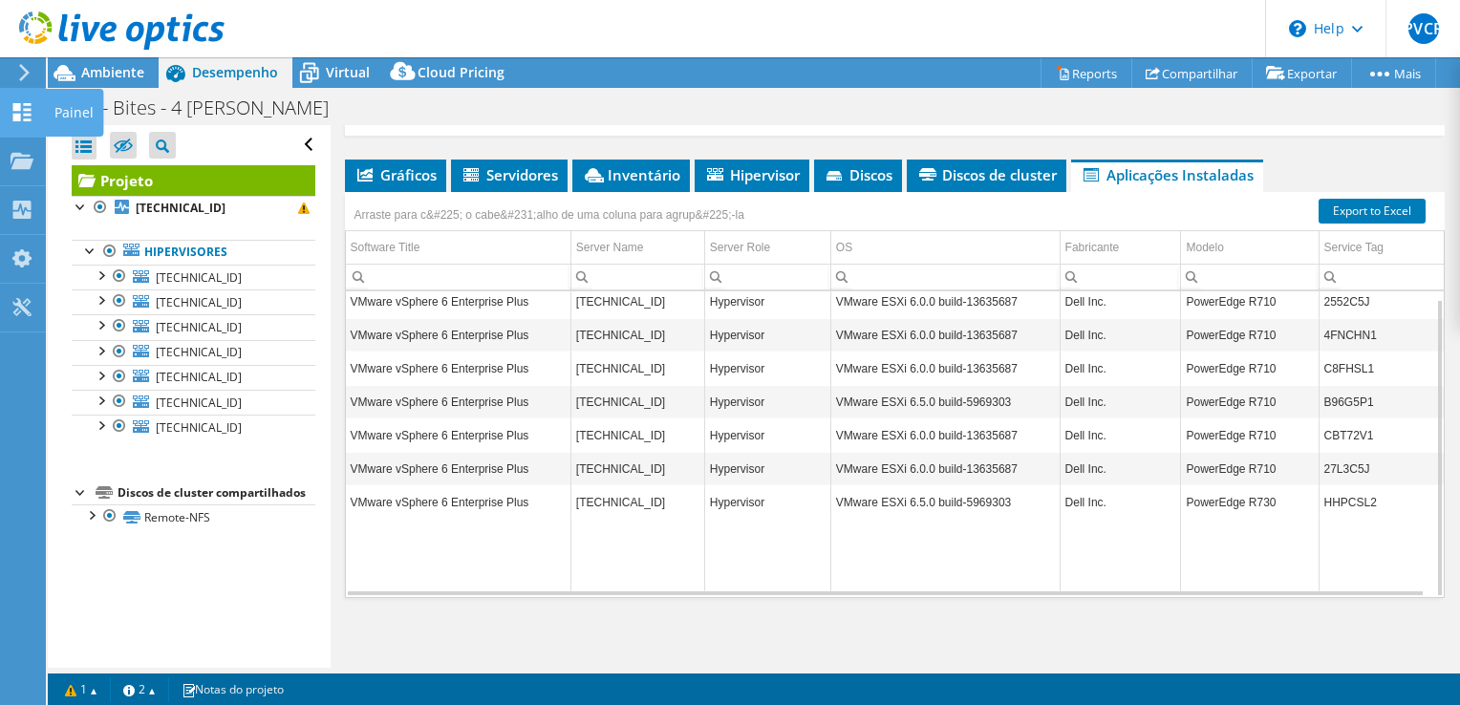
click at [21, 121] on div at bounding box center [22, 114] width 23 height 21
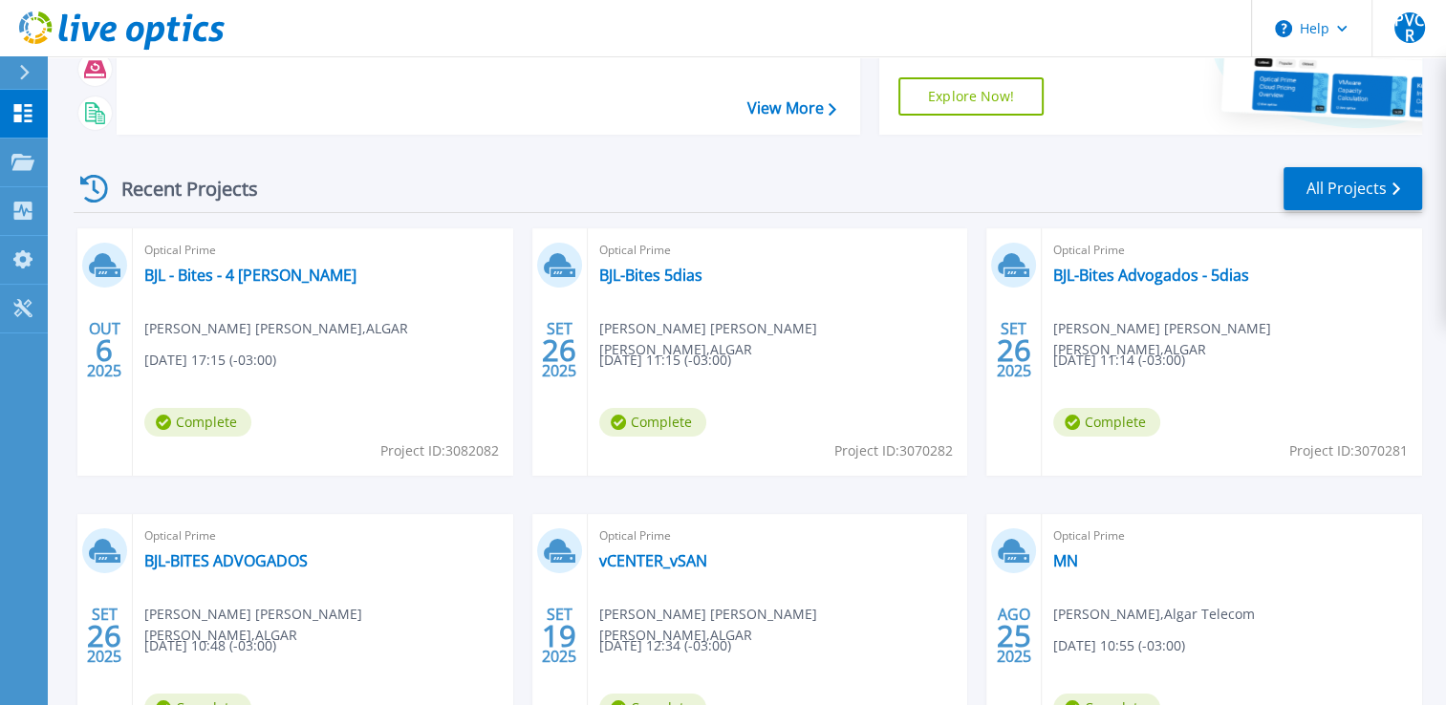
scroll to position [191, 0]
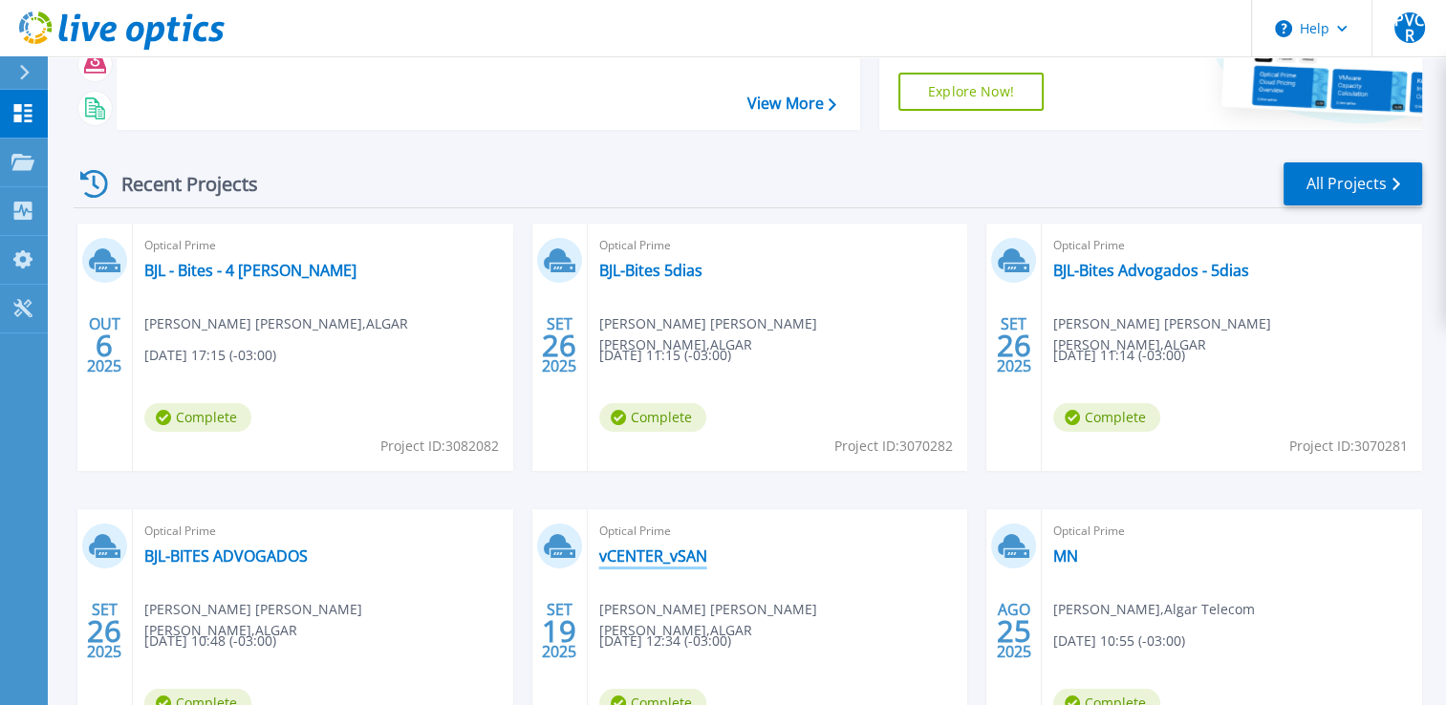
click at [649, 557] on link "vCENTER_vSAN" at bounding box center [653, 556] width 108 height 19
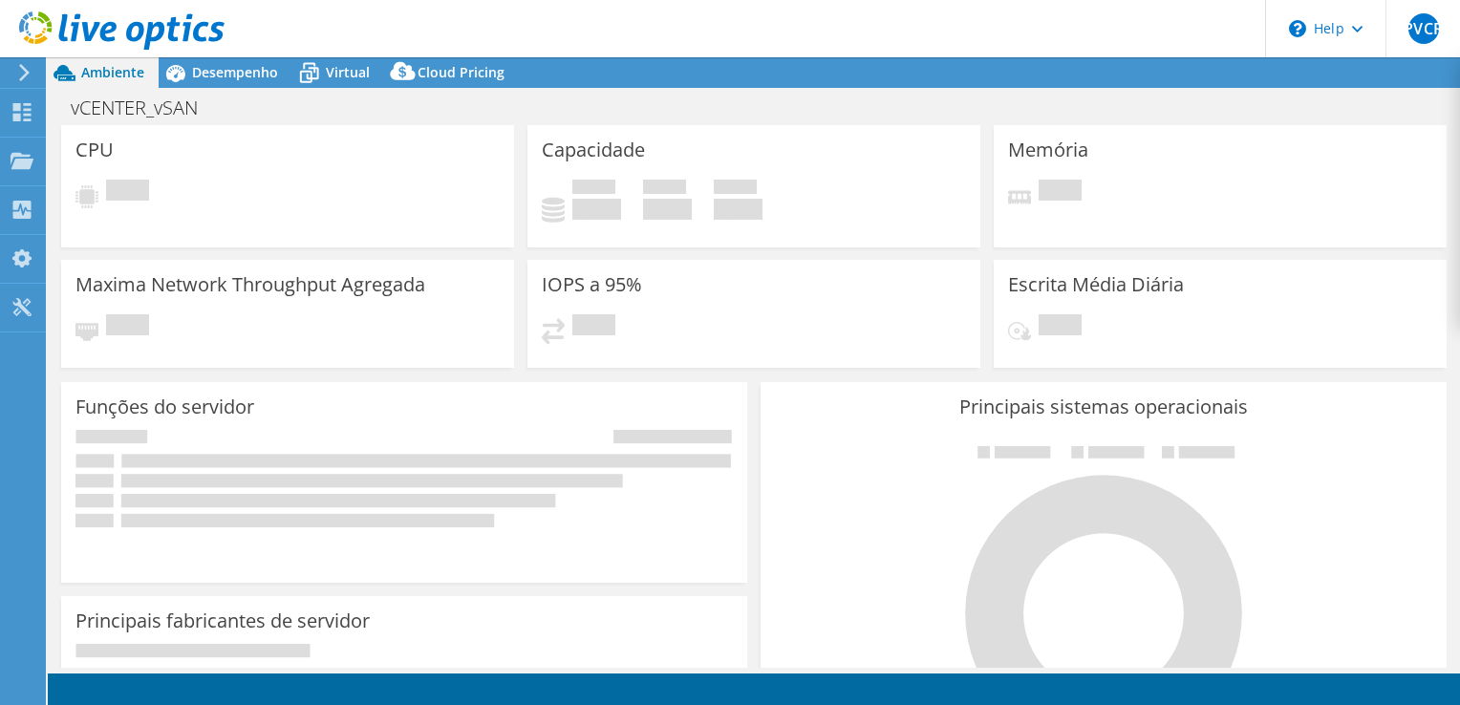
select select "SouthAmerica"
select select "BRL"
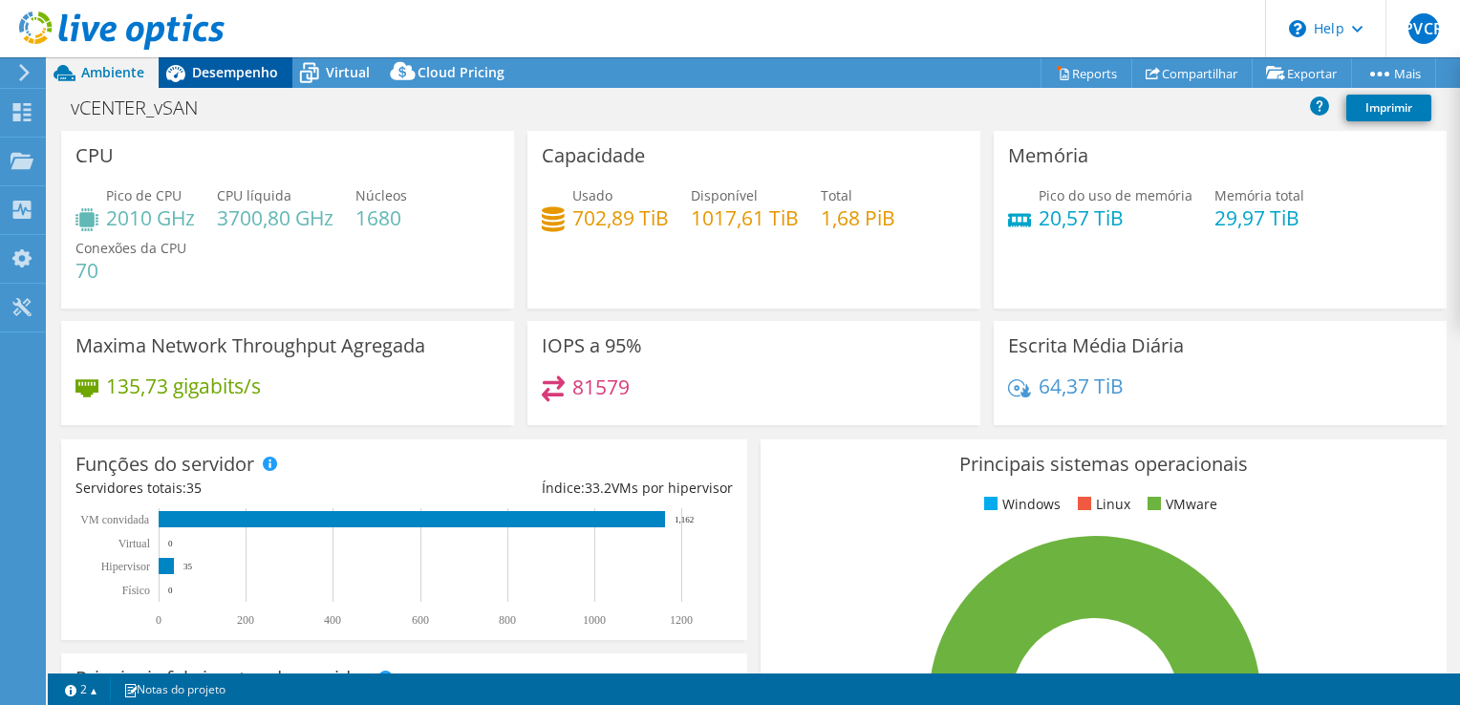
click at [267, 68] on span "Desempenho" at bounding box center [235, 72] width 86 height 18
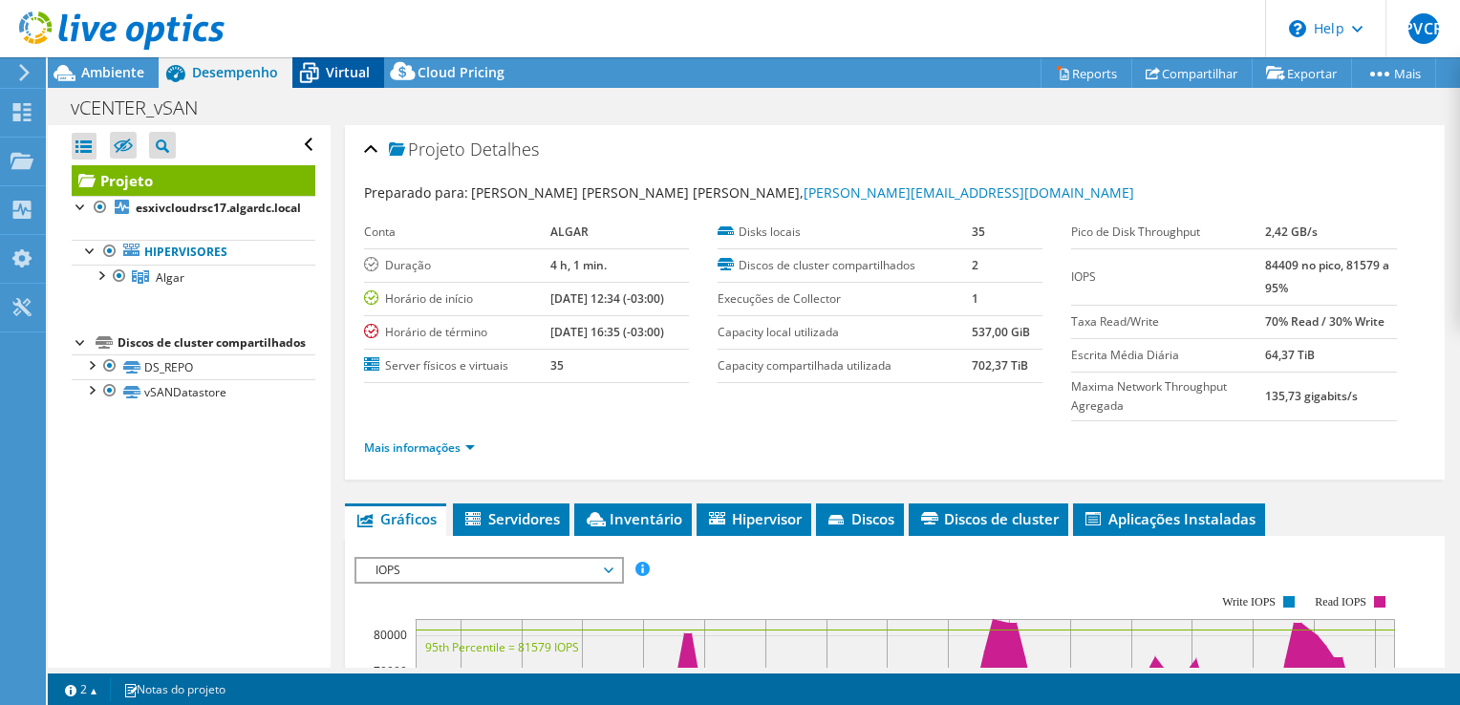
click at [345, 76] on span "Virtual" at bounding box center [348, 72] width 44 height 18
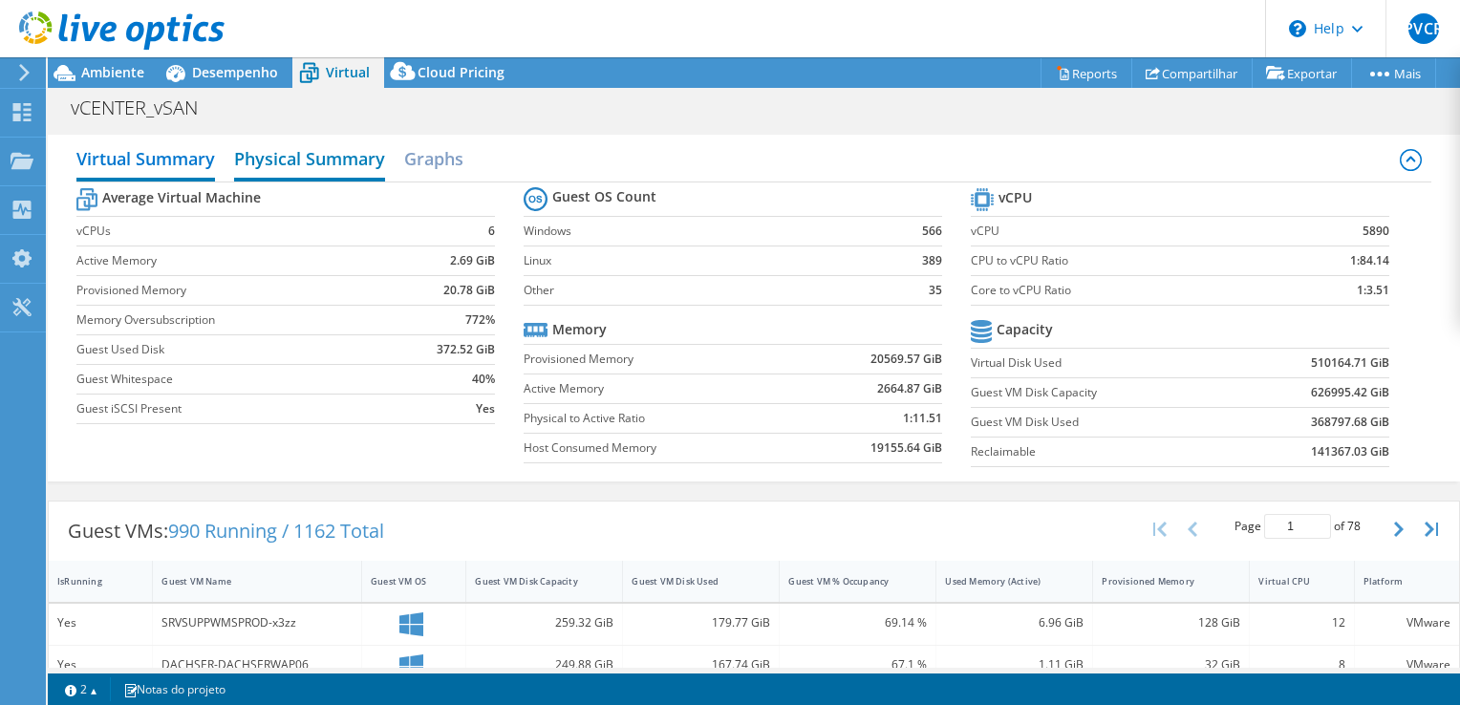
click at [260, 162] on h2 "Physical Summary" at bounding box center [309, 161] width 151 height 42
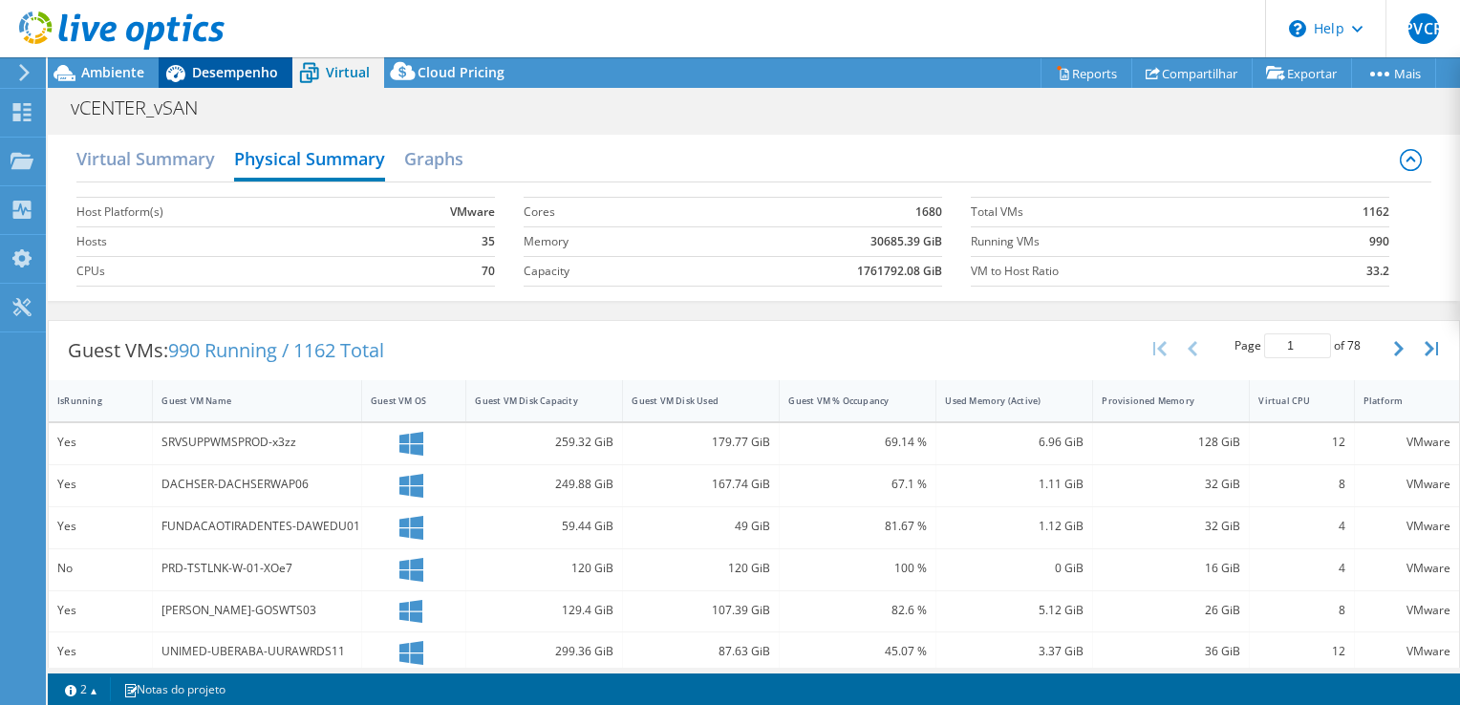
click at [242, 73] on span "Desempenho" at bounding box center [235, 72] width 86 height 18
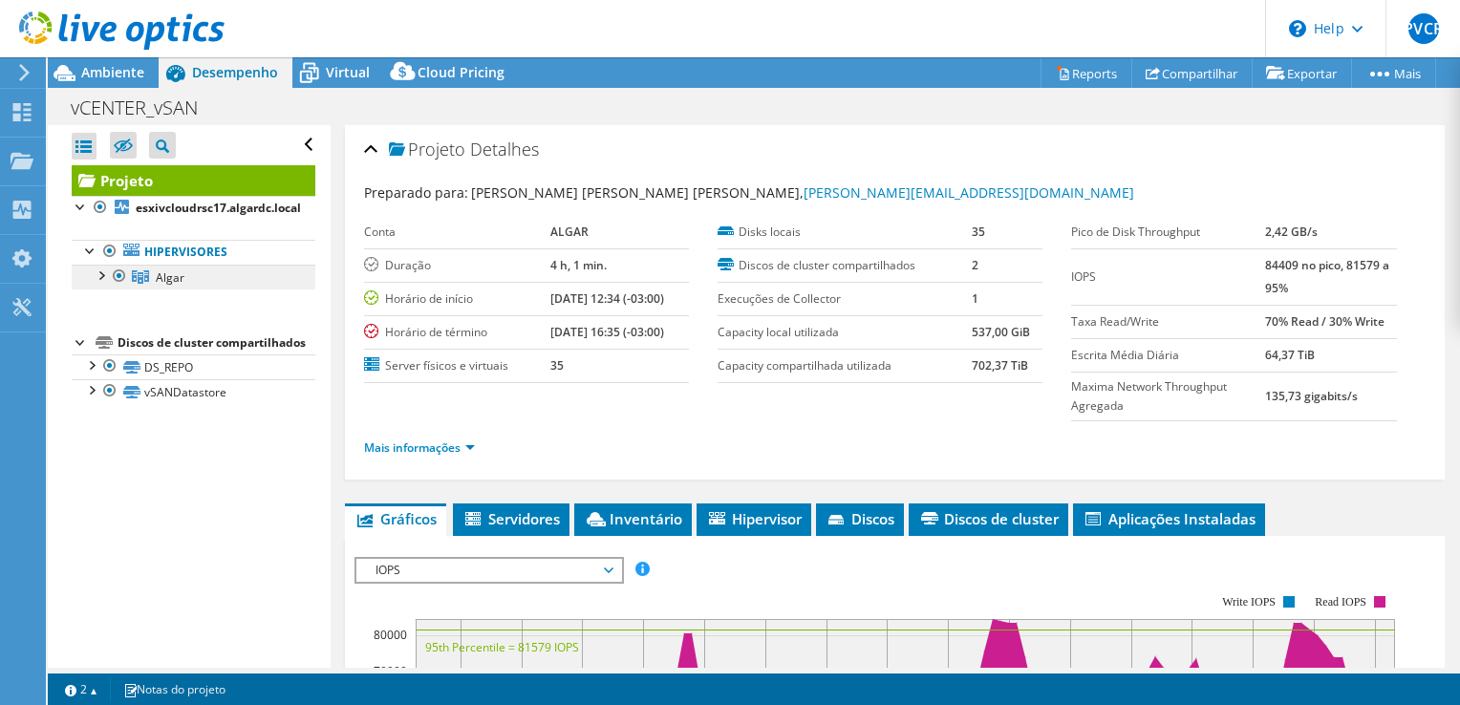
click at [161, 270] on span "Algar" at bounding box center [170, 278] width 29 height 16
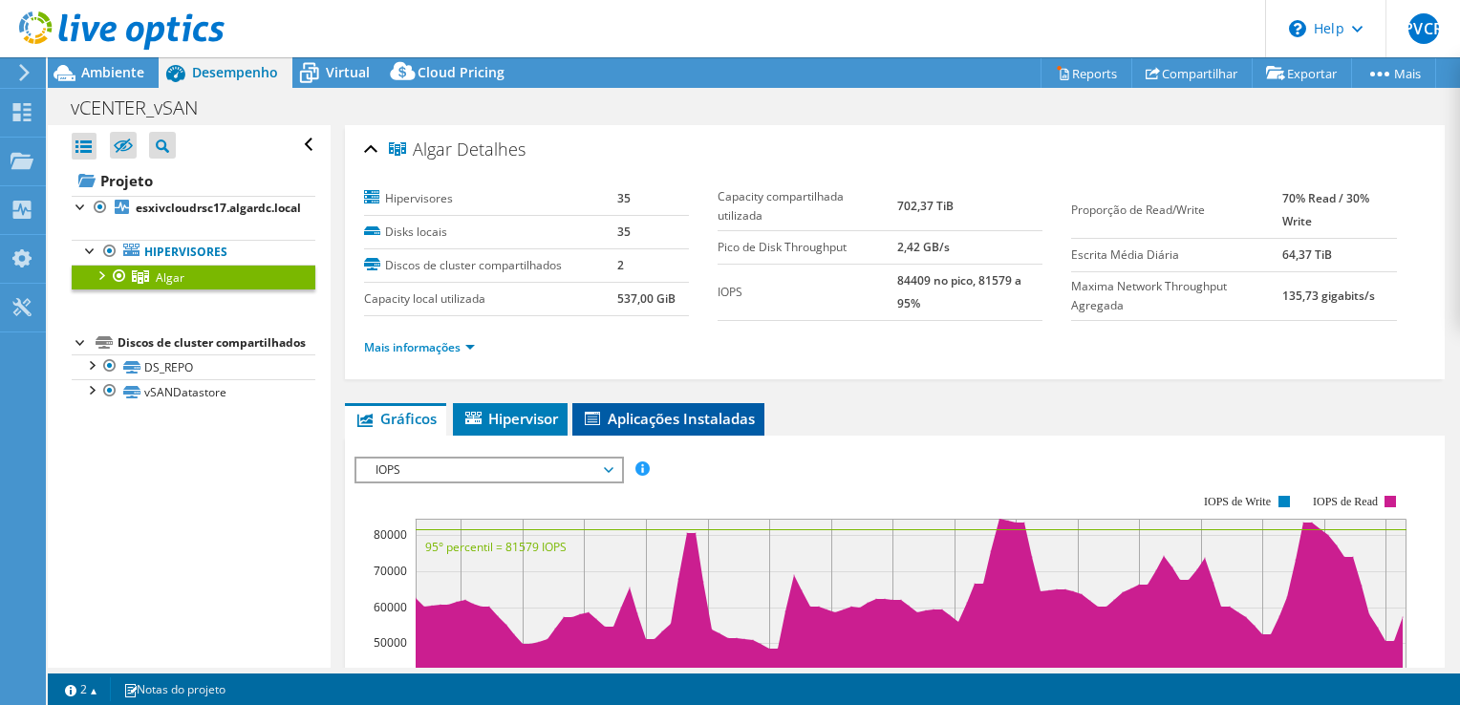
click at [674, 421] on span "Aplicações Instaladas" at bounding box center [668, 418] width 173 height 19
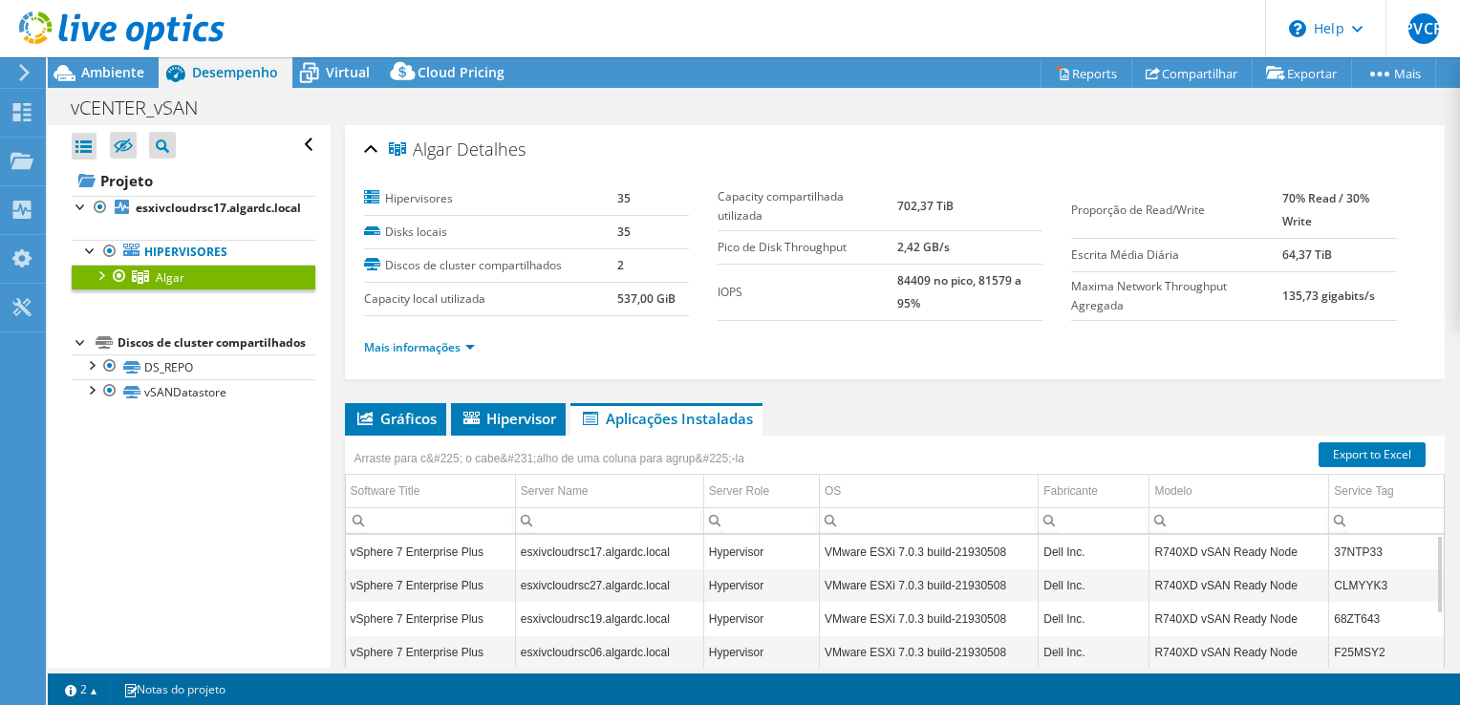
scroll to position [96, 0]
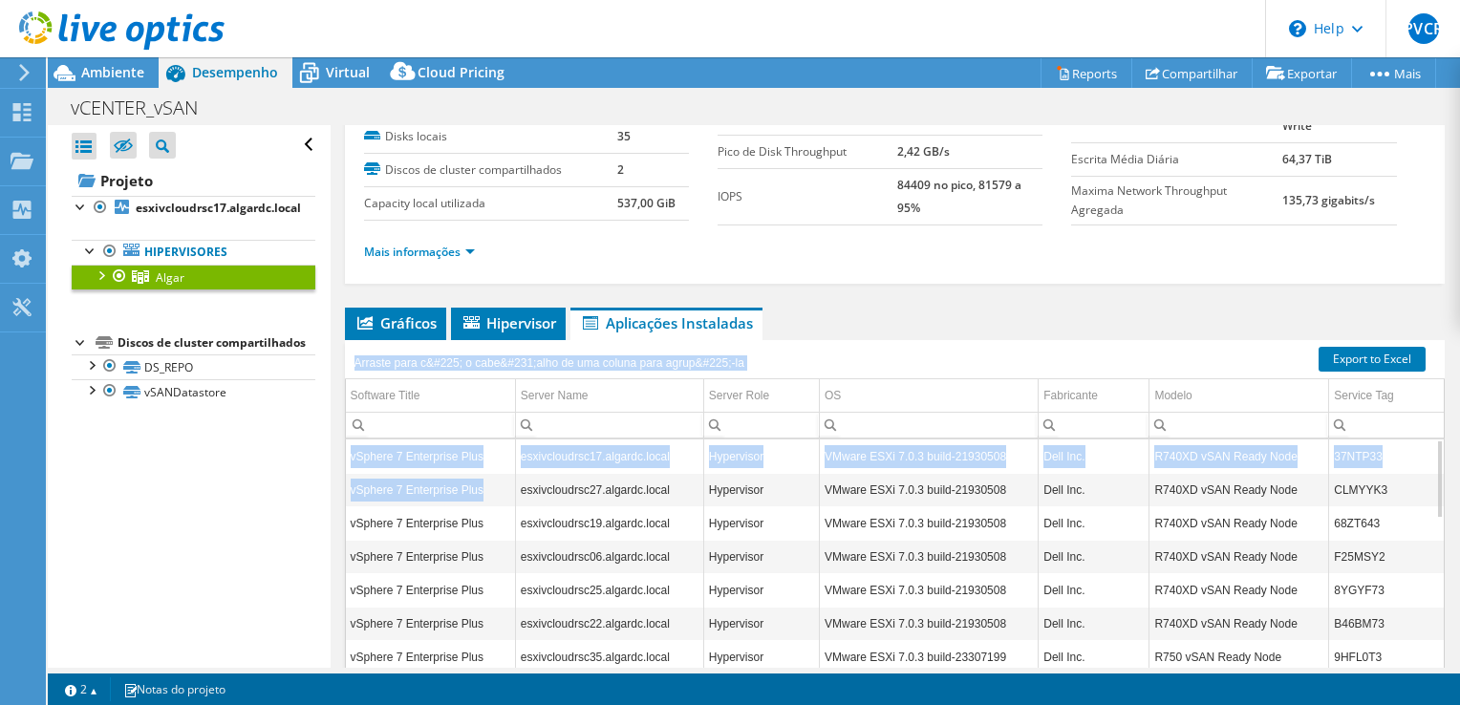
drag, startPoint x: 481, startPoint y: 486, endPoint x: 346, endPoint y: 492, distance: 134.9
click at [346, 492] on div "Arraste para c&#225; o cabe&#231;alho de [PERSON_NAME] para agrup&#225;-la Soft…" at bounding box center [895, 543] width 1100 height 406
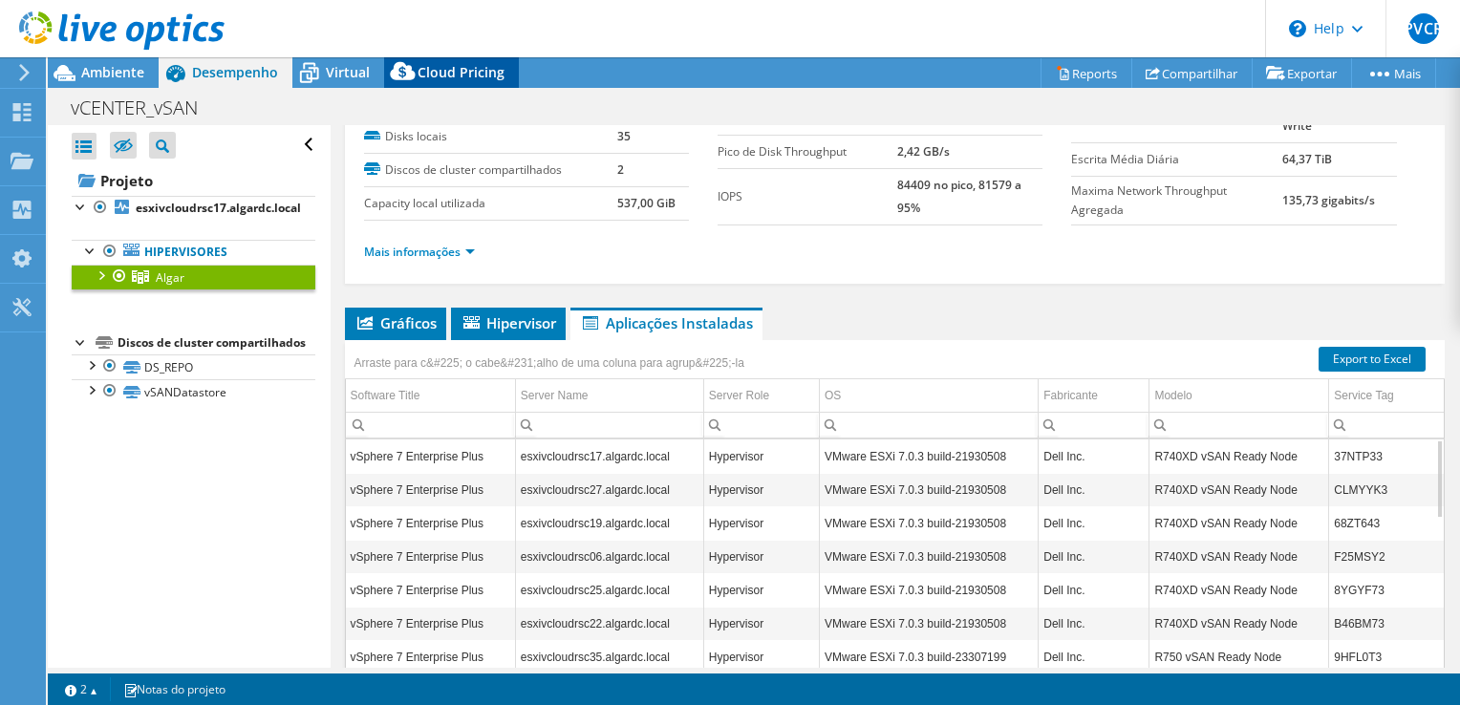
click at [402, 67] on icon at bounding box center [402, 71] width 25 height 18
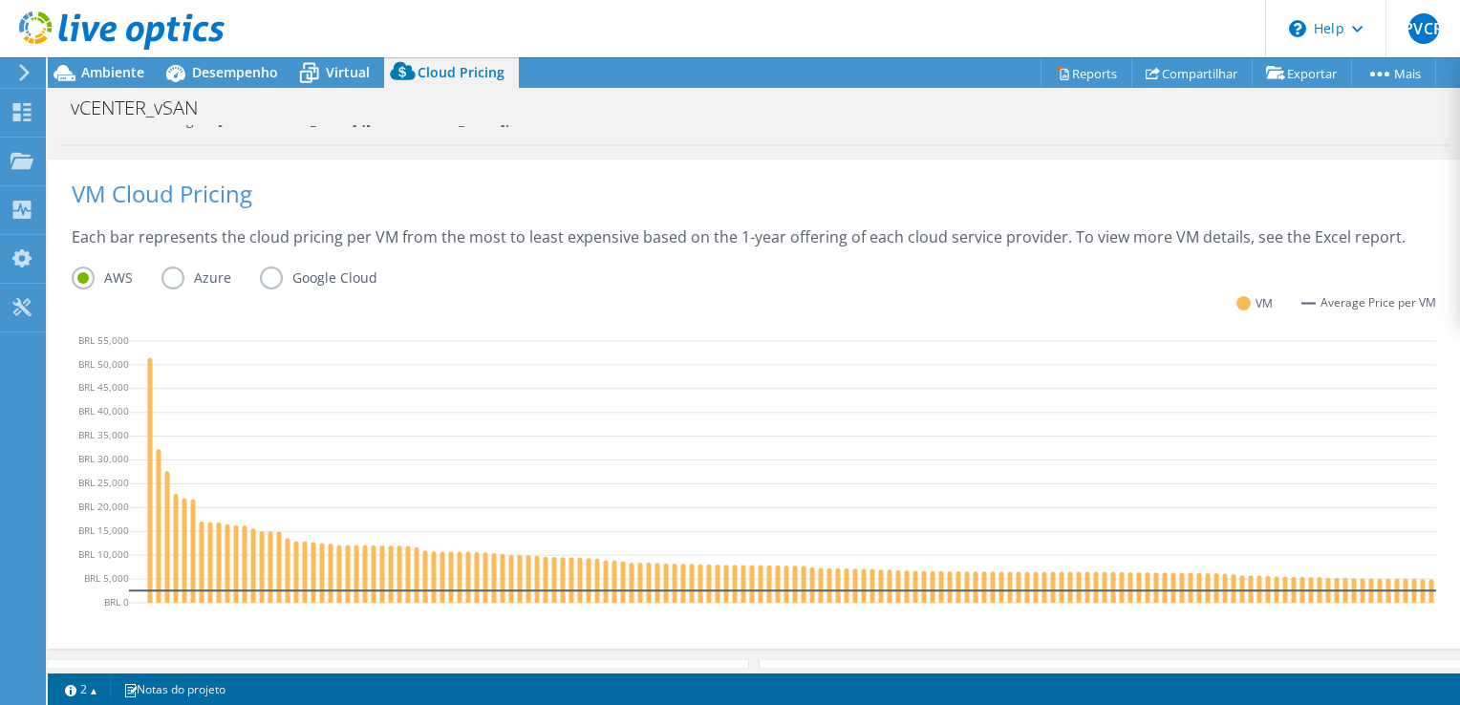
scroll to position [394, 0]
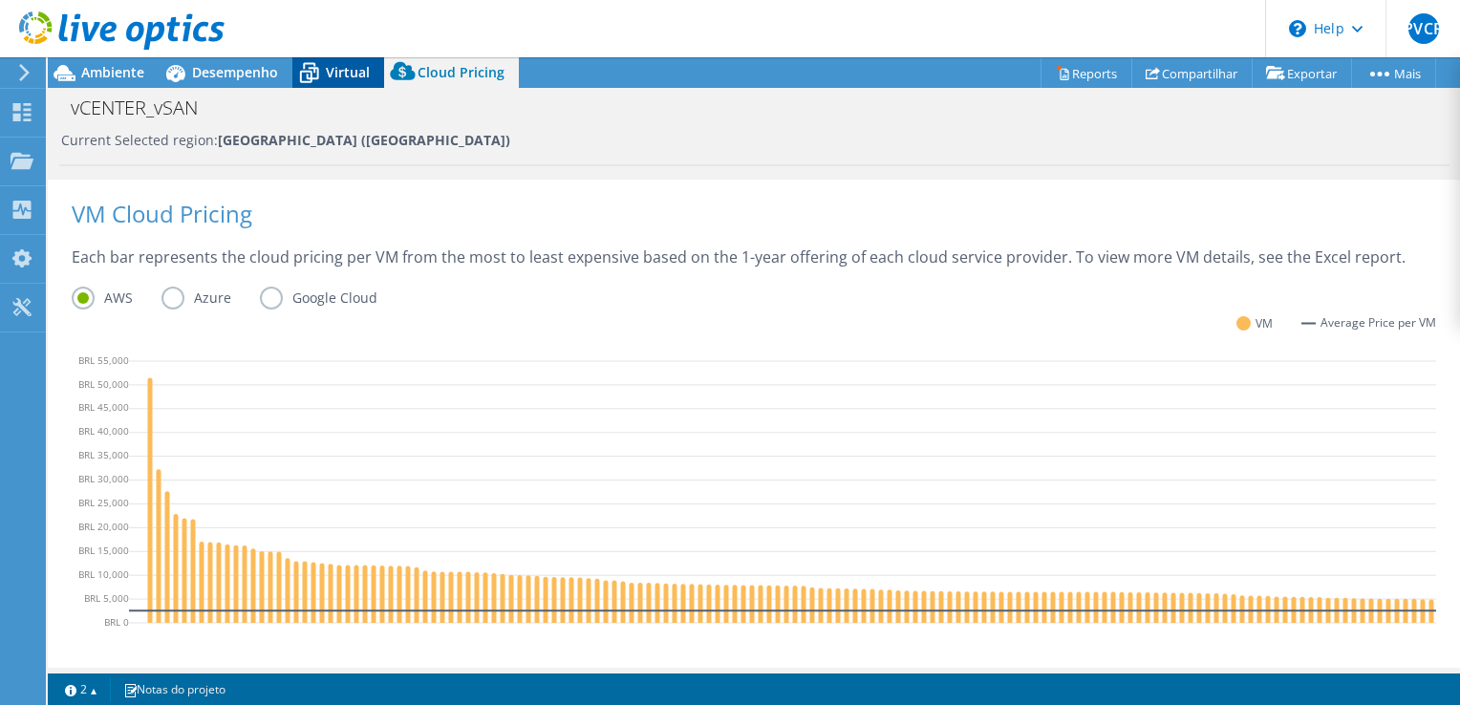
click at [327, 75] on span "Virtual" at bounding box center [348, 72] width 44 height 18
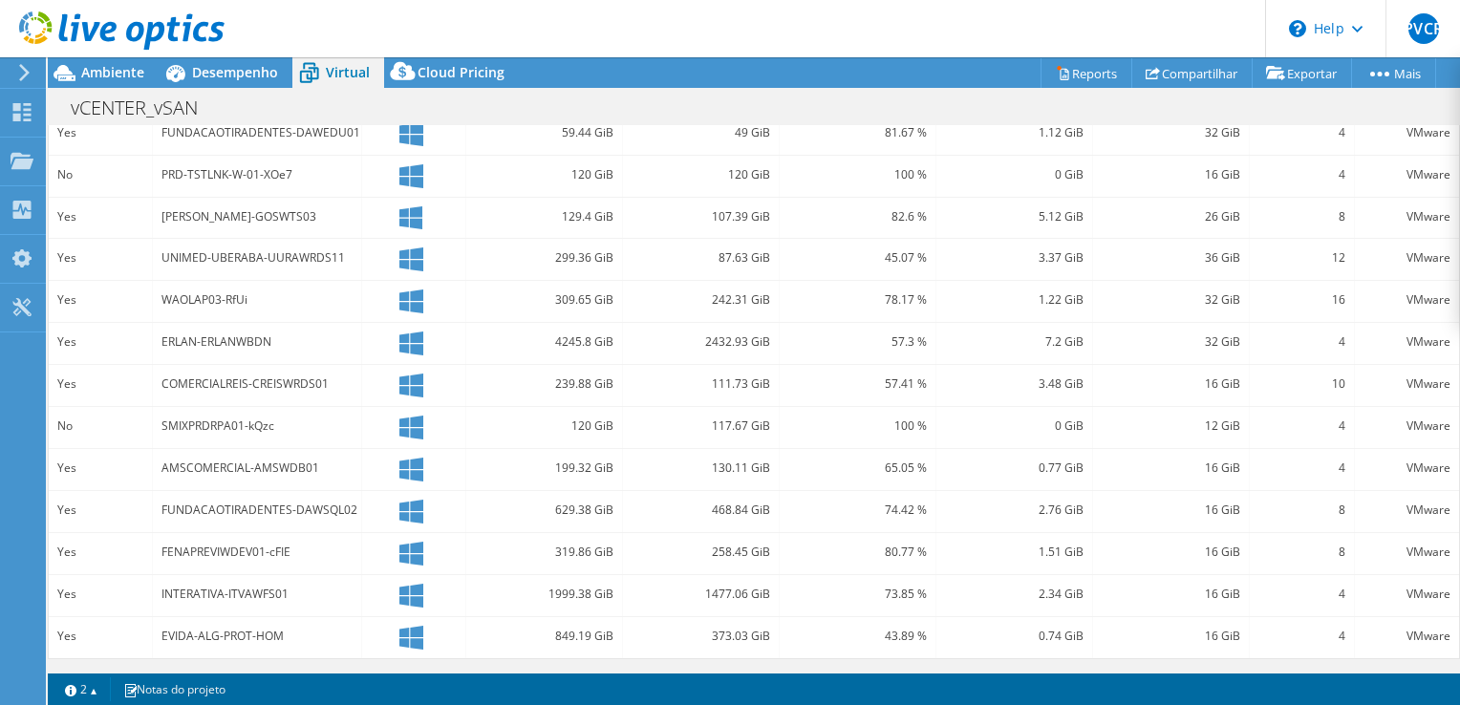
scroll to position [389, 0]
